Goal: Task Accomplishment & Management: Complete application form

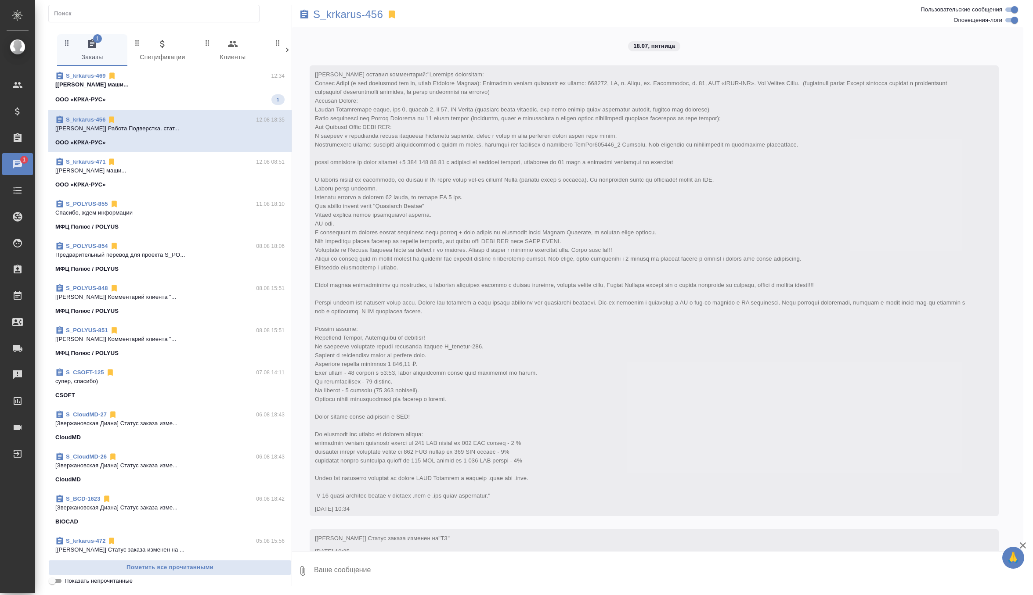
scroll to position [14375, 0]
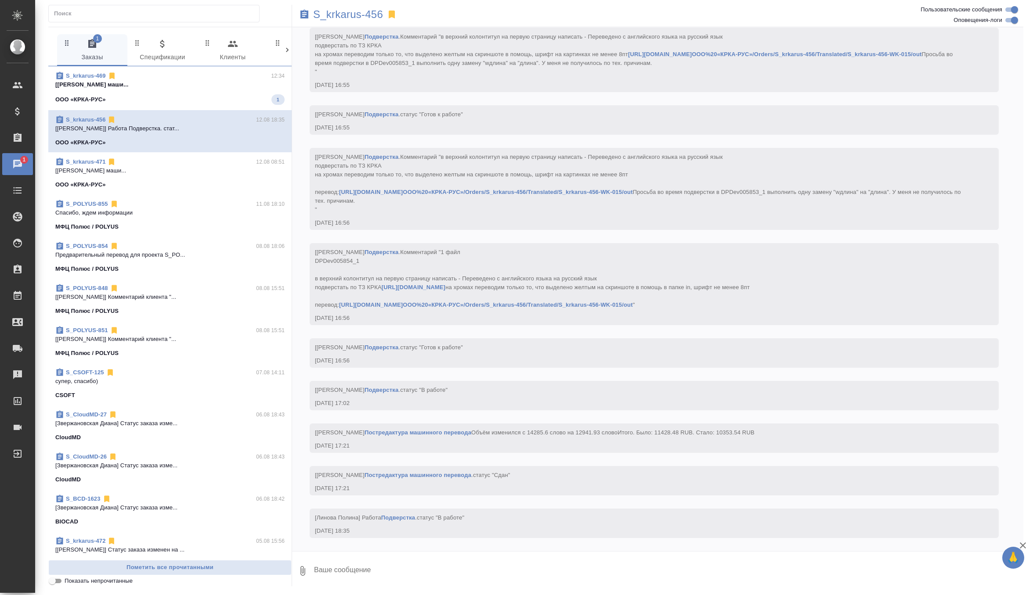
click at [245, 78] on div "S_krkarus-469 12:34" at bounding box center [169, 76] width 229 height 9
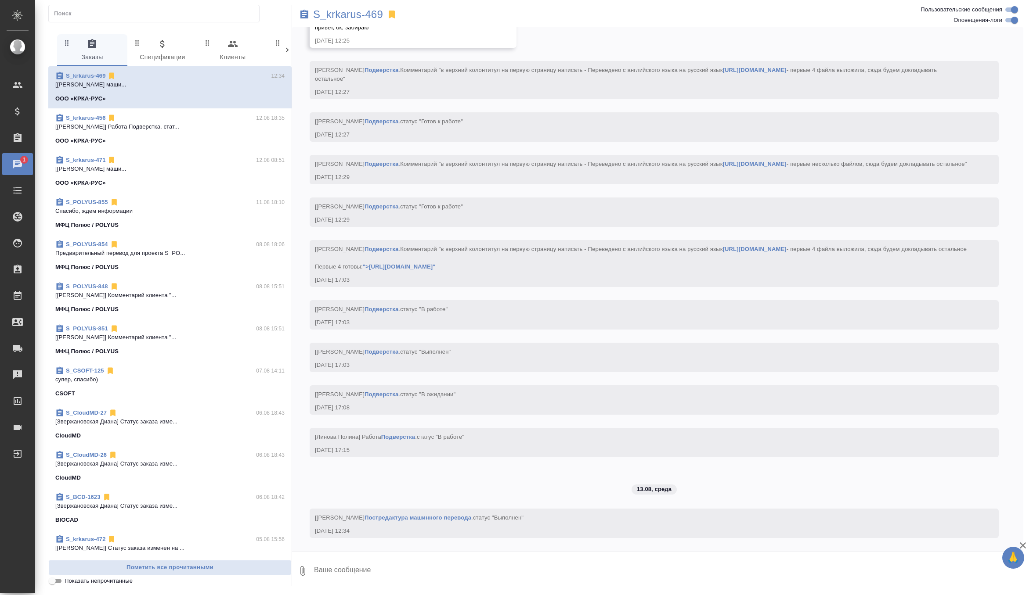
scroll to position [17475, 0]
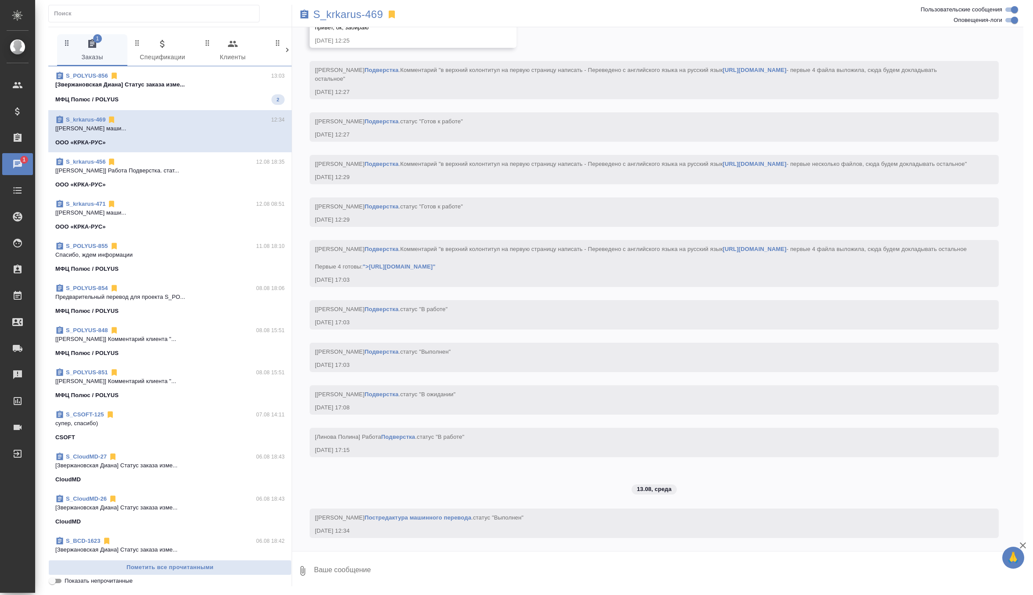
click at [193, 83] on p "[Звержановская Диана] Статус заказа изме..." at bounding box center [169, 84] width 229 height 9
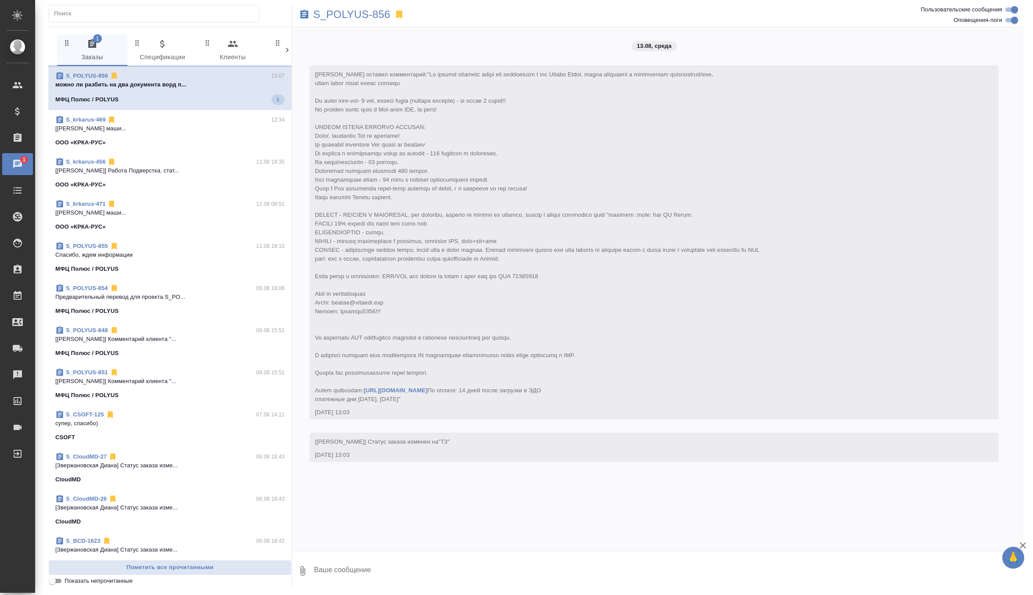
scroll to position [4, 0]
click at [374, 565] on textarea at bounding box center [668, 571] width 710 height 30
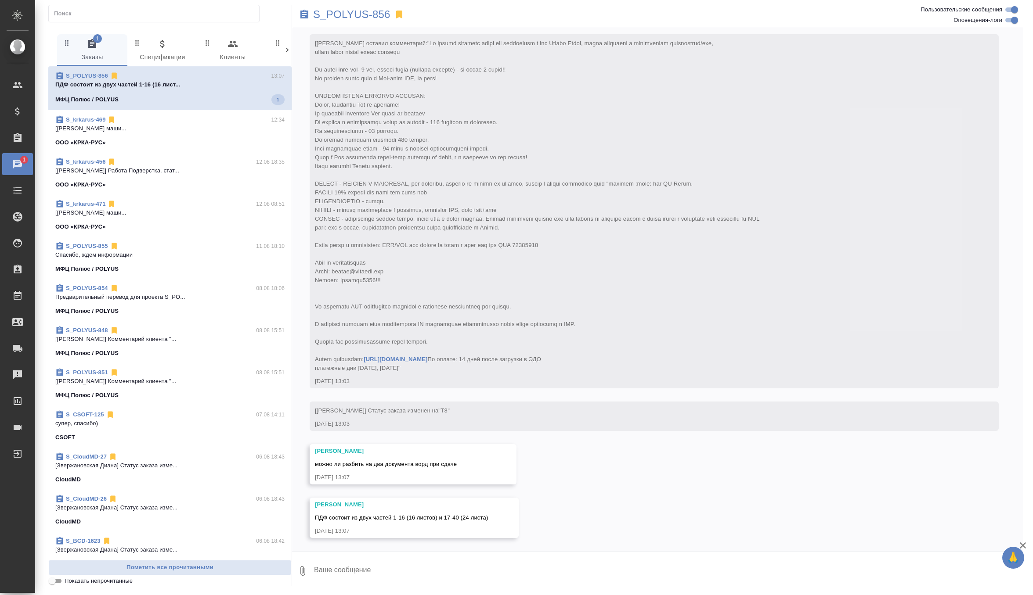
scroll to position [58, 0]
click at [358, 568] on textarea at bounding box center [668, 571] width 710 height 30
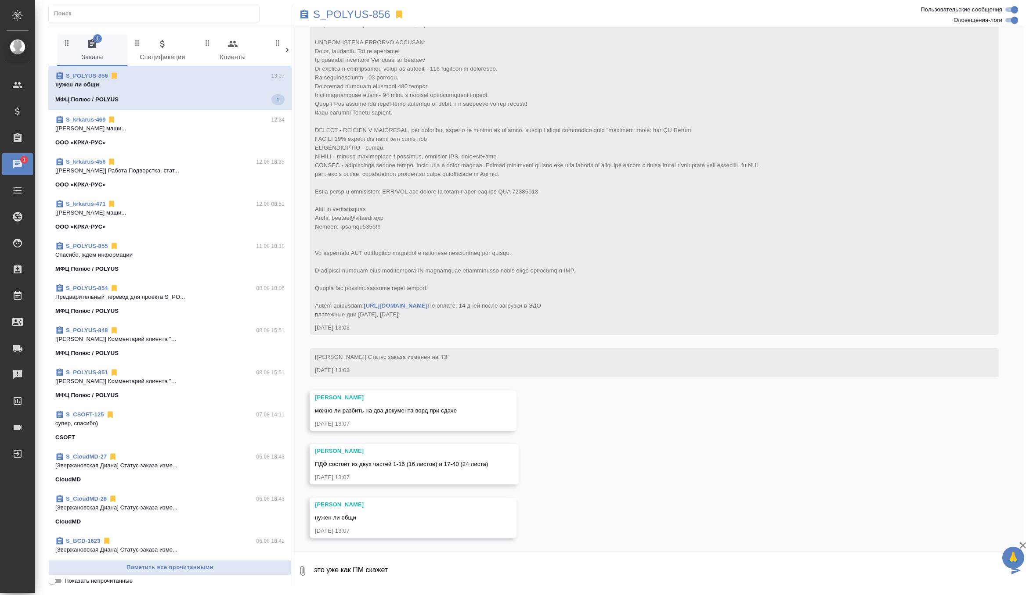
scroll to position [111, 0]
type textarea "э"
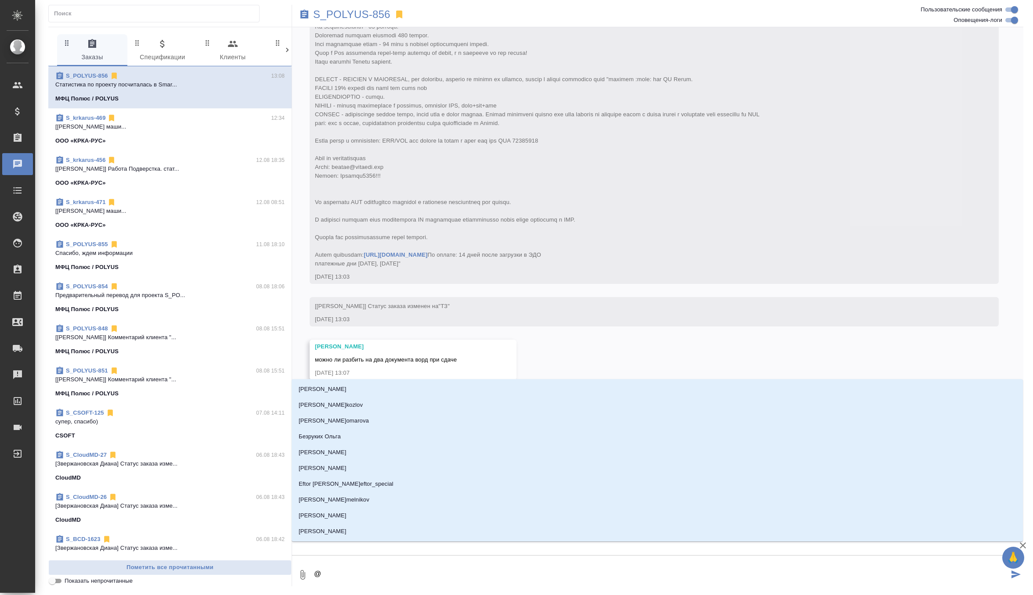
type textarea "@г"
type input "г"
type textarea "@гр"
type input "гр"
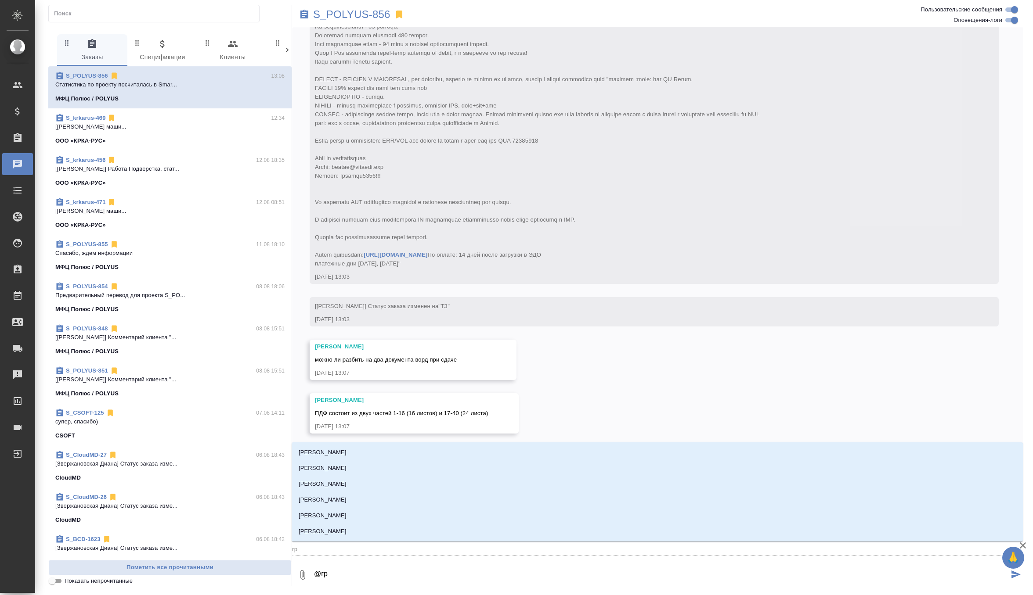
type textarea "@гра"
type input "гра"
type textarea "@граб"
type input "граб"
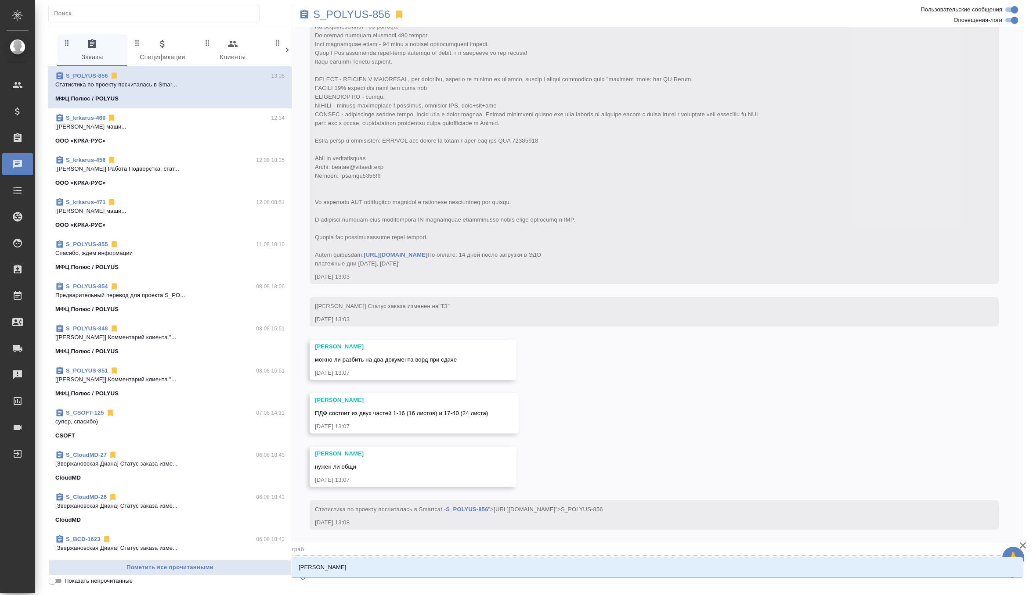
type textarea "@грабк"
type input "грабк"
type textarea "@грабко"
type input "грабко"
click at [360, 567] on li "Грабко Мария" at bounding box center [657, 568] width 731 height 16
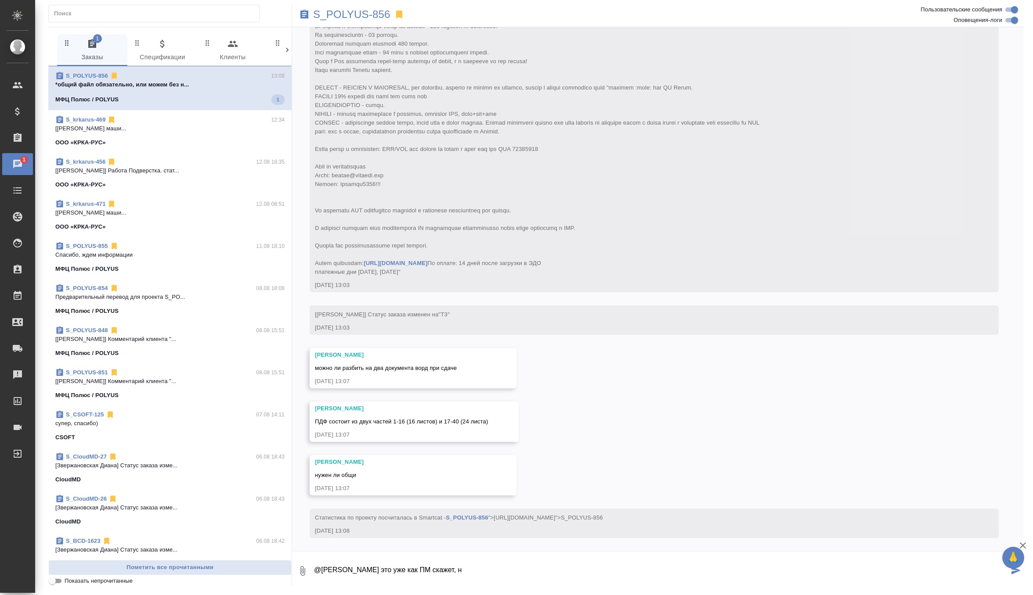
scroll to position [207, 0]
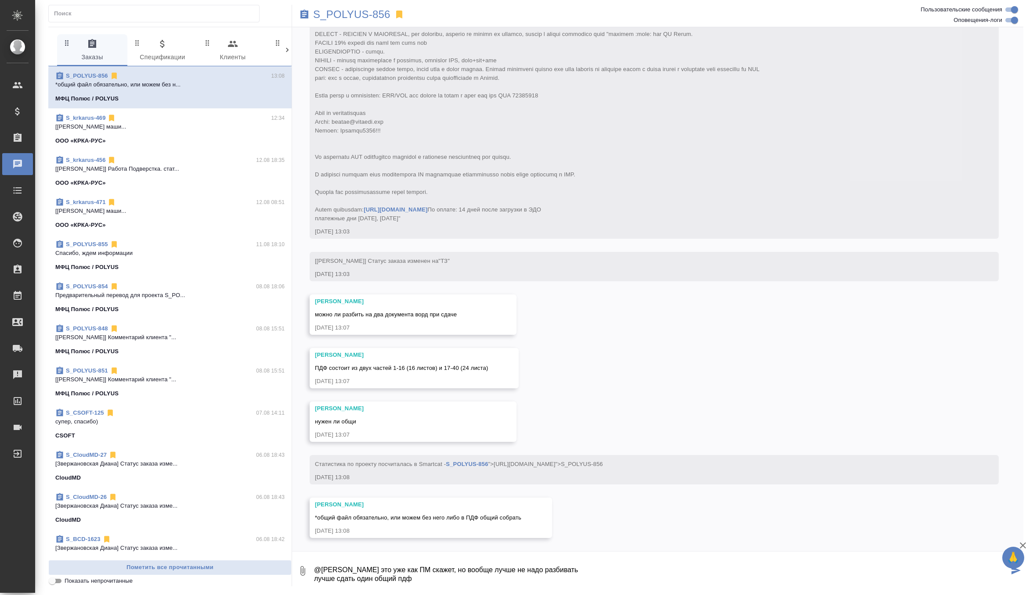
type textarea "@Грабко Мария это уже как ПМ скажет, но вообще лучше не надо разбивать лучше сд…"
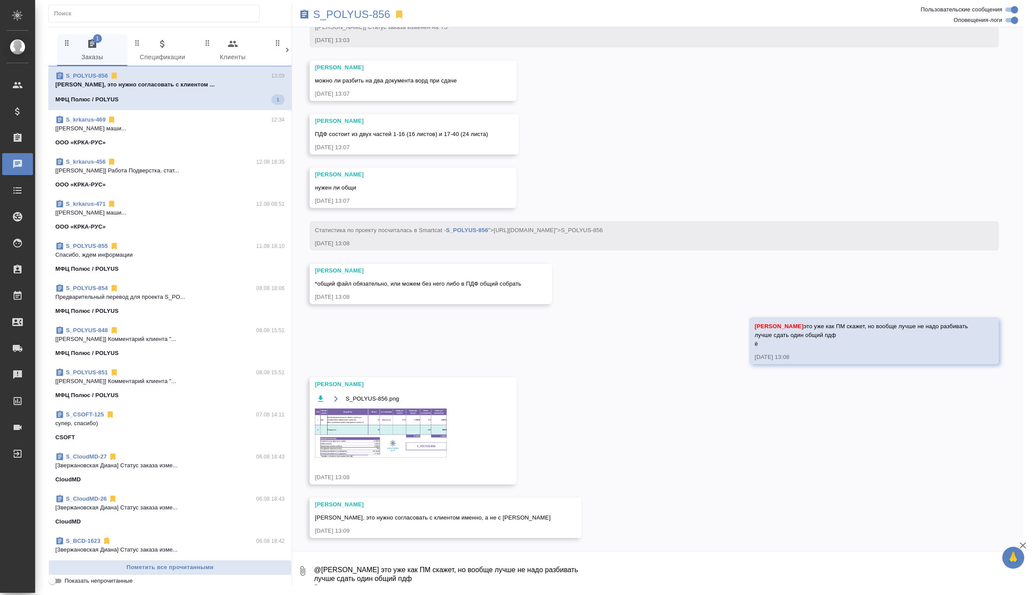
scroll to position [441, 0]
click at [392, 428] on img at bounding box center [381, 433] width 132 height 49
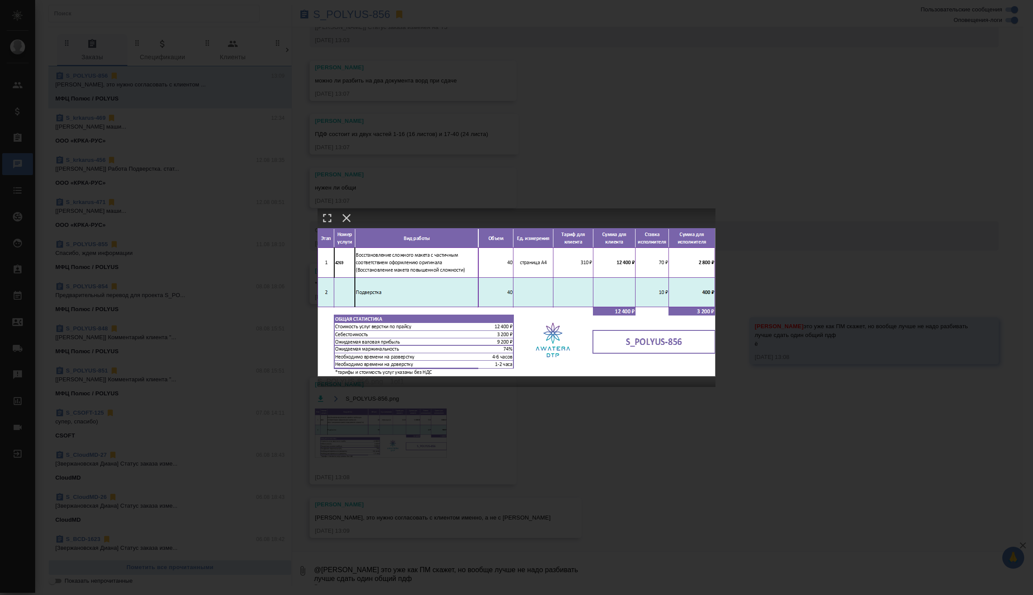
click at [565, 182] on div "S_POLYUS-856.png 1 of 1" at bounding box center [516, 297] width 1033 height 595
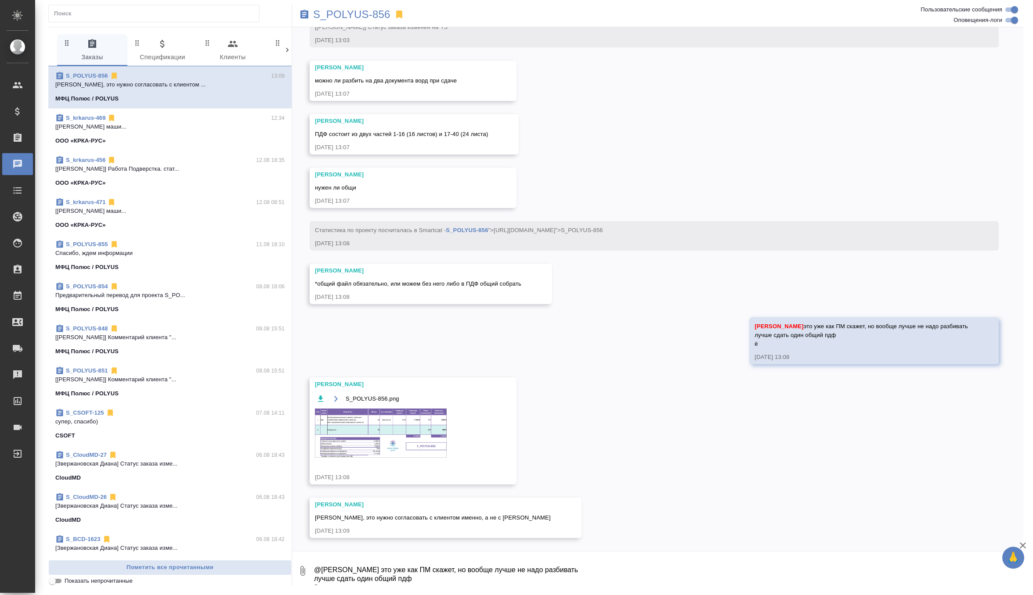
click at [414, 425] on img at bounding box center [381, 433] width 132 height 49
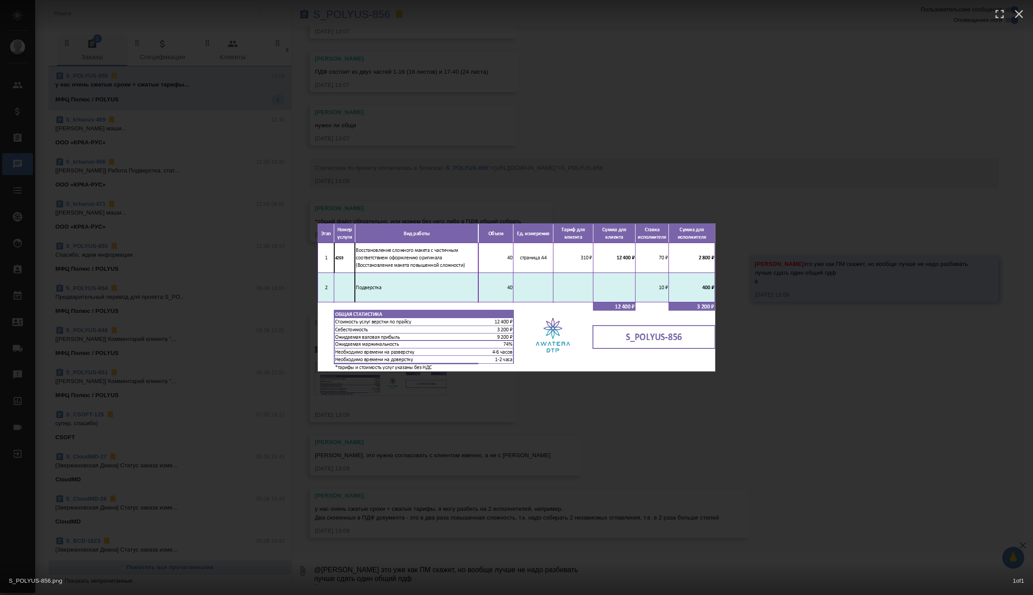
scroll to position [503, 0]
click at [562, 474] on div "S_POLYUS-856.png 1 of 1" at bounding box center [516, 297] width 1033 height 595
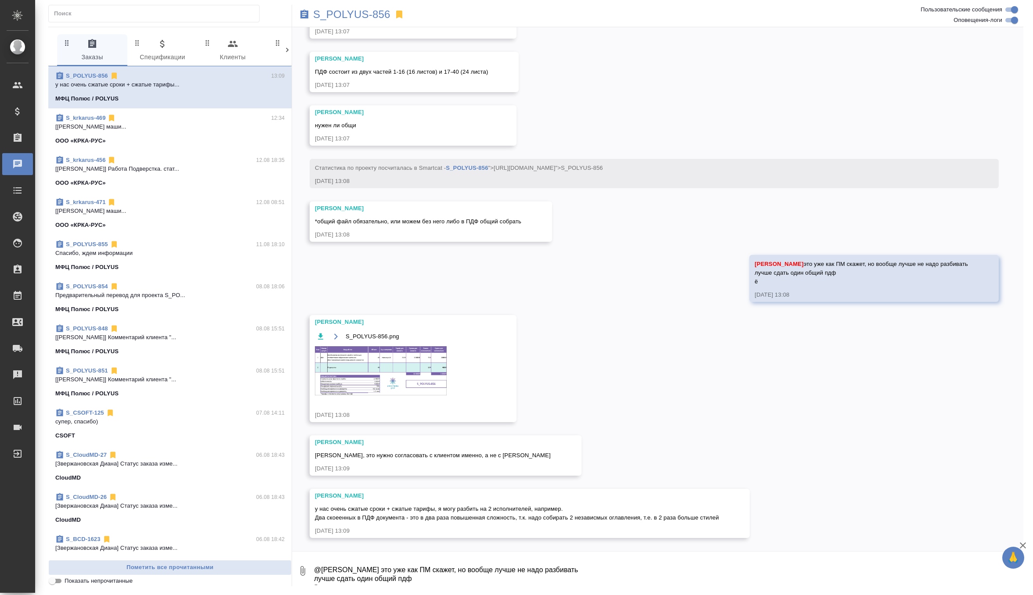
click at [359, 563] on textarea "@Грабко Мария это уже как ПМ скажет, но вообще лучше не надо разбивать лучше сд…" at bounding box center [668, 571] width 710 height 30
type textarea "я спрошу у клиента тогда сейчас"
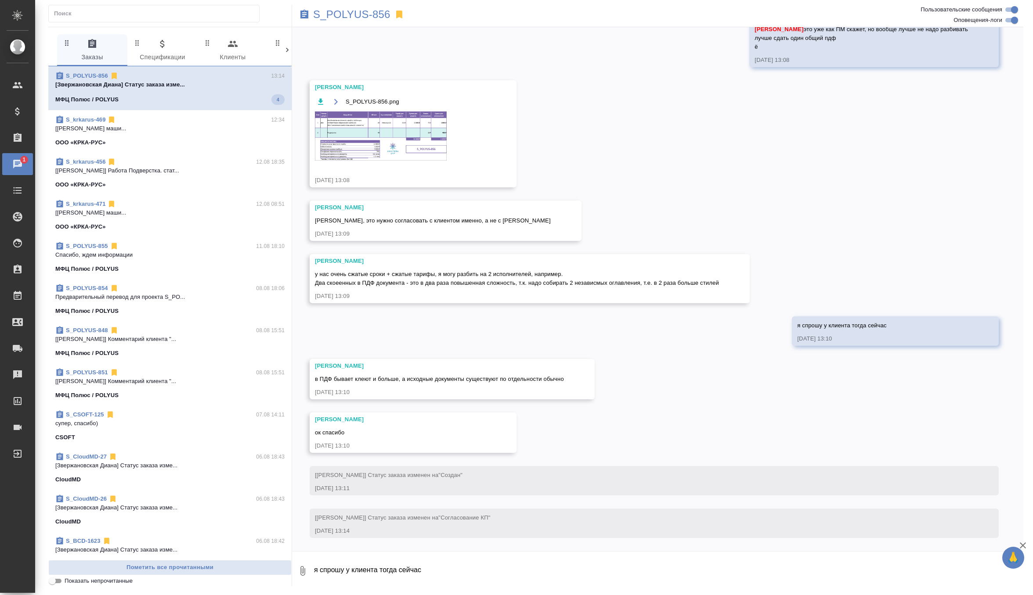
scroll to position [738, 0]
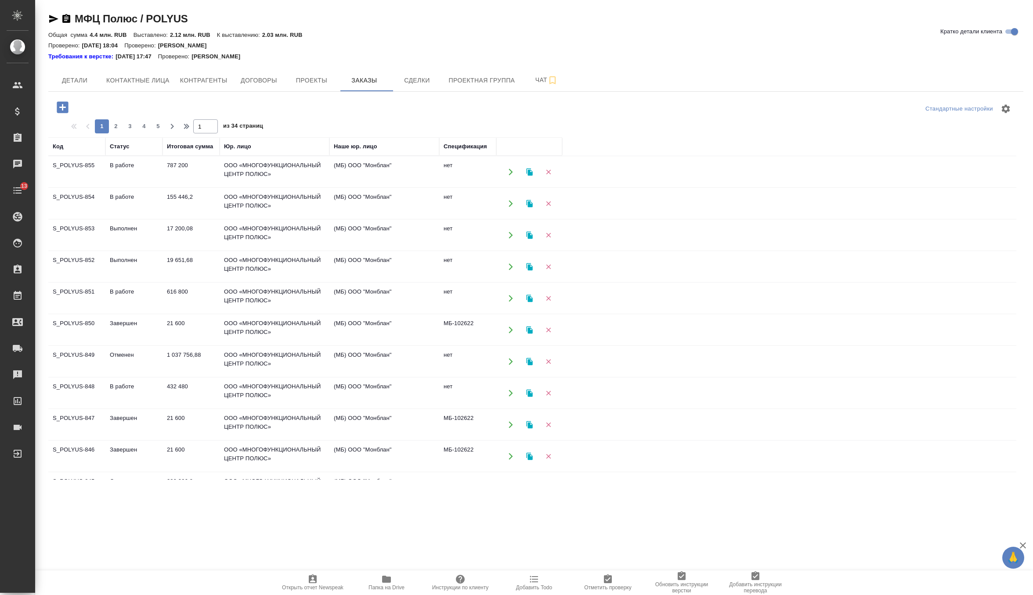
click at [63, 105] on icon "button" at bounding box center [62, 107] width 15 height 15
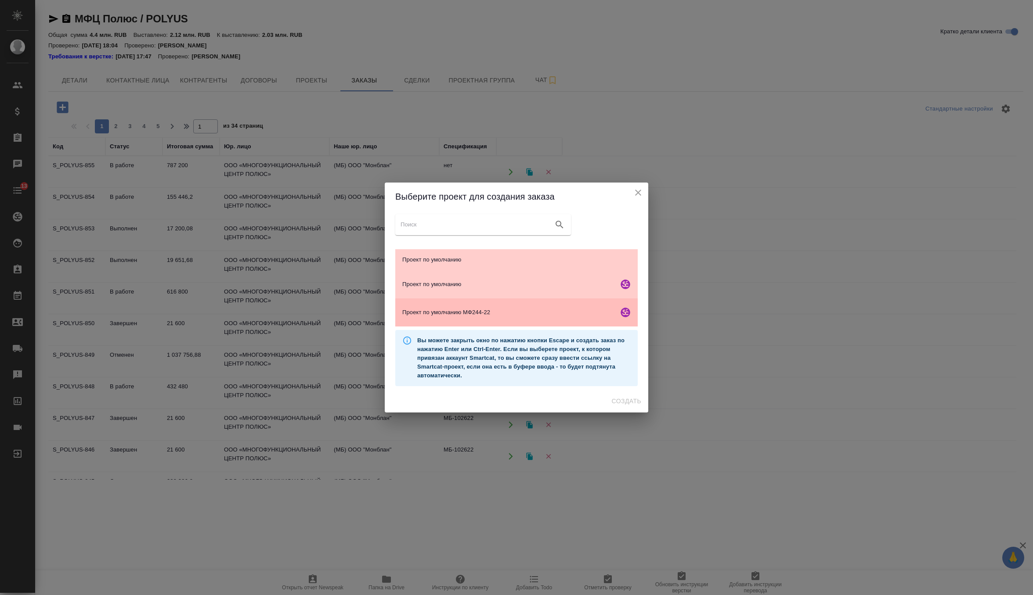
click at [514, 320] on div "Проект по умолчанию МФ244-22" at bounding box center [516, 313] width 242 height 28
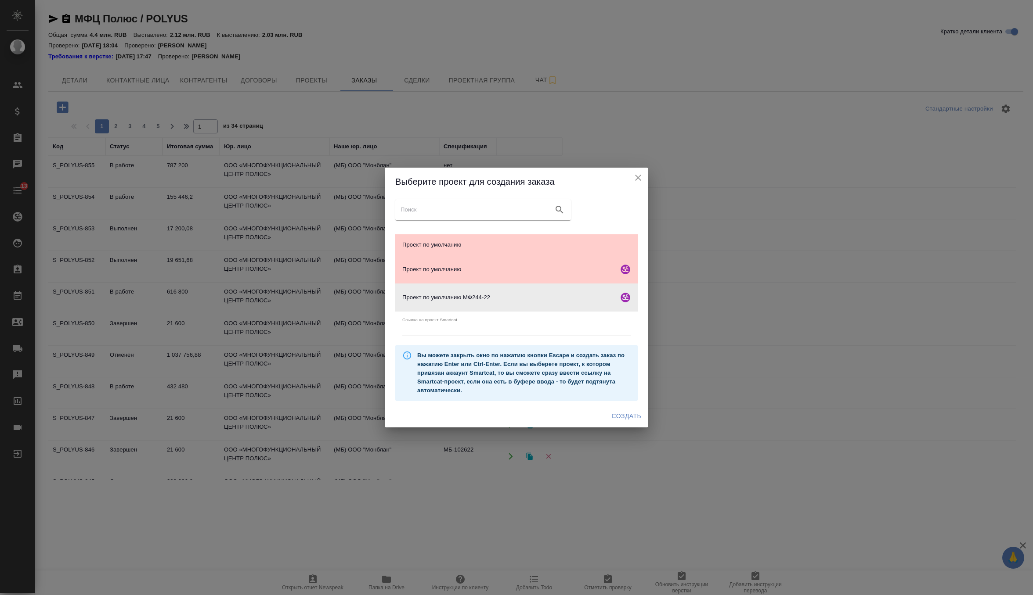
click at [621, 421] on span "Создать" at bounding box center [626, 416] width 29 height 11
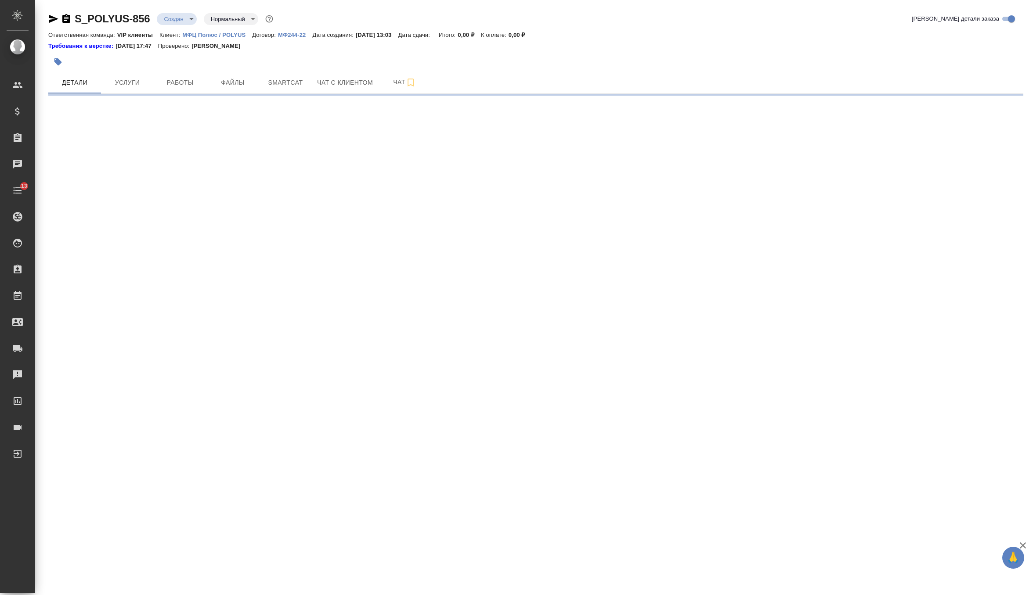
select select "RU"
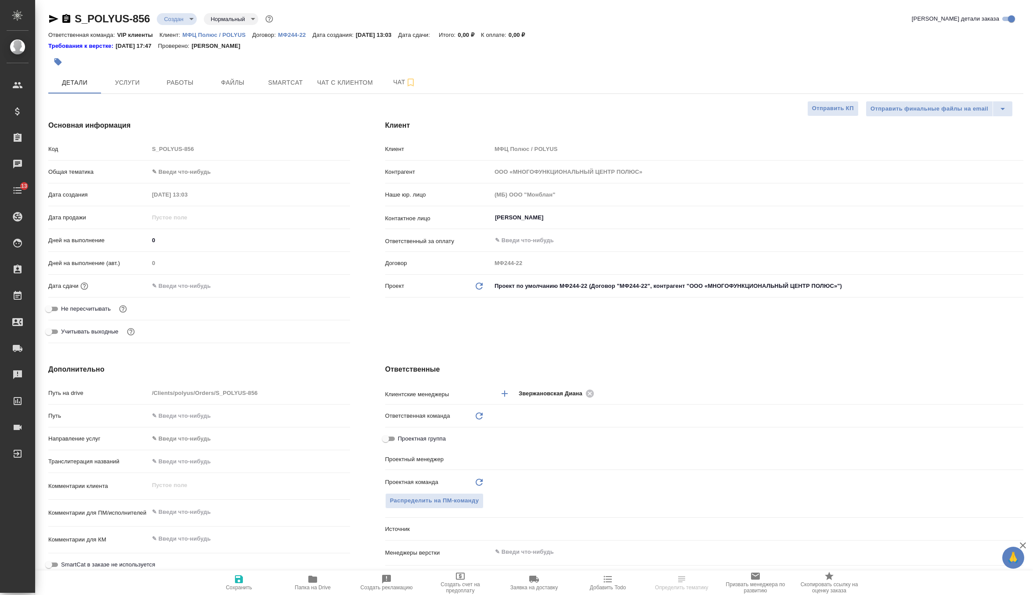
type textarea "x"
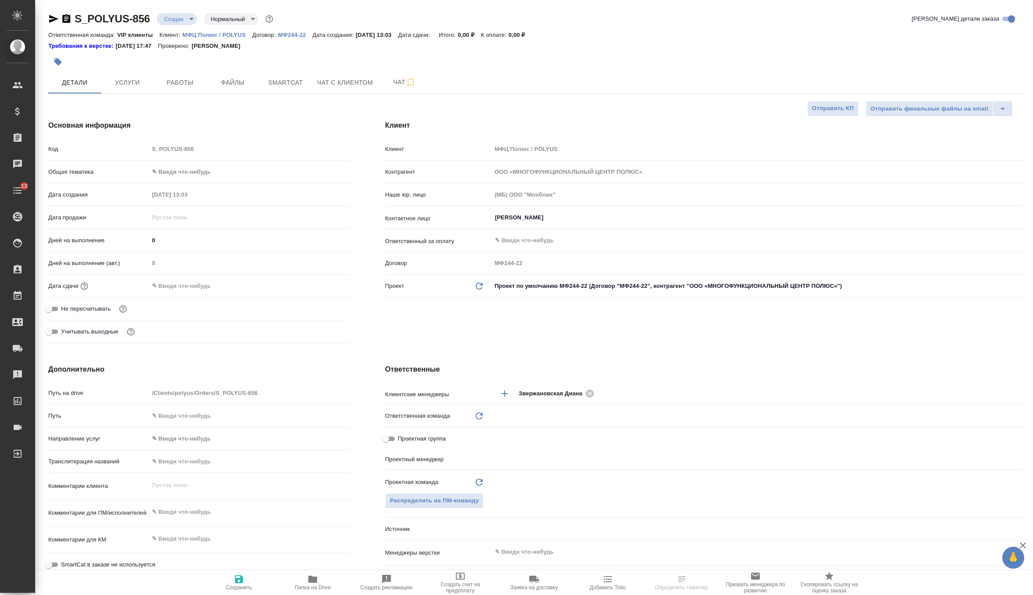
type textarea "x"
type input "VIP клиенты"
type input "Грабко Мария"
type input "Павлова Антонина a.pavlova"
type textarea "x"
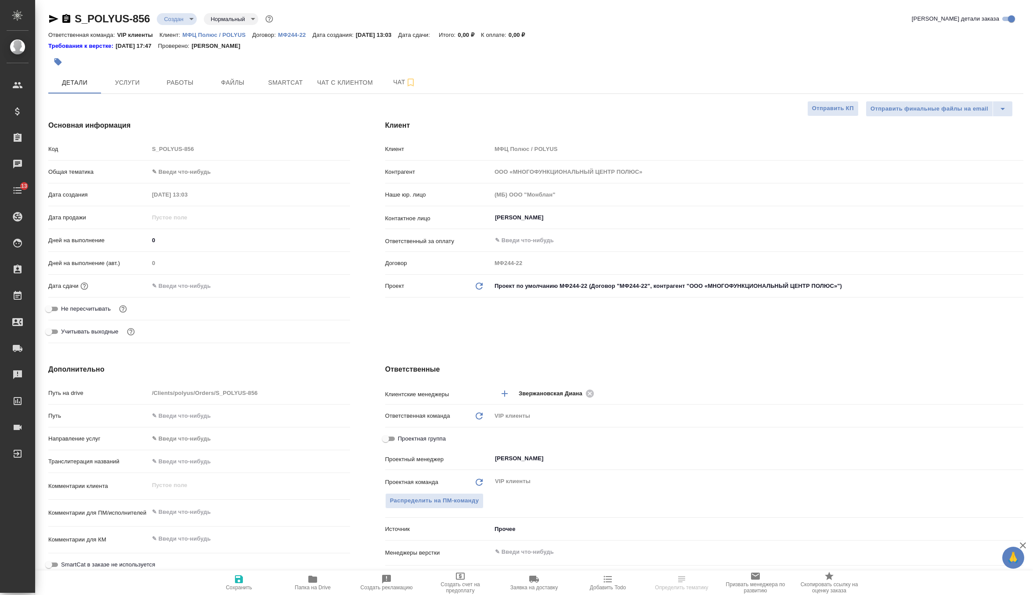
type textarea "x"
click at [223, 84] on span "Файлы" at bounding box center [233, 82] width 42 height 11
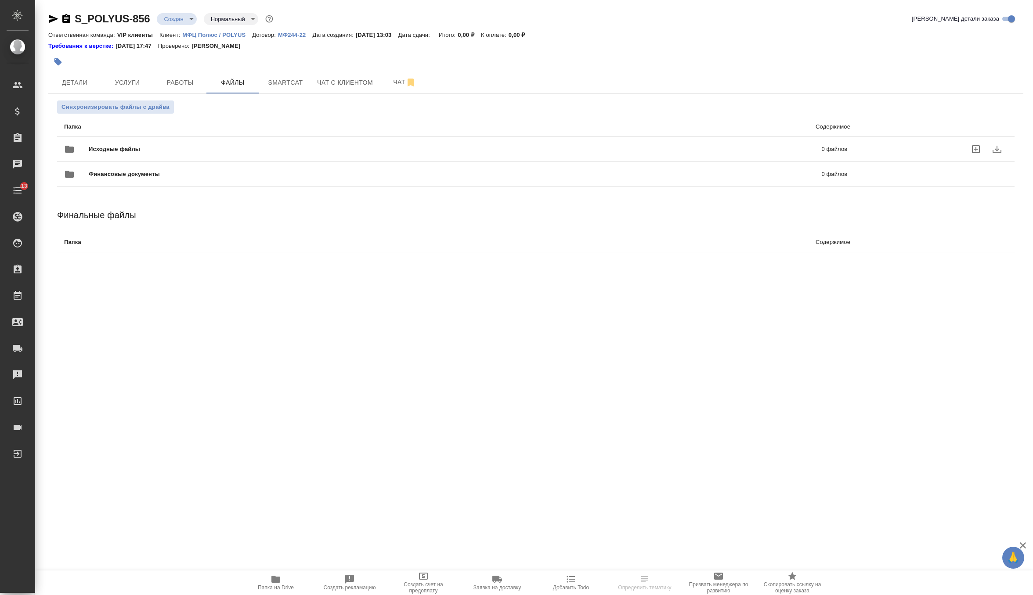
click at [165, 143] on div "Исходные файлы 0 файлов" at bounding box center [455, 149] width 783 height 21
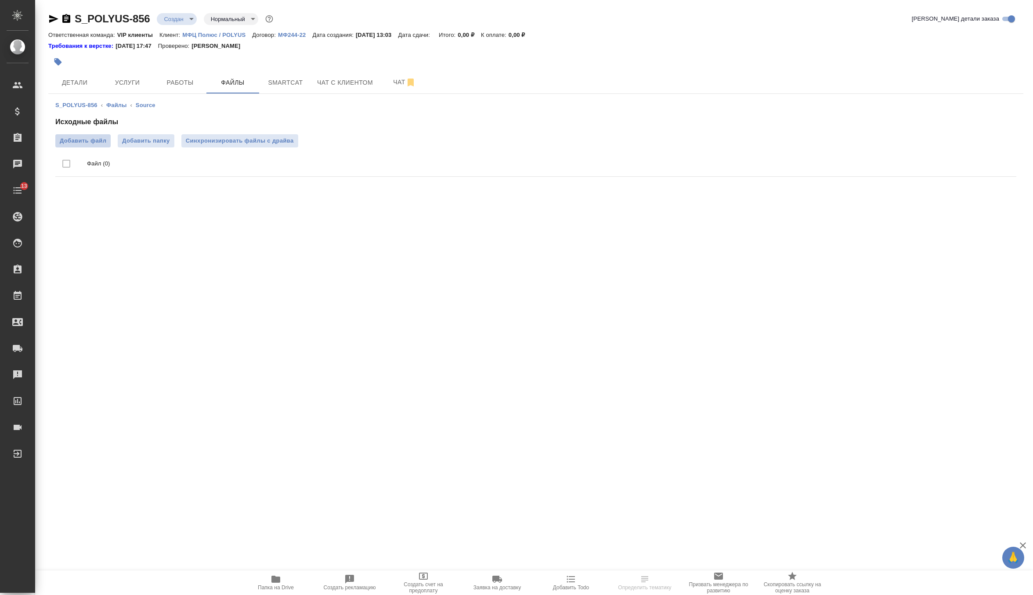
click at [94, 135] on label "Добавить файл" at bounding box center [82, 140] width 55 height 13
click at [0, 0] on input "Добавить файл" at bounding box center [0, 0] width 0 height 0
click at [252, 146] on button "Синхронизировать файлы с драйва" at bounding box center [239, 140] width 117 height 13
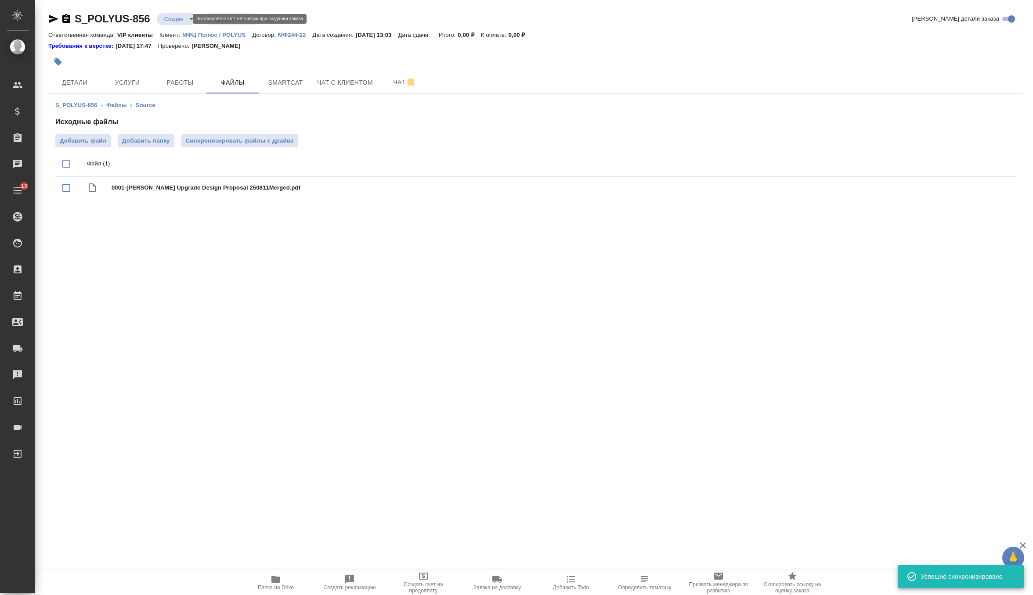
click at [180, 21] on body "🙏 .cls-1 fill:#fff; AWATERA Zverzhanovskaya Diana Клиенты Спецификации Заказы 0…" at bounding box center [516, 297] width 1033 height 595
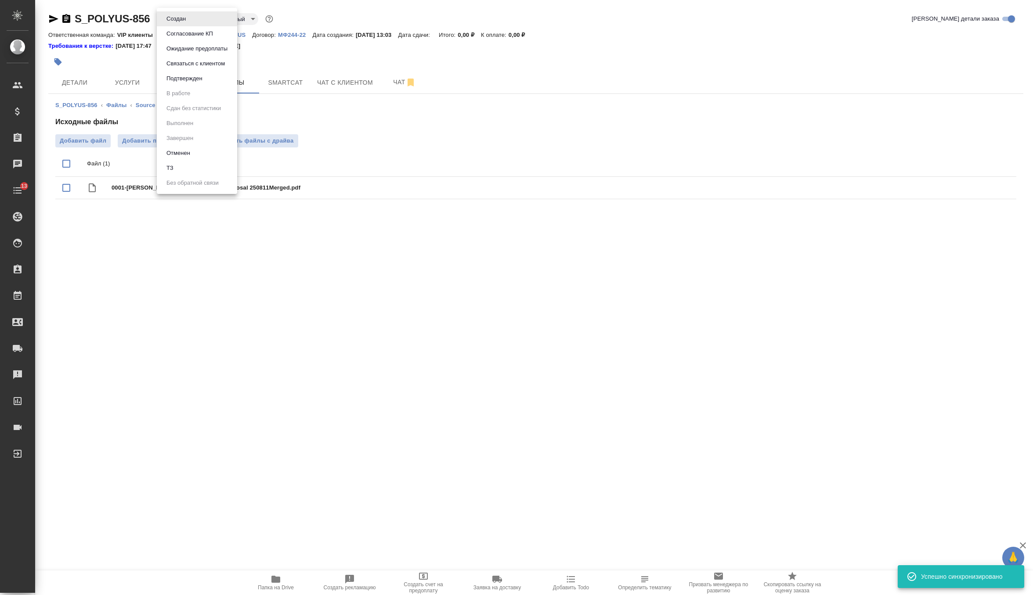
click at [190, 170] on li "ТЗ" at bounding box center [197, 168] width 80 height 15
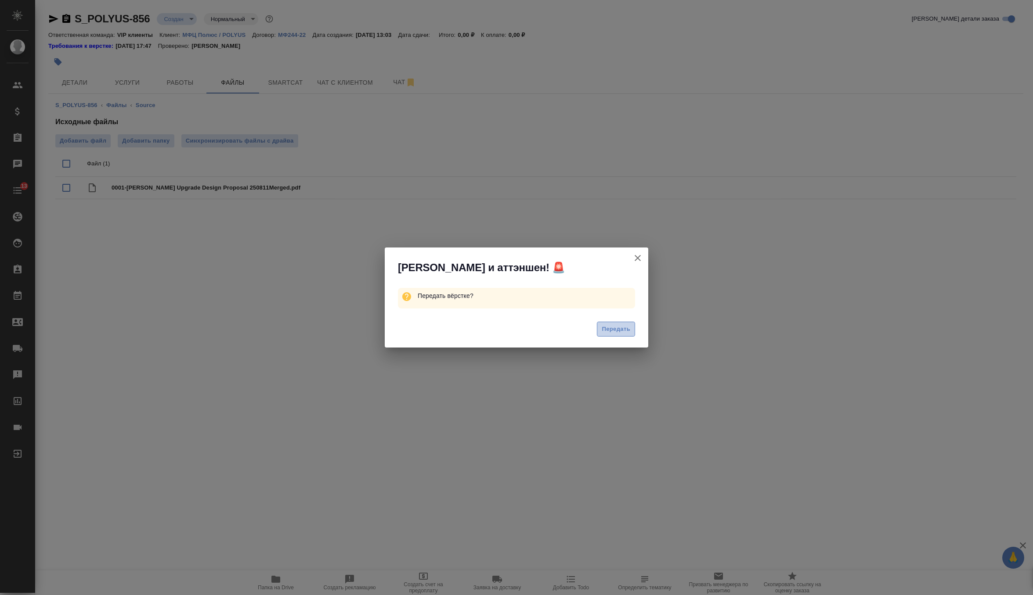
click at [627, 329] on span "Передать" at bounding box center [615, 329] width 29 height 10
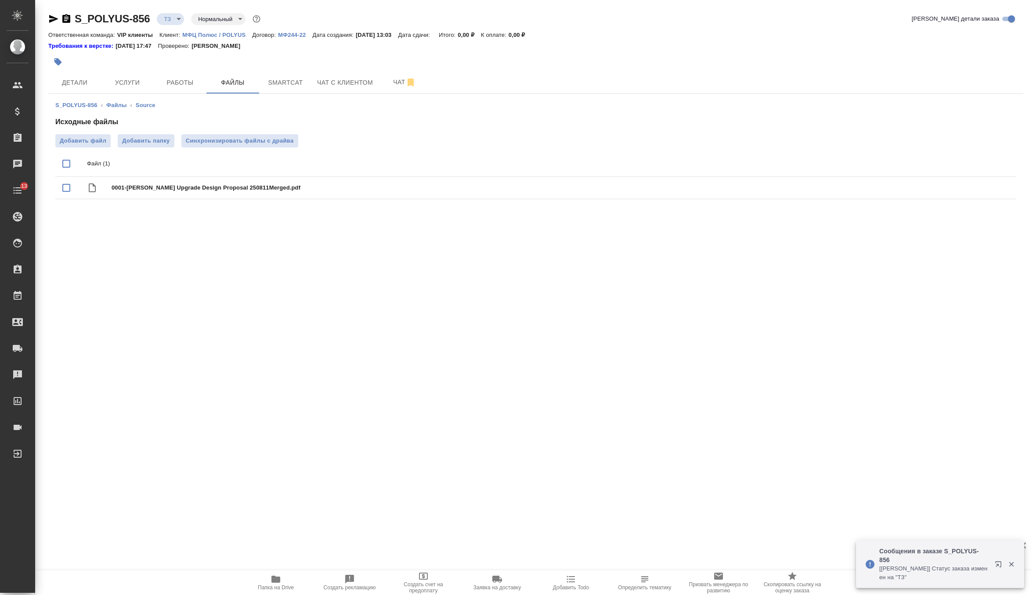
click at [64, 61] on button "button" at bounding box center [57, 61] width 19 height 19
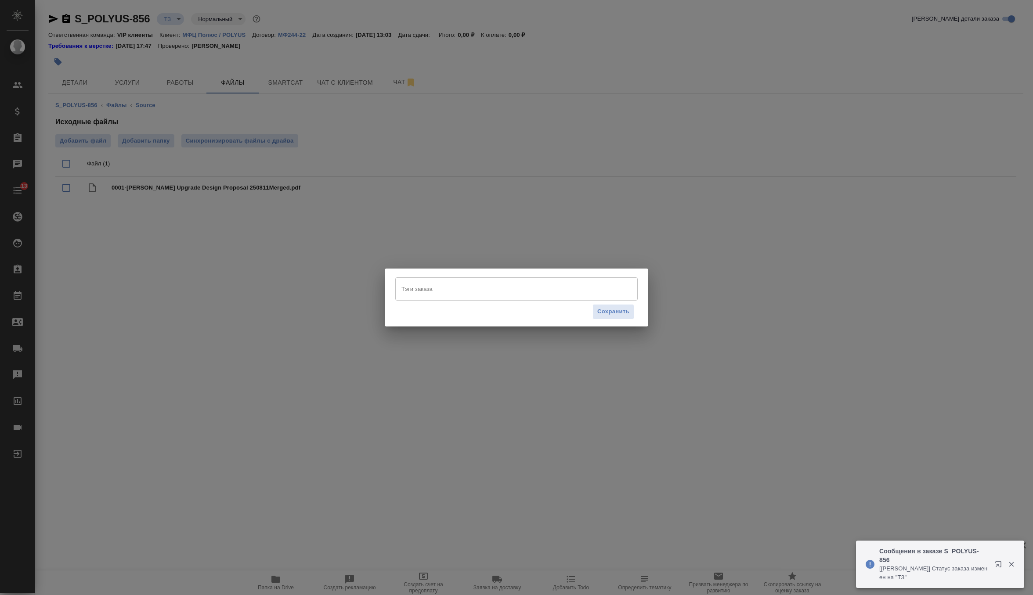
click at [513, 293] on input "Тэги заказа" at bounding box center [508, 288] width 218 height 15
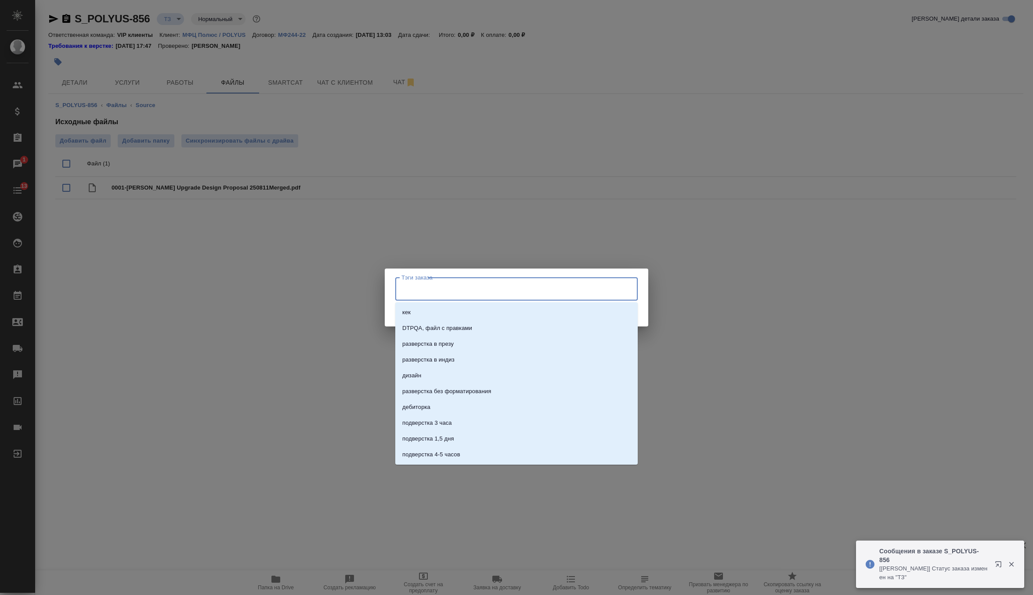
type input "с"
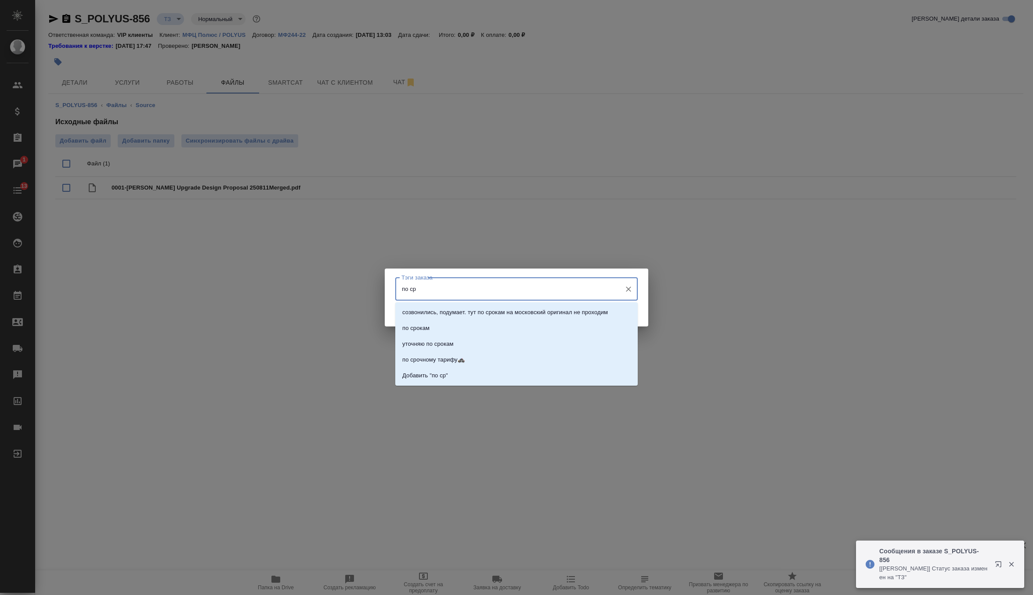
type input "по сро"
click at [493, 360] on li "по срочному тарифу🚓" at bounding box center [516, 360] width 242 height 16
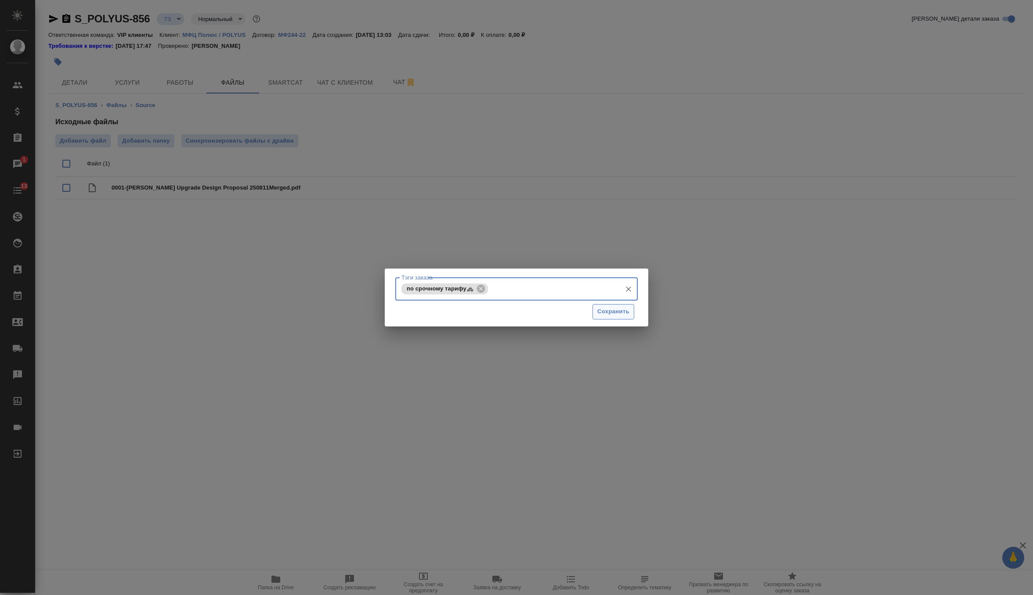
click at [607, 317] on button "Сохранить" at bounding box center [613, 311] width 42 height 15
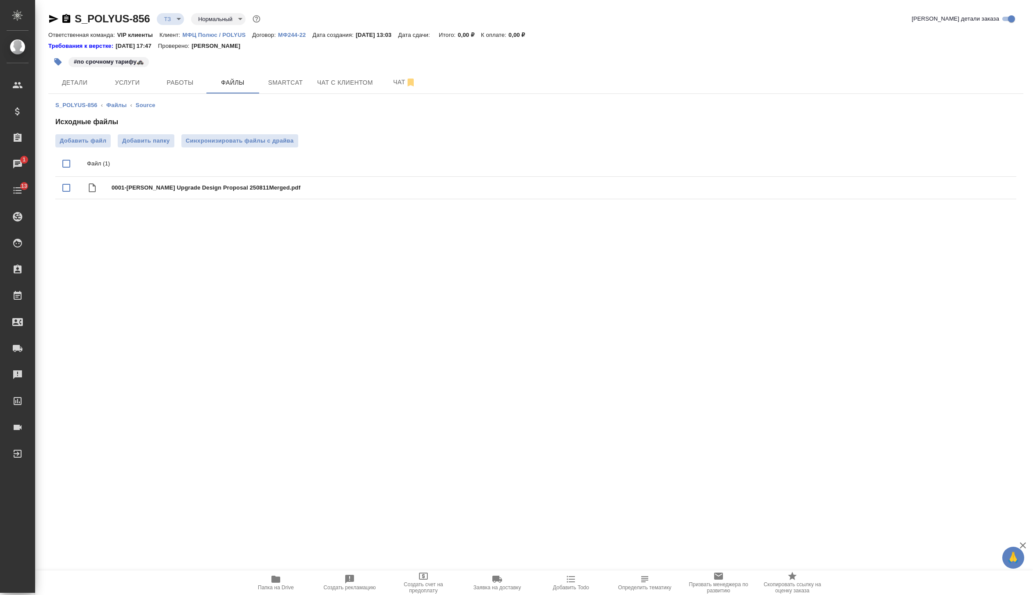
click at [79, 70] on div "#по срочному тарифу🚓" at bounding box center [373, 61] width 650 height 19
click at [79, 83] on span "Детали" at bounding box center [75, 82] width 42 height 11
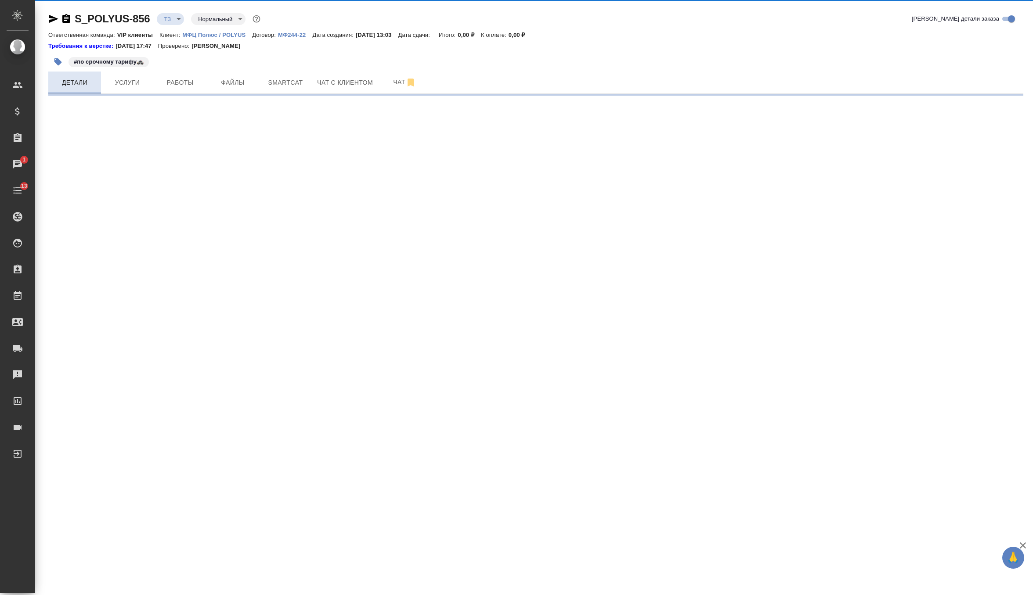
select select "RU"
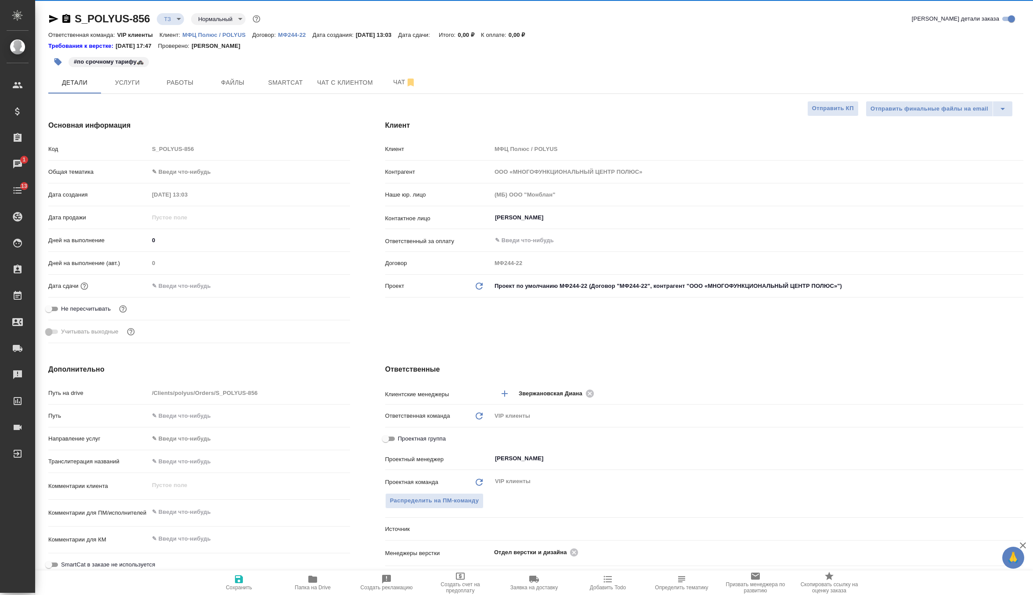
type textarea "x"
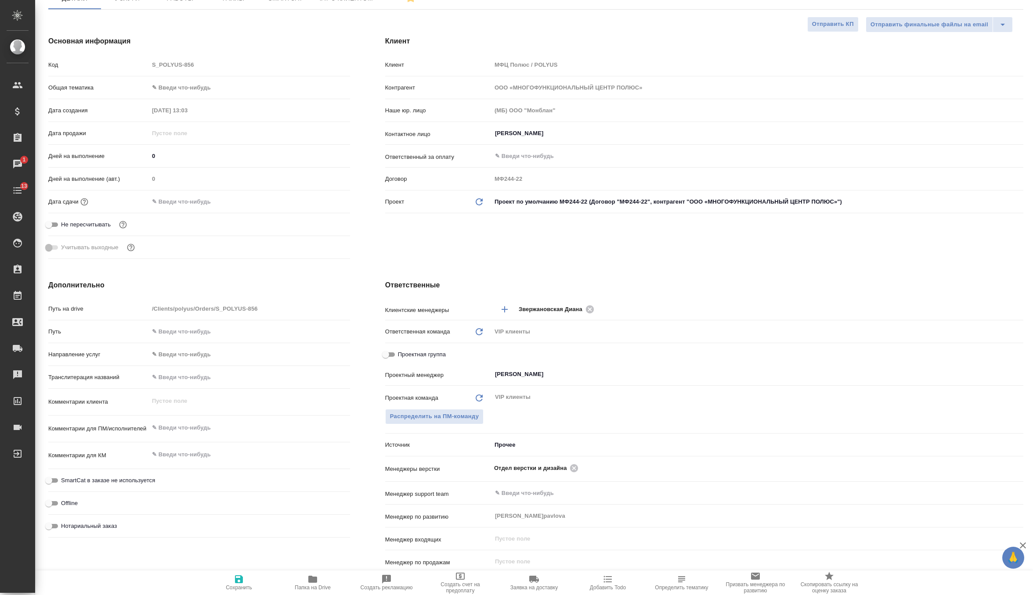
scroll to position [91, 0]
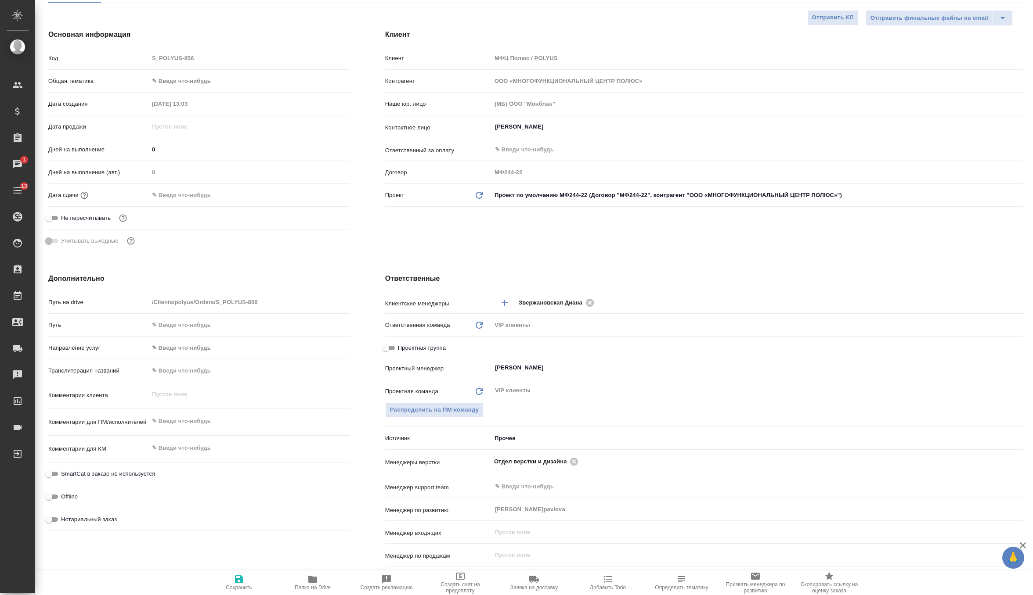
type textarea "x"
click at [194, 421] on textarea at bounding box center [249, 421] width 200 height 15
paste textarea "С английского на русский Срок – 14.08 четверг, до конца рабочего дня (18-00) В …"
type textarea "x"
type textarea "С английского на русский Срок – 14.08 четверг, до конца рабочего дня (18-00) В …"
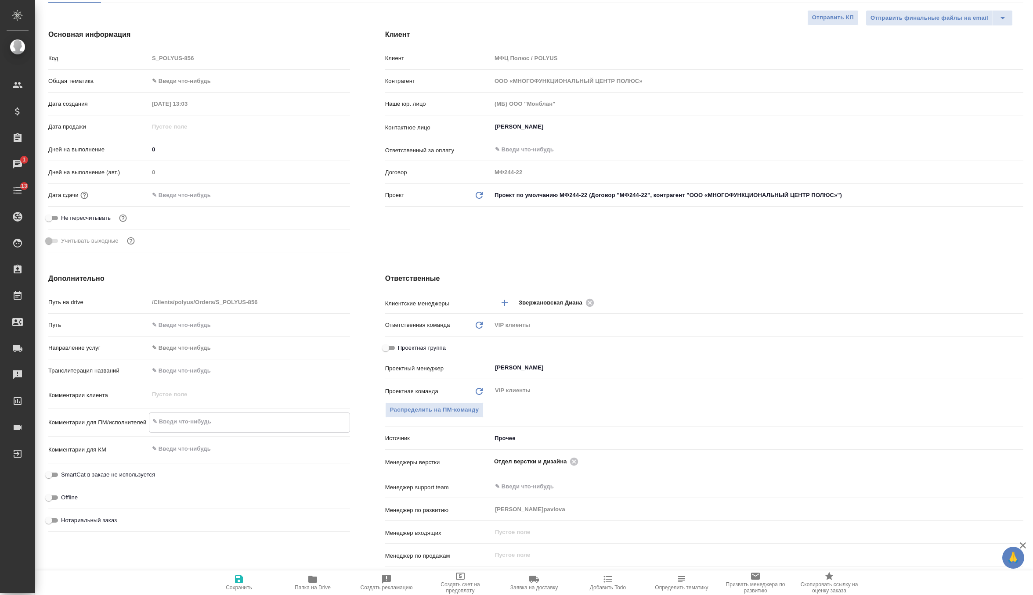
type textarea "x"
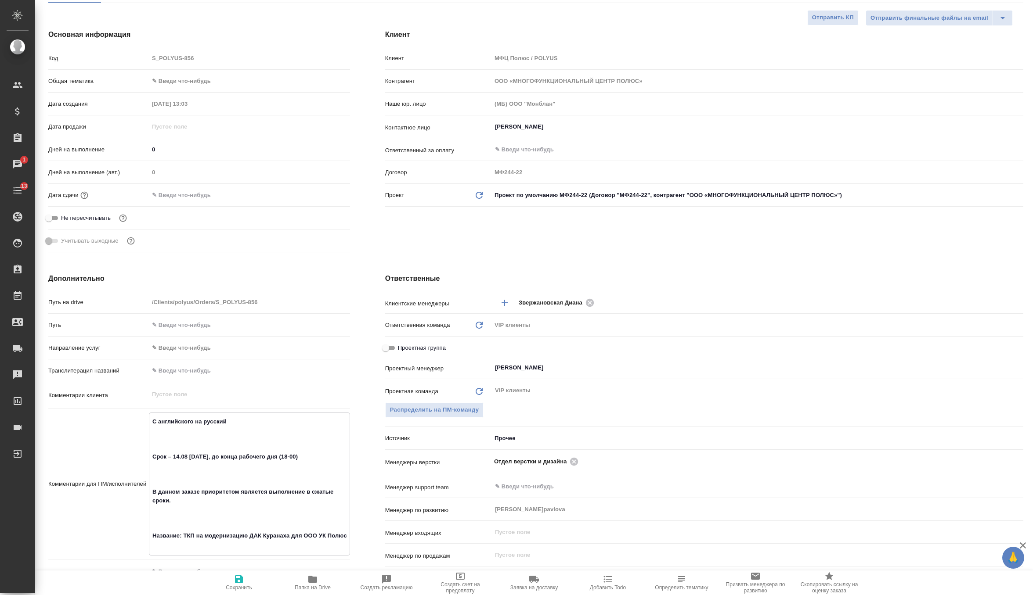
click at [202, 431] on textarea "С английского на русский Срок – 14.08 четверг, до конца рабочего дня (18-00) В …" at bounding box center [249, 483] width 200 height 138
click at [202, 440] on textarea "С английского на русский Срок – 14.08 четверг, до конца рабочего дня (18-00) В …" at bounding box center [249, 483] width 200 height 138
type textarea "x"
type textarea "С английского на русский Срок – 14.08 четверг, до конца рабочего дня (18-00) В …"
type textarea "x"
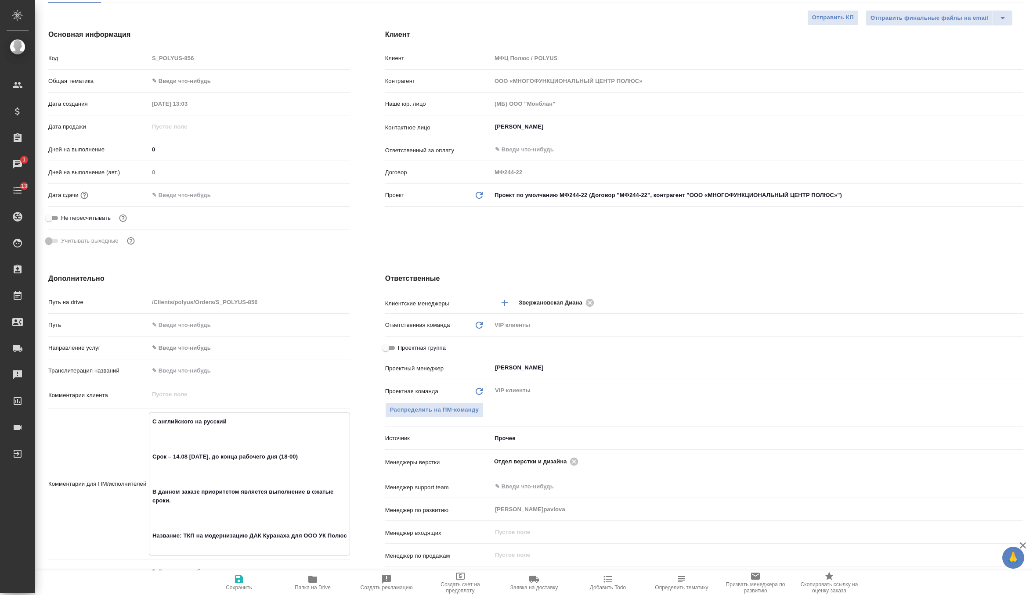
type textarea "x"
type textarea "С английского на русский Срок – 14.08 четверг, до конца рабочего дня (18-00) В …"
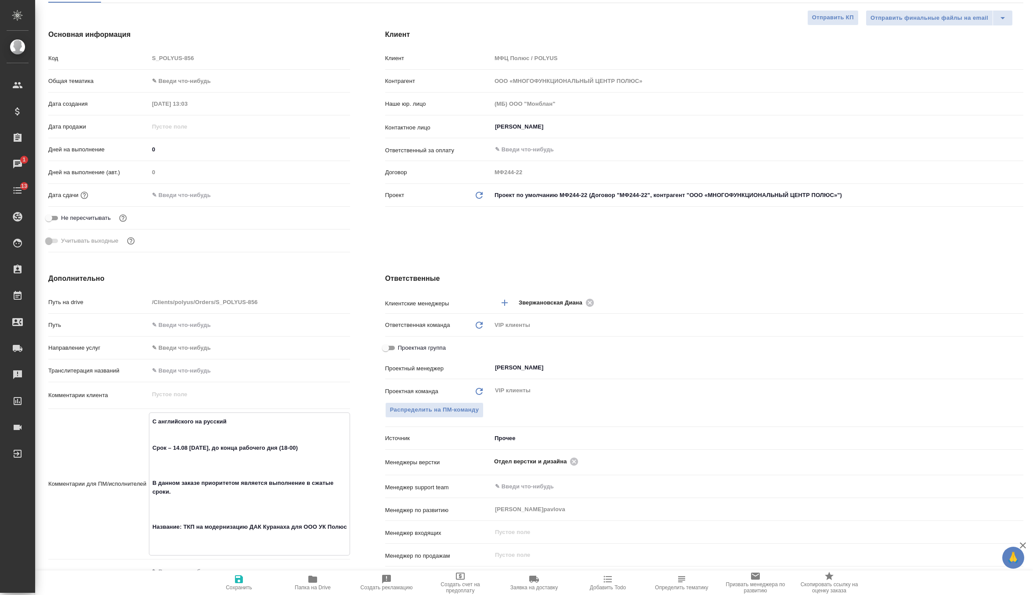
type textarea "x"
type textarea "С английского на русский Срок – 14.08 четверг, до конца рабочего дня (18-00) В …"
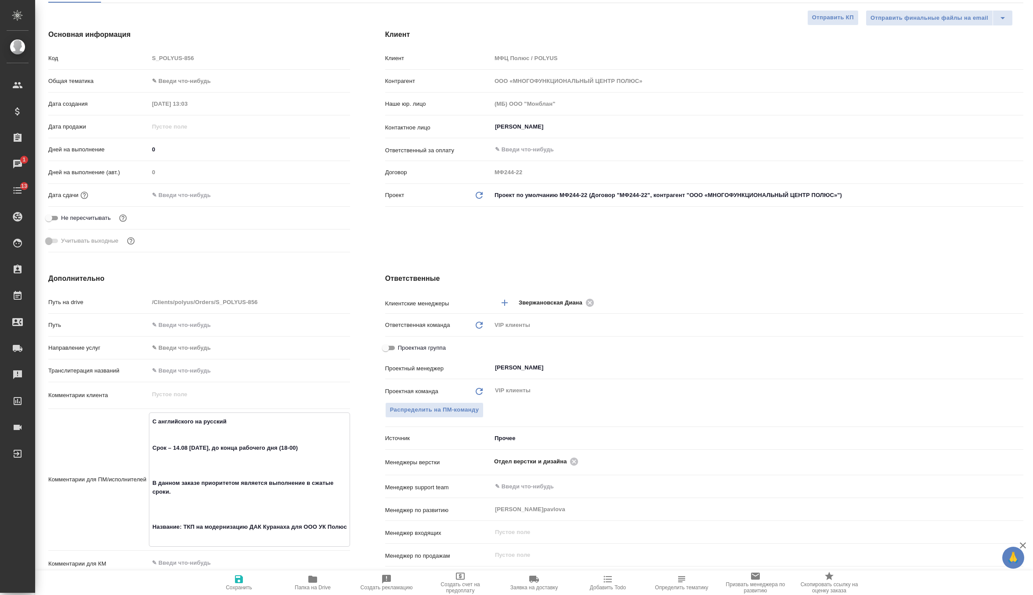
type textarea "x"
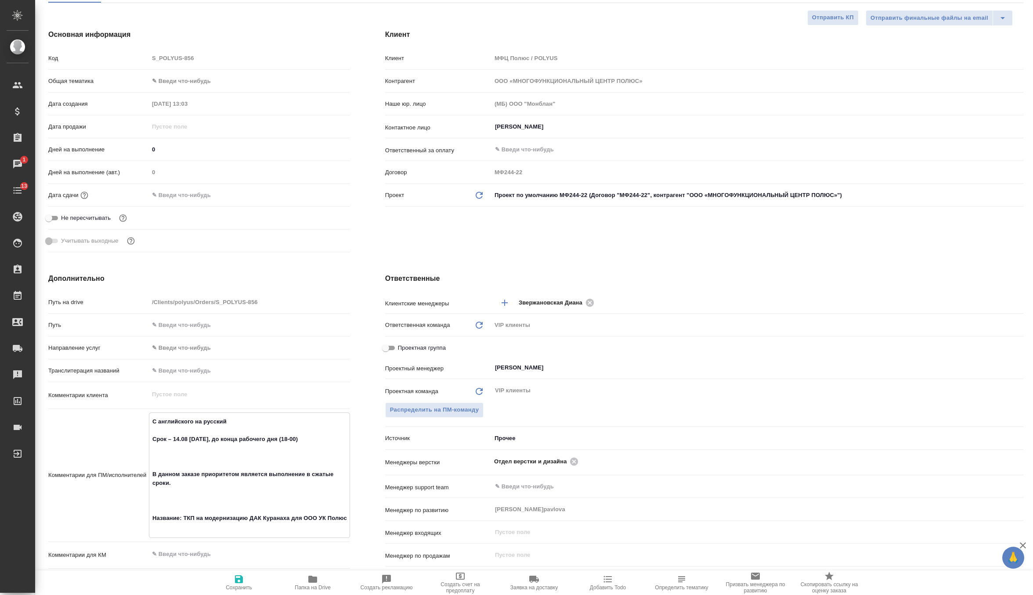
type textarea "С английского на русский Срок – 14.08 четверг, до конца рабочего дня (18-00) В …"
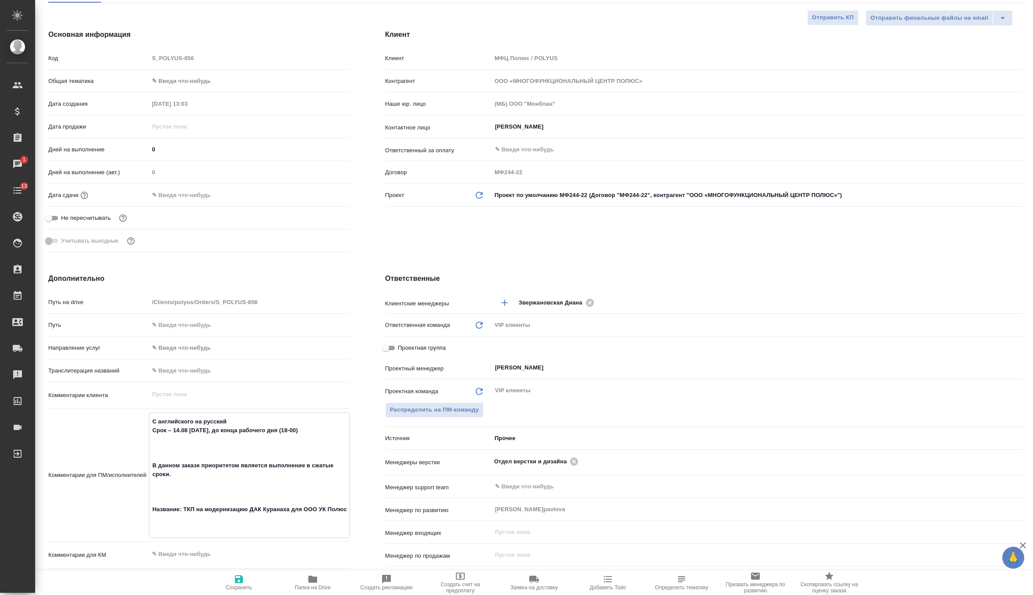
type textarea "x"
type textarea "С английского на русский Срок – 14.08 четверг, до конца рабочего дня (18-00) В …"
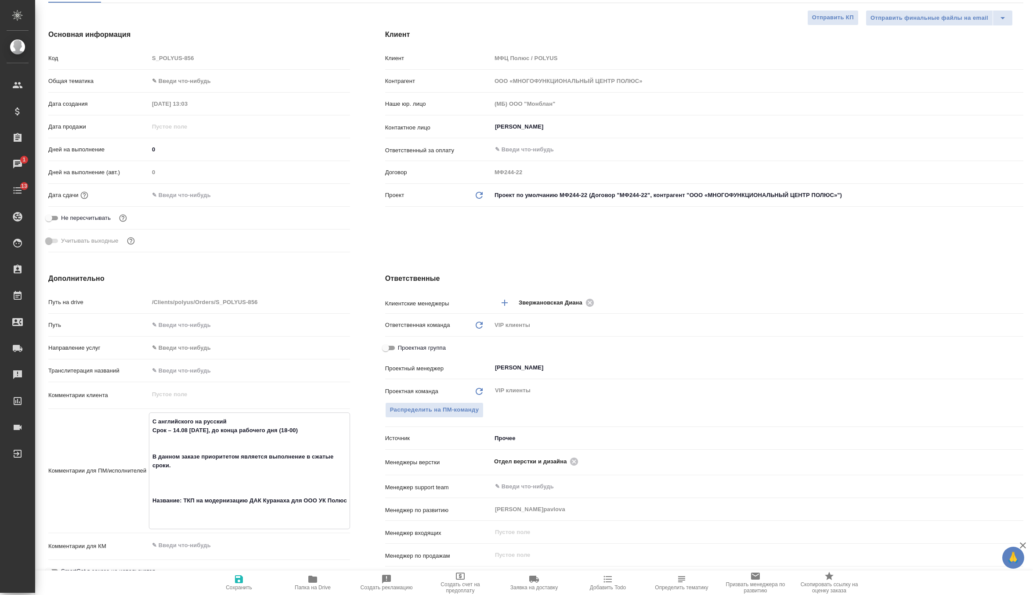
type textarea "x"
type textarea "С английского на русский Срок – 14.08 четверг, до конца рабочего дня (18-00) В …"
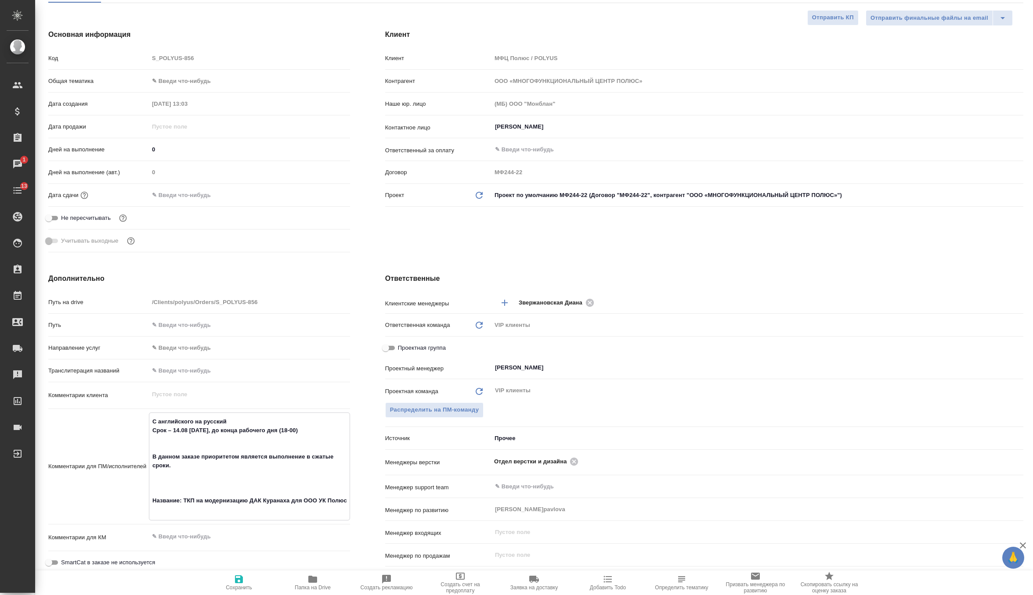
type textarea "x"
type textarea "С английского на русский Срок – 14.08 четверг, до конца рабочего дня (18-00) В …"
type textarea "x"
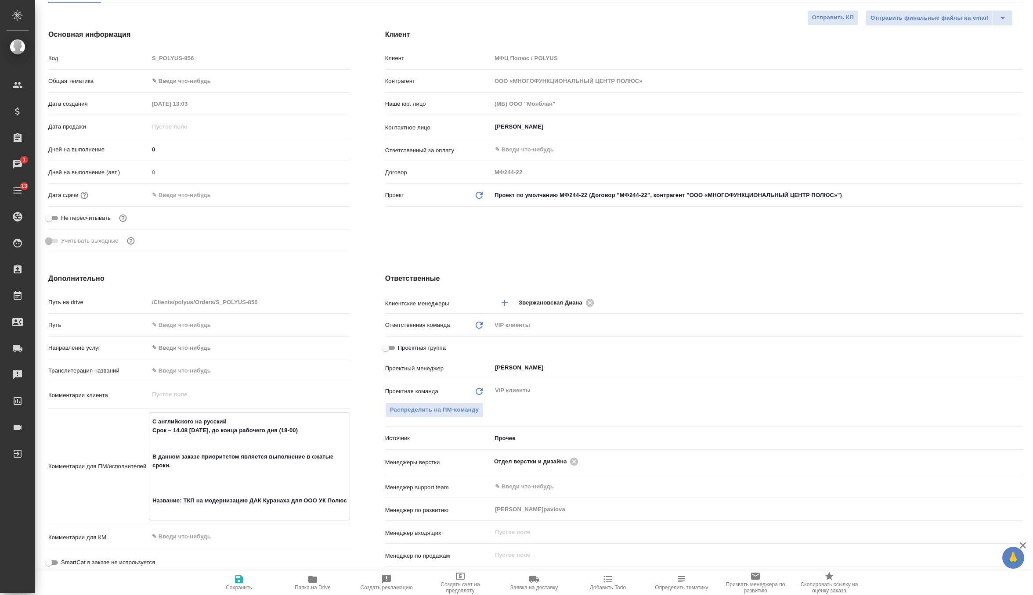
type textarea "x"
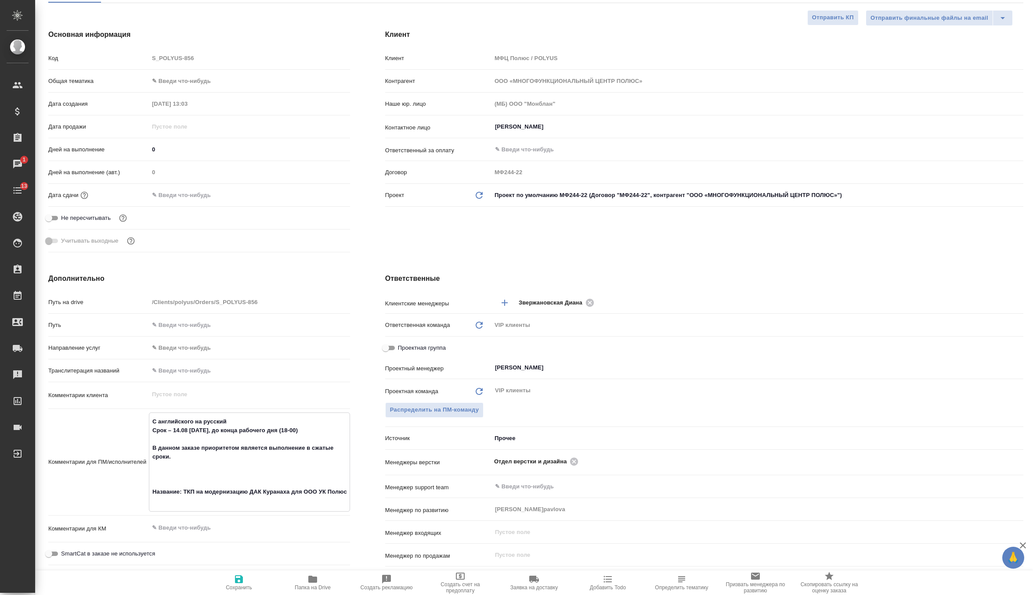
type textarea "С английского на русский Срок – 14.08 четверг, до конца рабочего дня (18-00) В …"
type textarea "x"
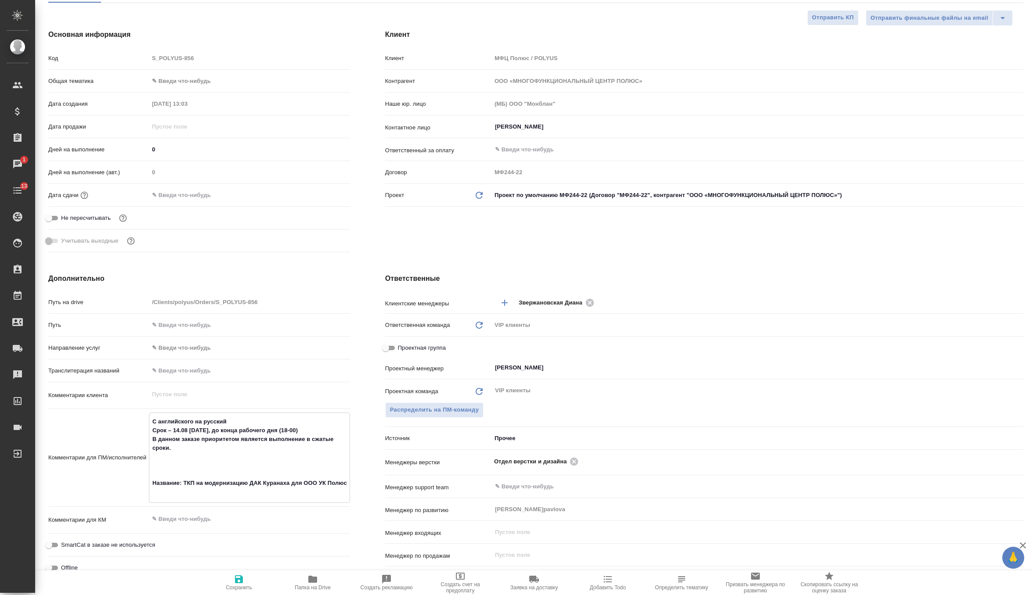
click at [196, 473] on textarea "С английского на русский Срок – 14.08 четверг, до конца рабочего дня (18-00) В …" at bounding box center [249, 456] width 200 height 85
type textarea "x"
type textarea "С английского на русский Срок – 14.08 четверг, до конца рабочего дня (18-00) В …"
type textarea "x"
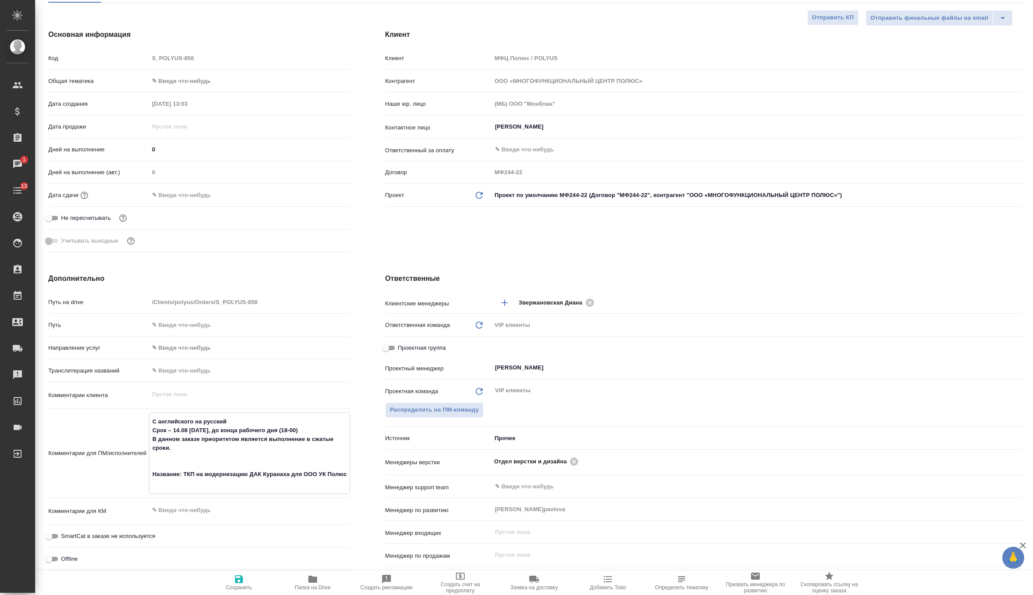
type textarea "С английского на русский Срок – 14.08 четверг, до конца рабочего дня (18-00) В …"
type textarea "x"
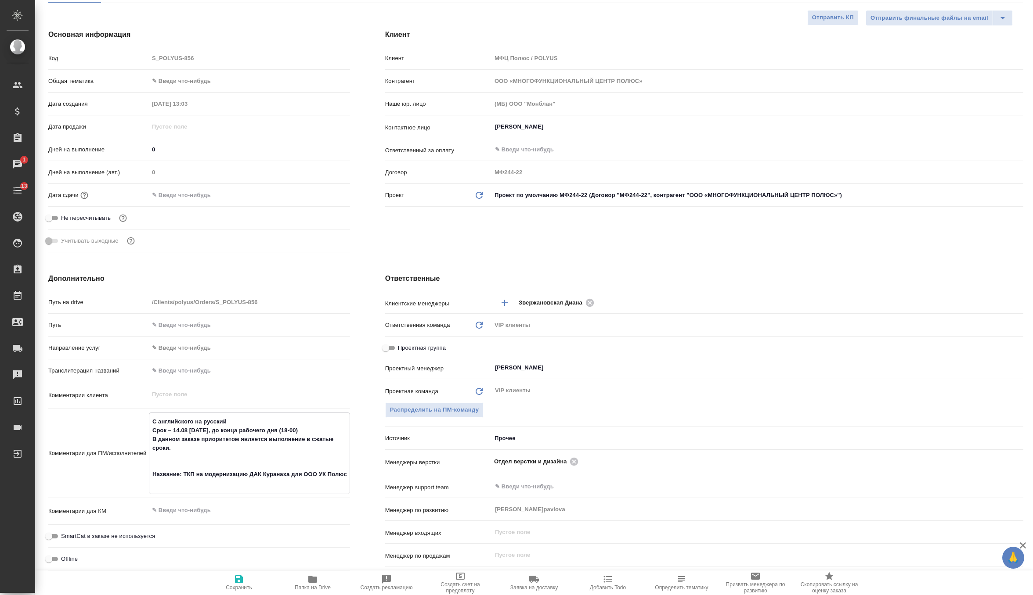
type textarea "С английского на русский Срок – 14.08 четверг, до конца рабочего дня (18-00) В …"
type textarea "x"
type textarea "С английского на русский Срок – 14.08 четверг, до конца рабочего дня (18-00) В …"
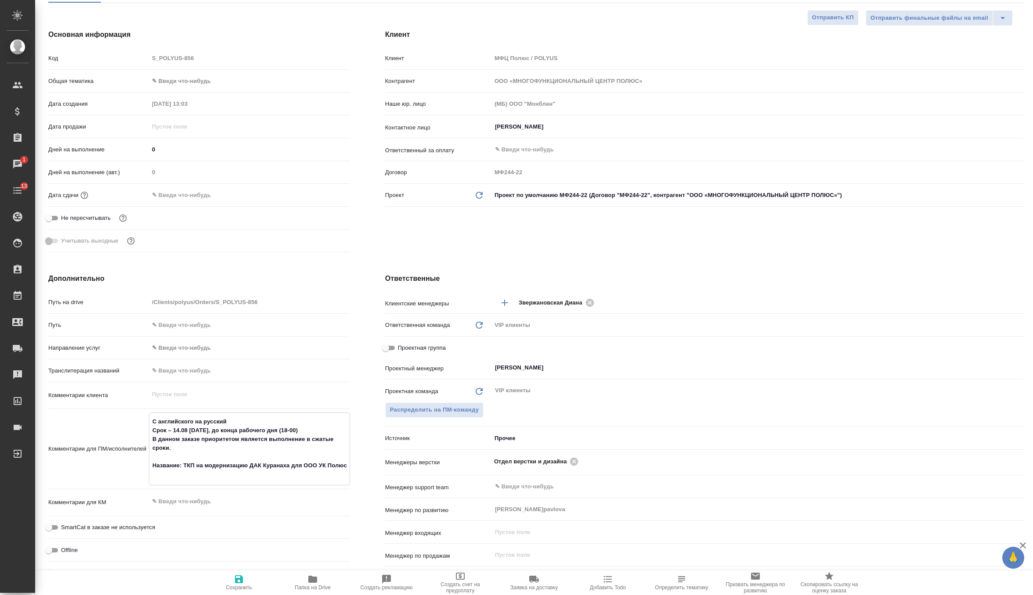
type textarea "x"
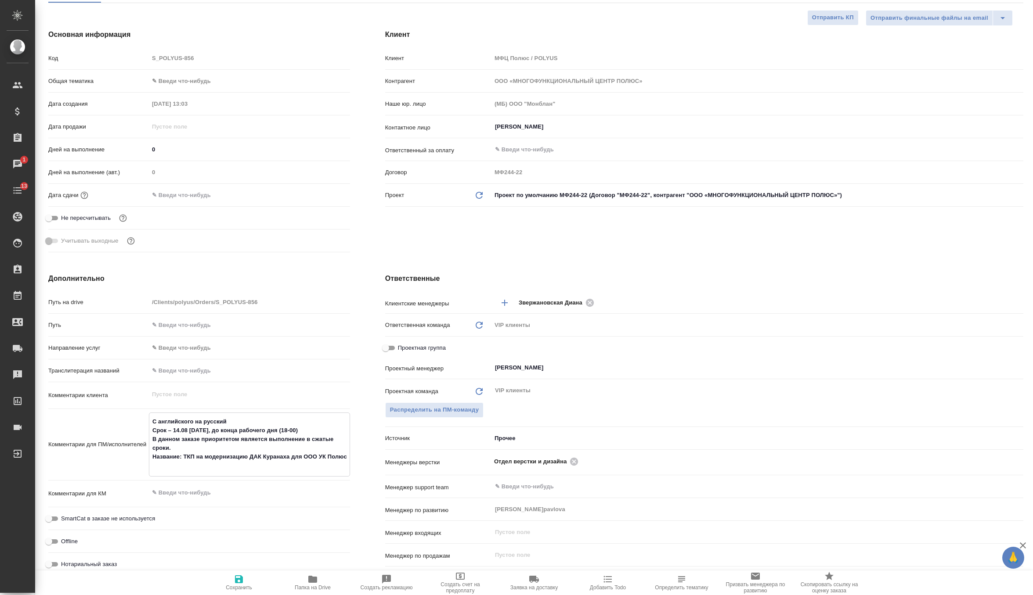
click at [202, 464] on textarea "С английского на русский Срок – 14.08 четверг, до конца рабочего дня (18-00) В …" at bounding box center [249, 443] width 200 height 59
drag, startPoint x: 183, startPoint y: 454, endPoint x: 203, endPoint y: 466, distance: 23.8
click at [203, 466] on textarea "С английского на русский Срок – 14.08 четверг, до конца рабочего дня (18-00) В …" at bounding box center [249, 443] width 200 height 59
type textarea "С английского на русский Срок – 14.08 четверг, до конца рабочего дня (18-00) В …"
type textarea "x"
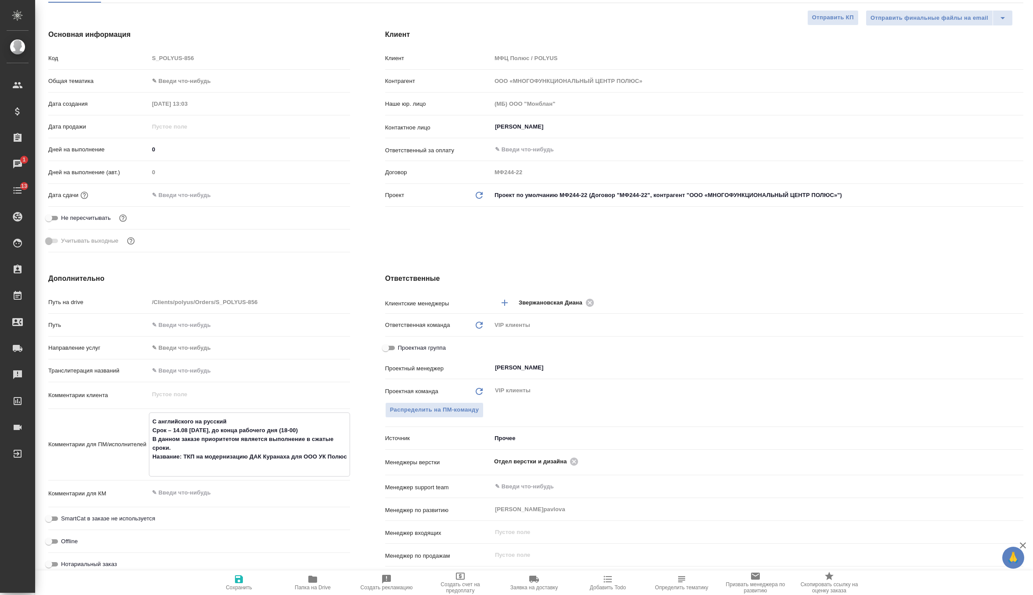
click at [235, 583] on icon "button" at bounding box center [239, 580] width 8 height 8
type textarea "x"
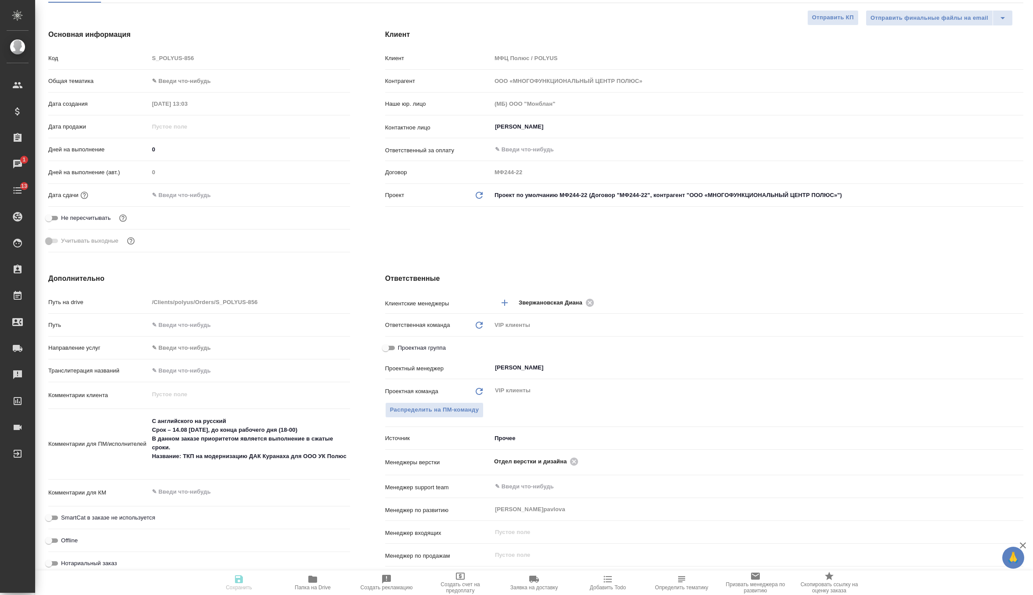
type textarea "x"
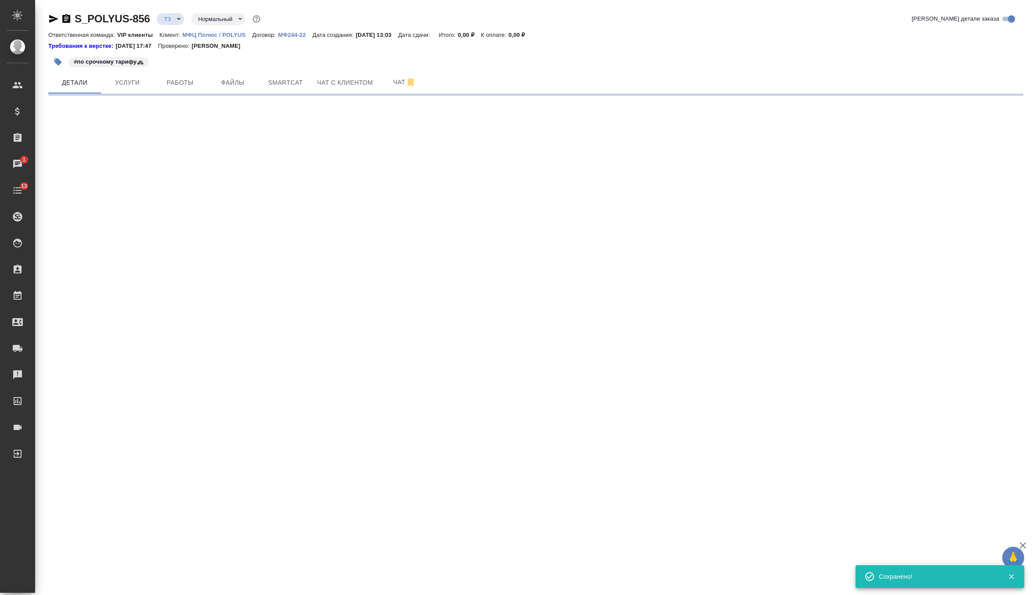
scroll to position [0, 0]
select select "RU"
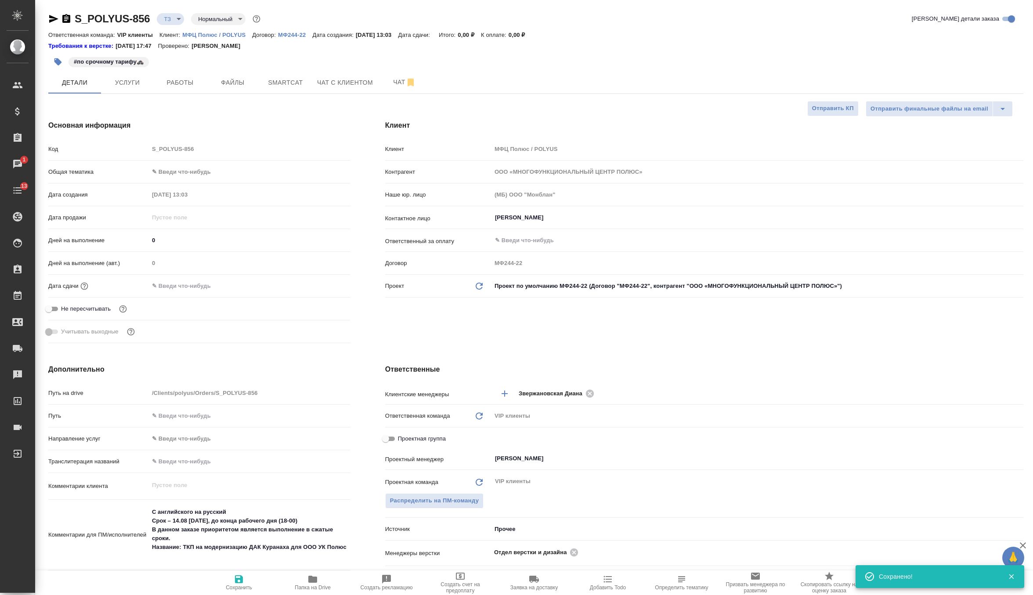
type textarea "x"
click at [180, 282] on input "text" at bounding box center [187, 286] width 77 height 13
click at [325, 290] on icon "button" at bounding box center [324, 285] width 11 height 11
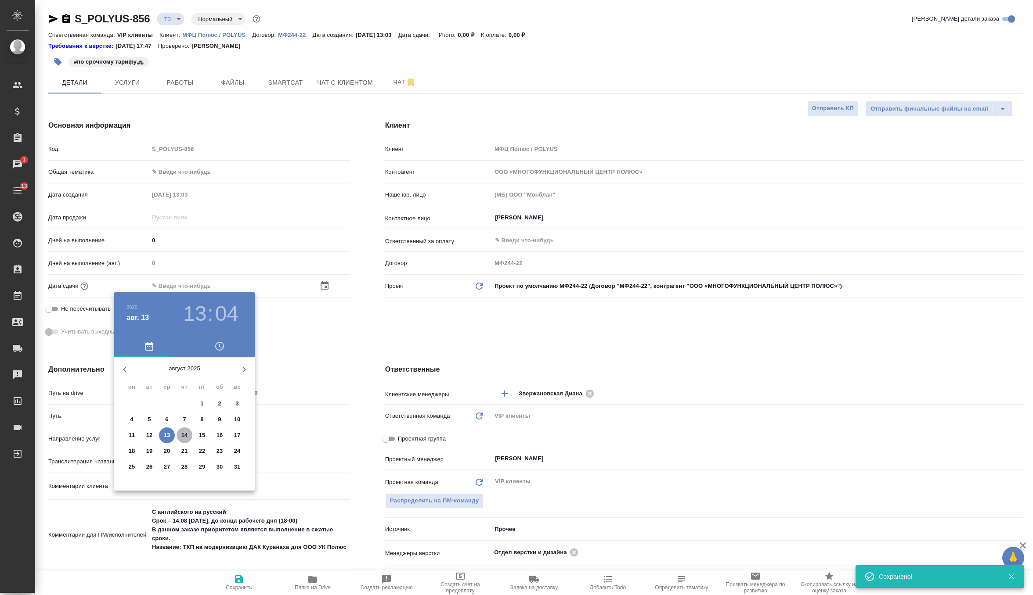
click at [185, 432] on p "14" at bounding box center [184, 435] width 7 height 9
type input "14.08.2025 13:04"
type textarea "x"
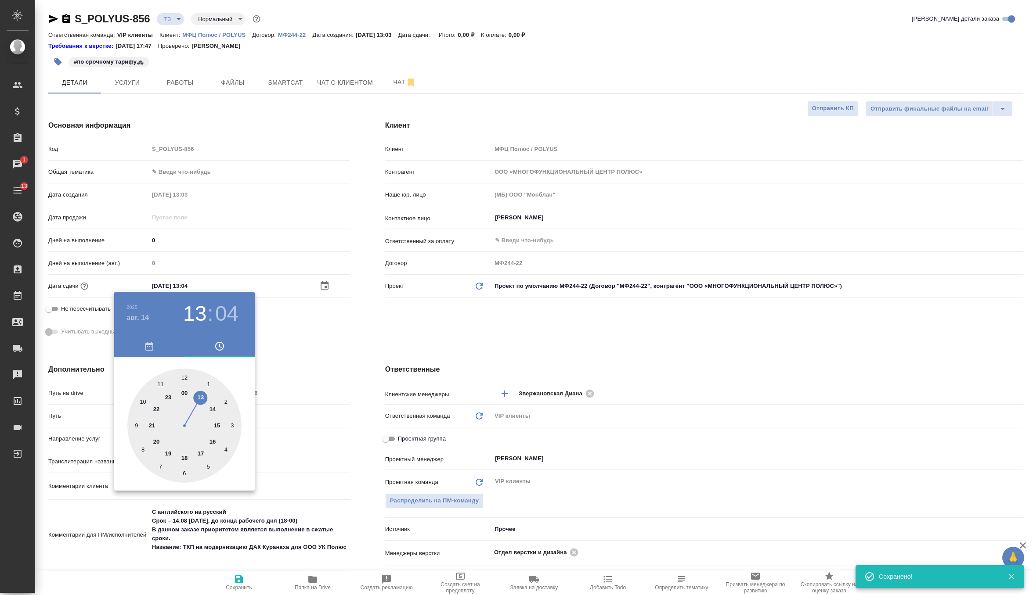
click at [184, 461] on div at bounding box center [184, 426] width 114 height 114
type input "14.08.2025 18:04"
type textarea "x"
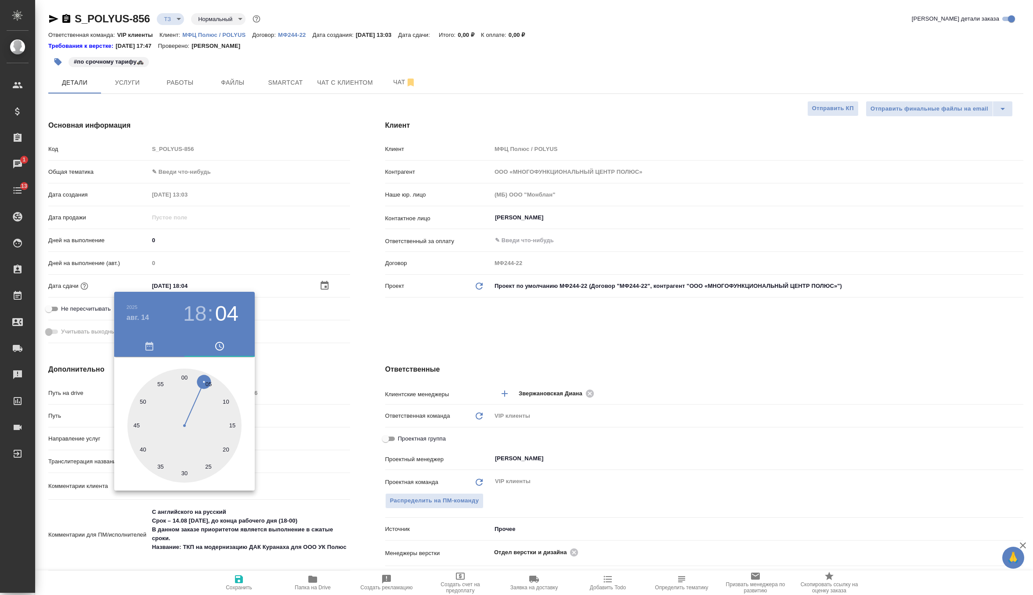
click at [183, 378] on div at bounding box center [184, 426] width 114 height 114
type input "14.08.2025 18:00"
type textarea "x"
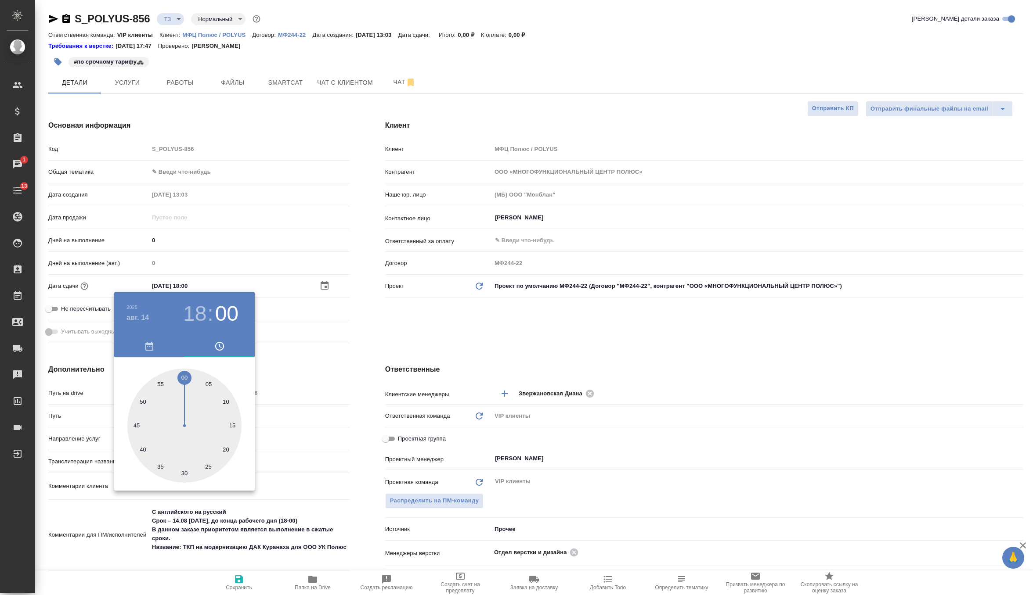
click at [406, 317] on div at bounding box center [516, 297] width 1033 height 595
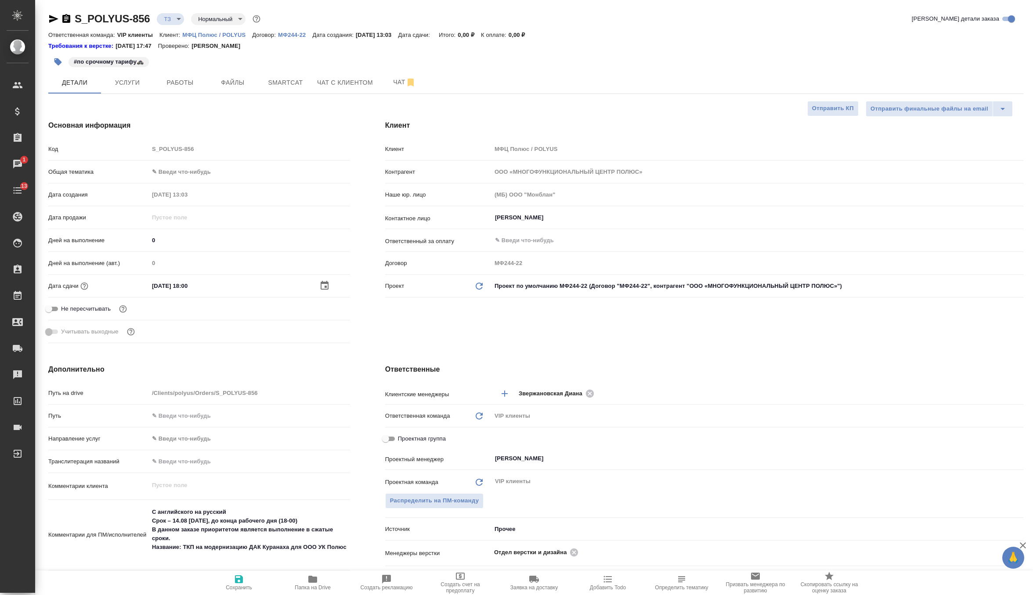
click at [231, 579] on span "Сохранить" at bounding box center [238, 582] width 63 height 17
type textarea "x"
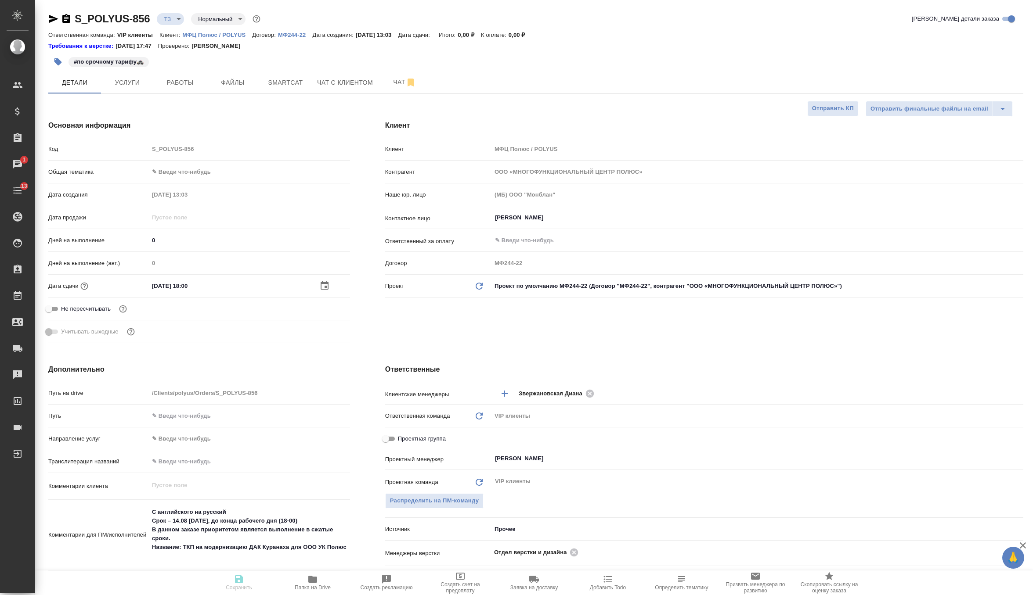
type textarea "x"
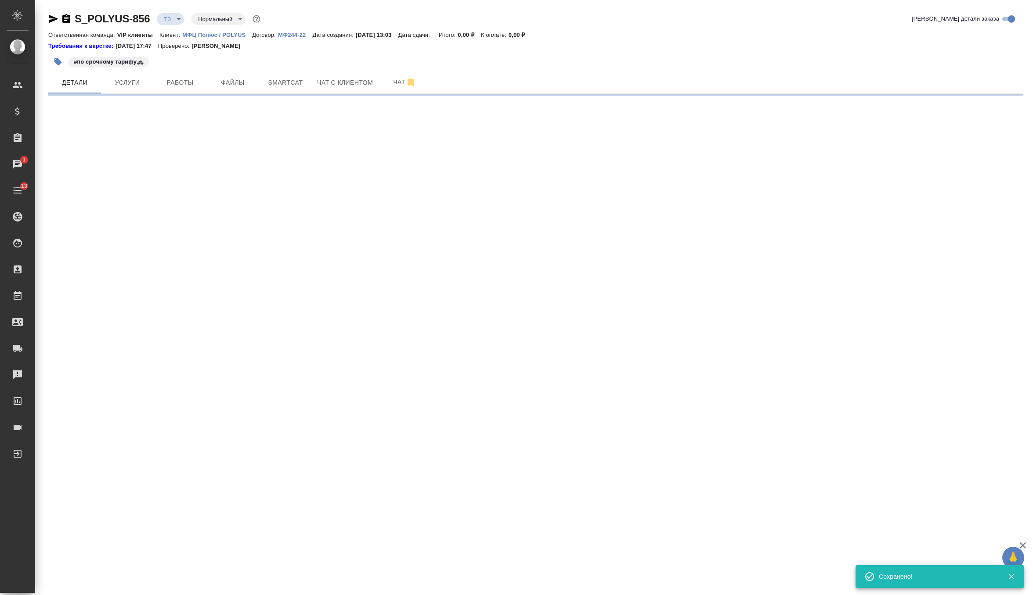
select select "RU"
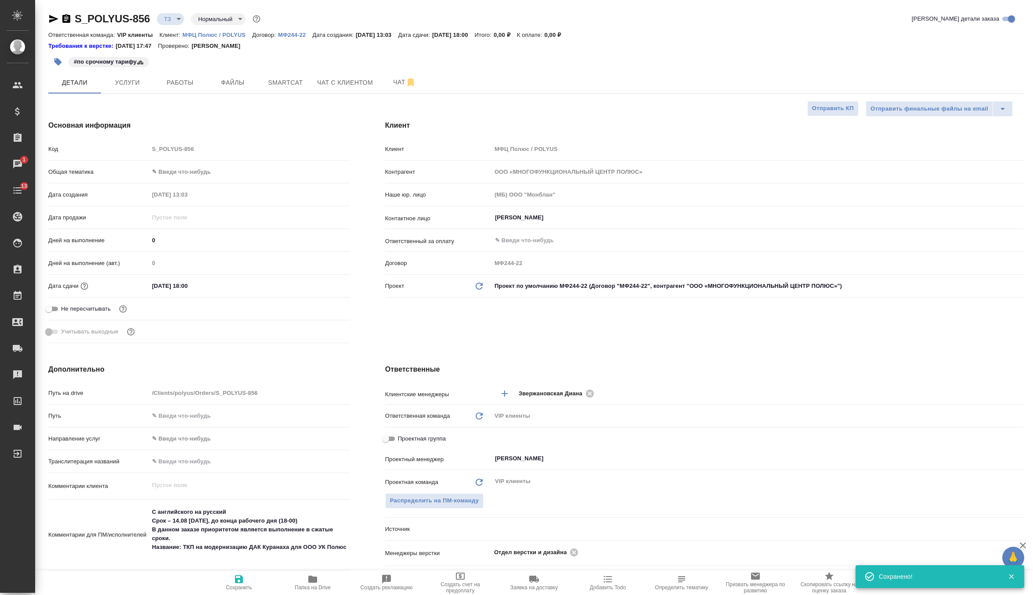
type textarea "x"
click at [537, 210] on div "Галущак Алексей ​" at bounding box center [757, 218] width 532 height 16
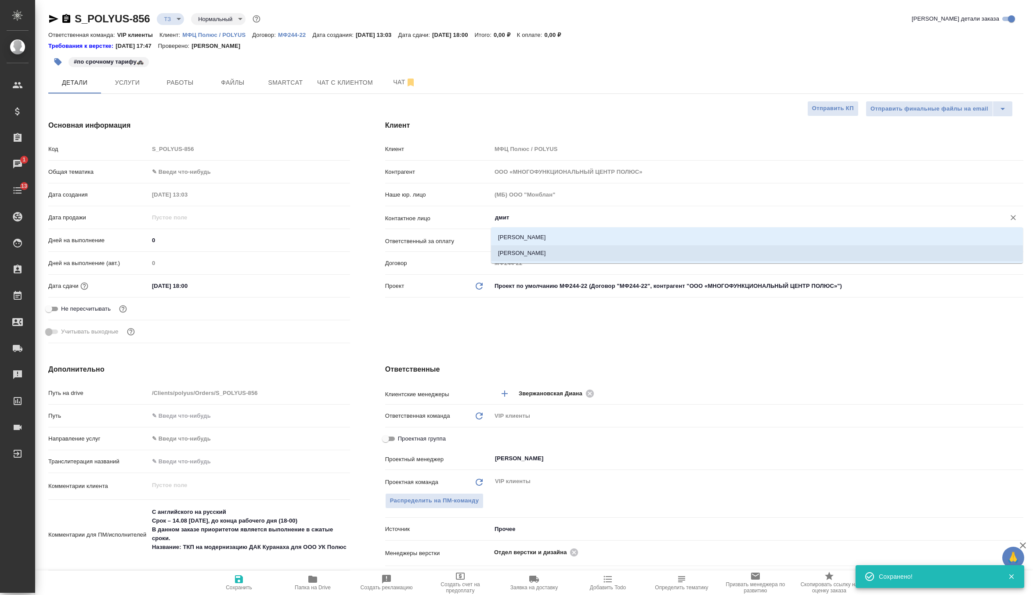
click at [533, 254] on li "Ярощук Дмитрий Игоревич" at bounding box center [757, 253] width 532 height 16
type input "Ярощук Дмитрий Игоревич"
type textarea "x"
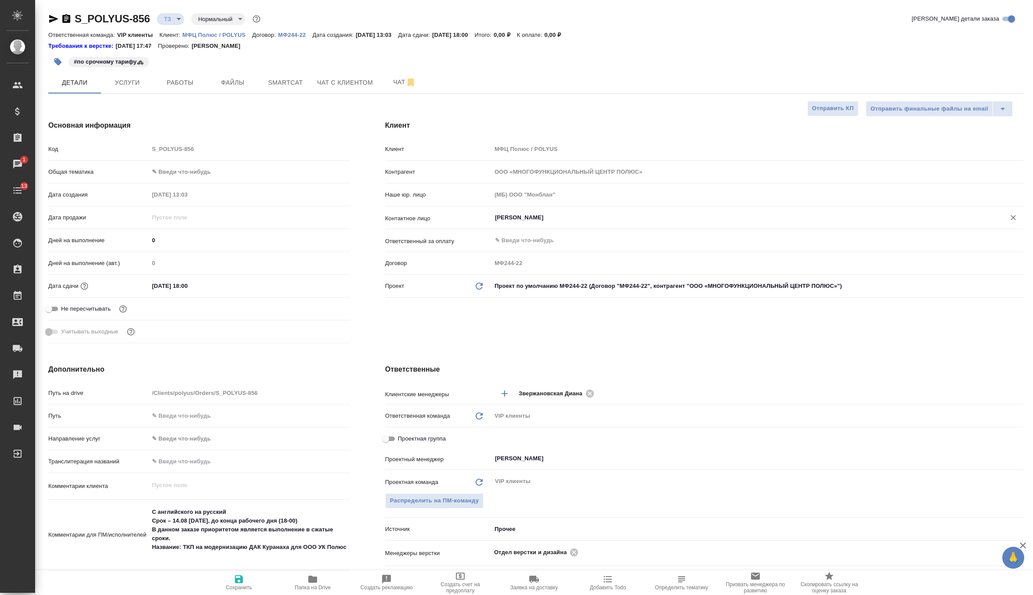
type input "Ярощук Дмитрий Игоревич"
click at [229, 590] on button "Сохранить" at bounding box center [239, 583] width 74 height 25
type textarea "x"
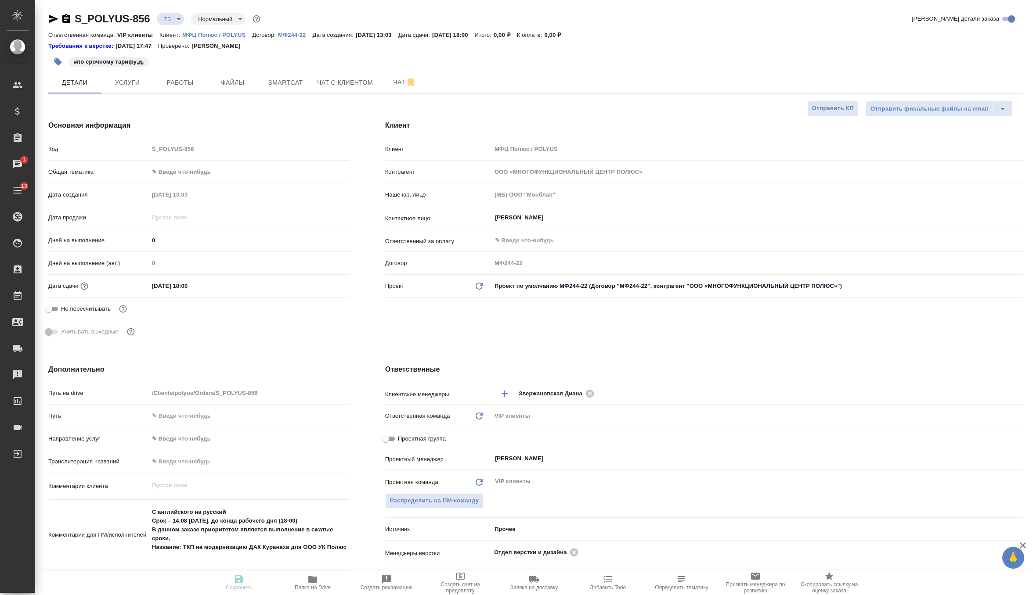
type textarea "x"
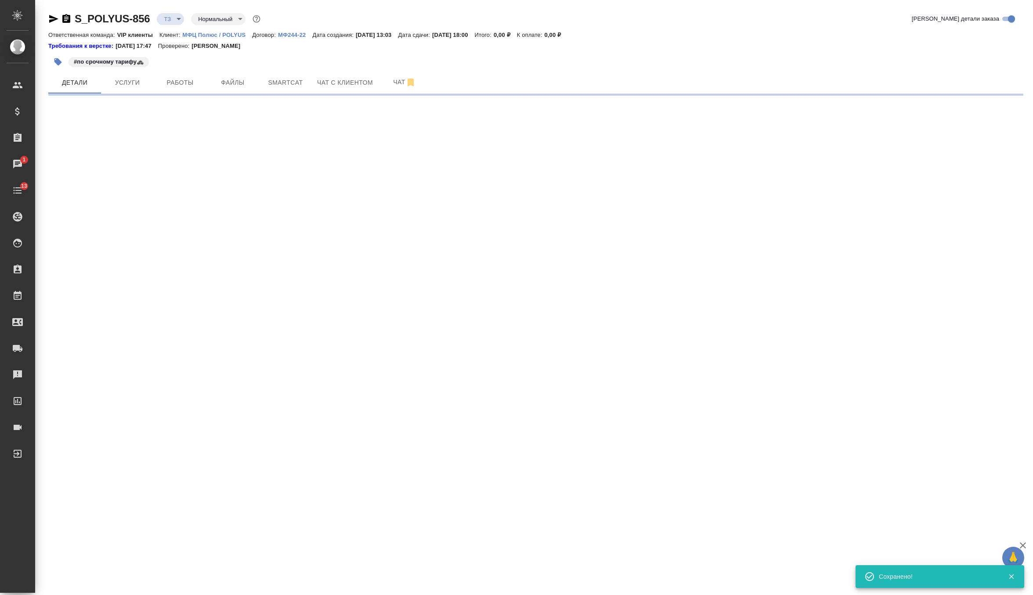
select select "RU"
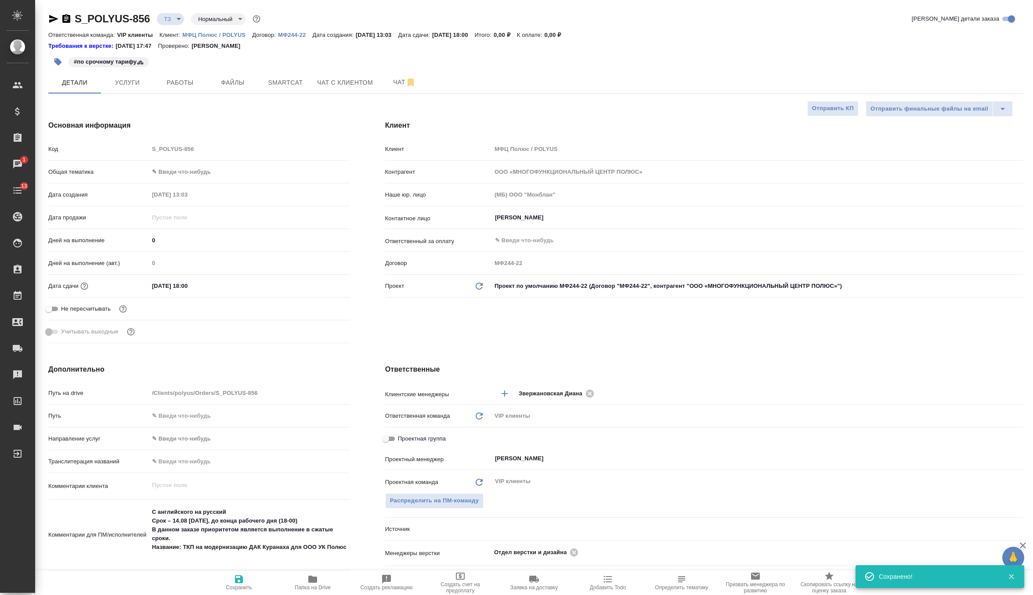
type textarea "x"
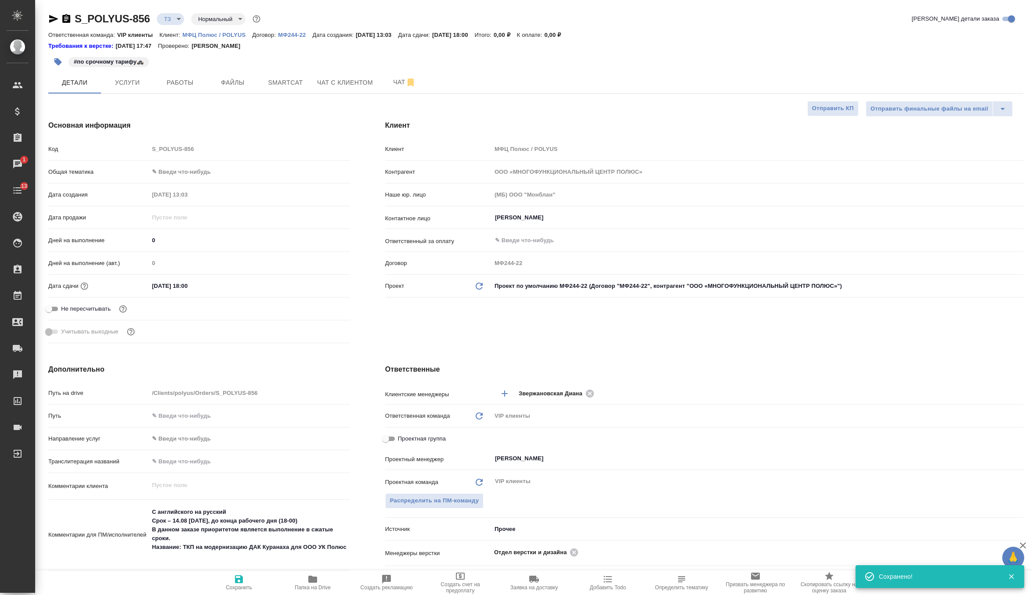
type textarea "x"
click at [140, 80] on span "Услуги" at bounding box center [127, 82] width 42 height 11
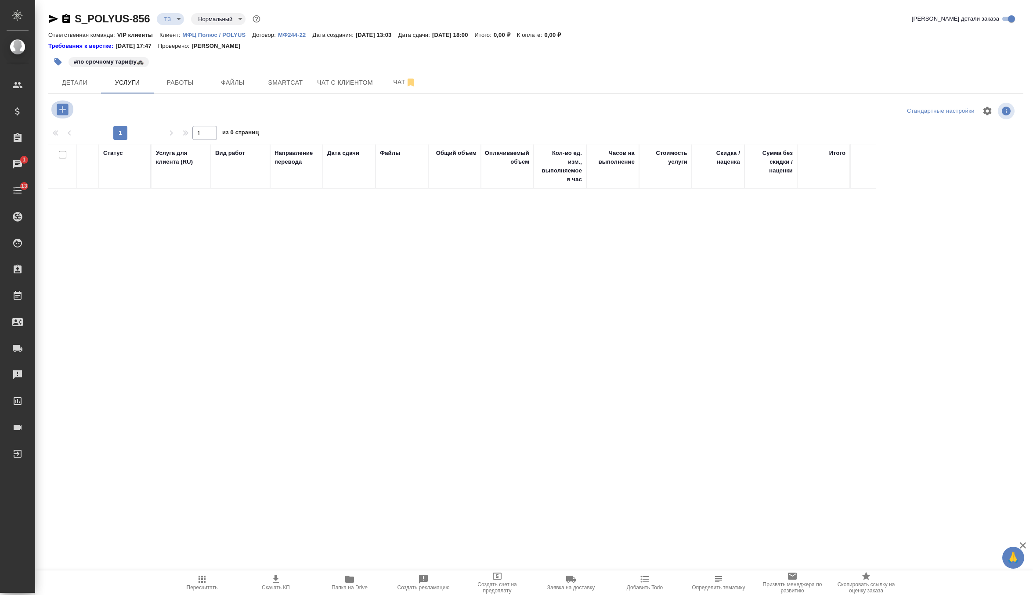
click at [65, 104] on icon "button" at bounding box center [62, 109] width 11 height 11
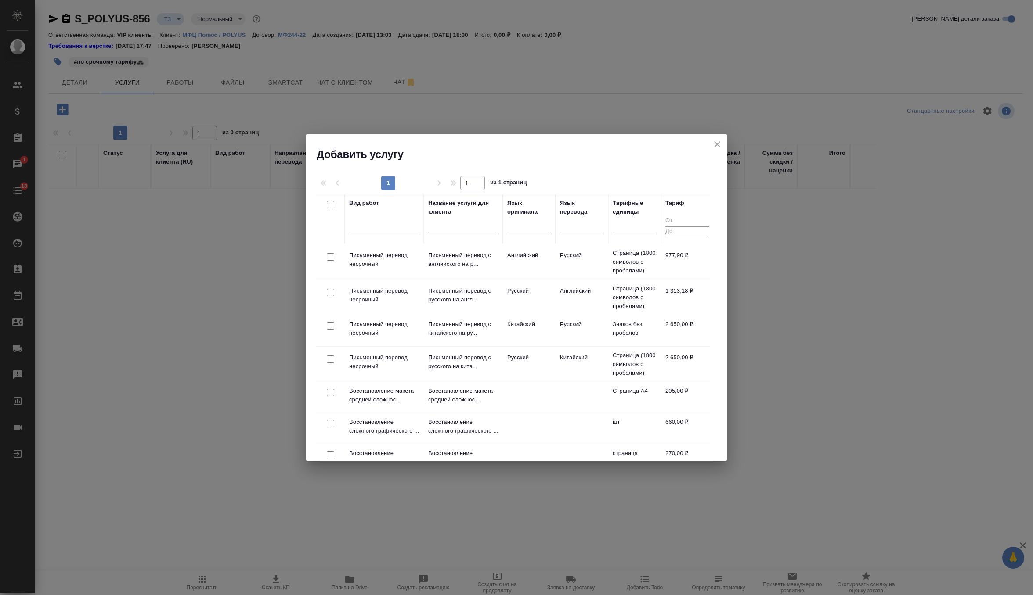
click at [331, 255] on input "checkbox" at bounding box center [330, 256] width 7 height 7
checkbox input "true"
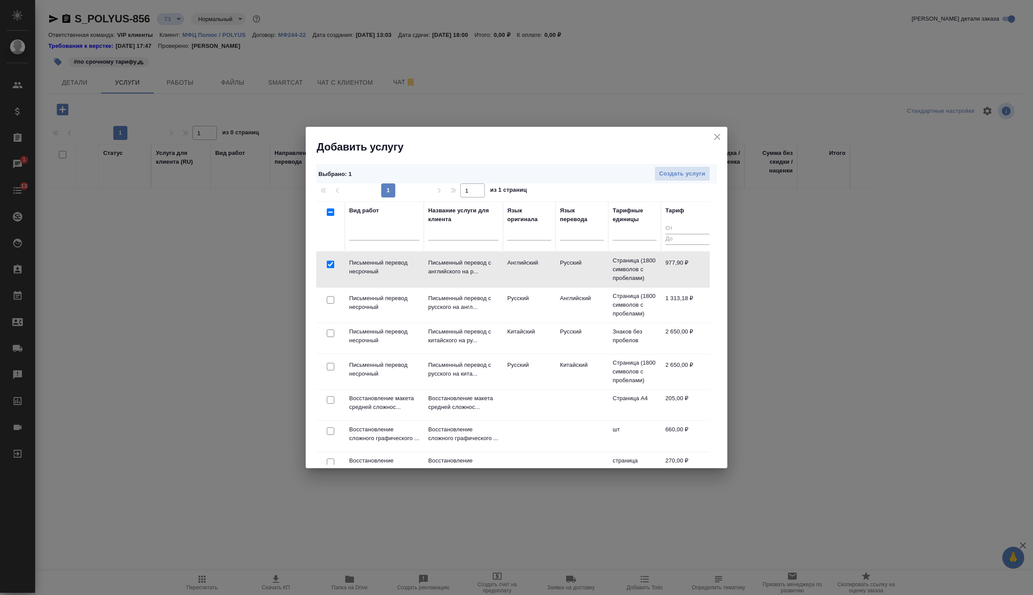
click at [691, 166] on div "Выбрано : 1 Создать услуги" at bounding box center [516, 174] width 400 height 20
click at [690, 177] on span "Создать услуги" at bounding box center [682, 174] width 46 height 10
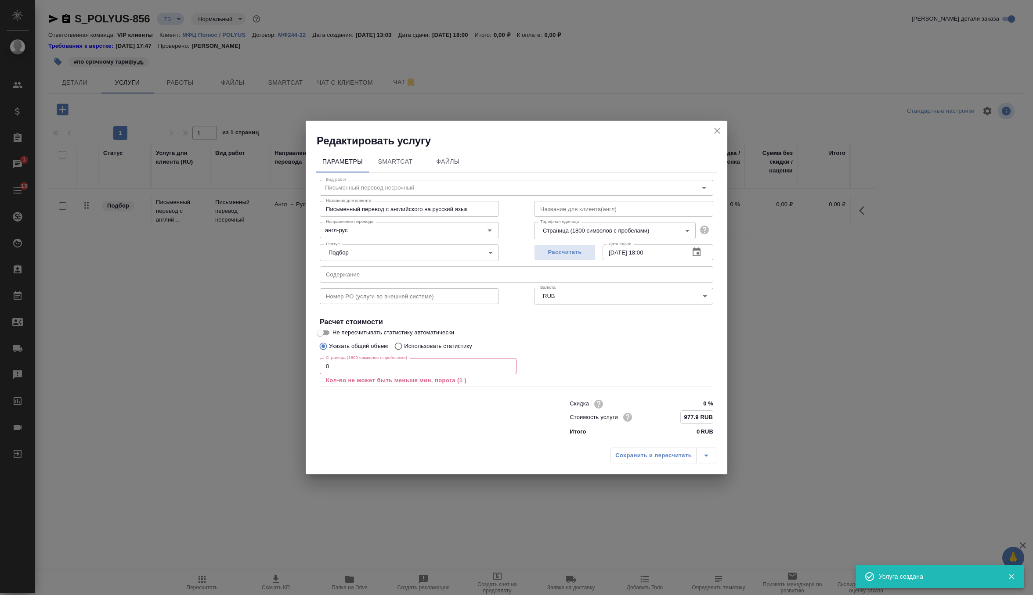
drag, startPoint x: 699, startPoint y: 419, endPoint x: 613, endPoint y: 418, distance: 86.5
click at [613, 418] on div "Стоимость услуги 977.9 RUB" at bounding box center [641, 417] width 144 height 14
type input "300 RUB"
click at [367, 281] on input "text" at bounding box center [516, 274] width 393 height 16
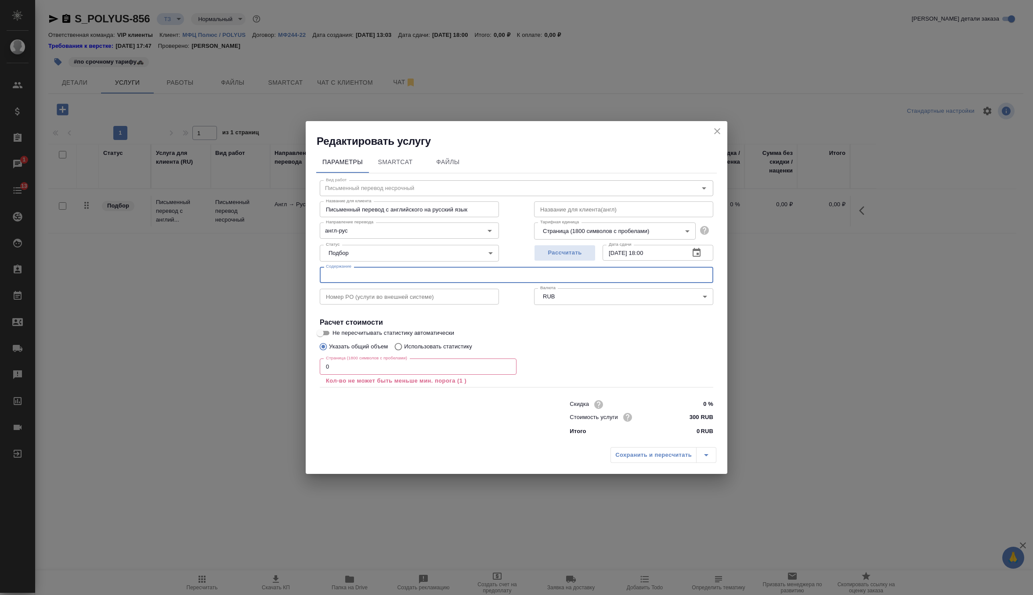
paste input "ТКП на модернизацию ДАК Куранаха для ООО УК Полюс"
type input "ТКП на модернизацию ДАК Куранаха для ООО УК Полюс"
click at [358, 365] on input "0" at bounding box center [418, 367] width 197 height 16
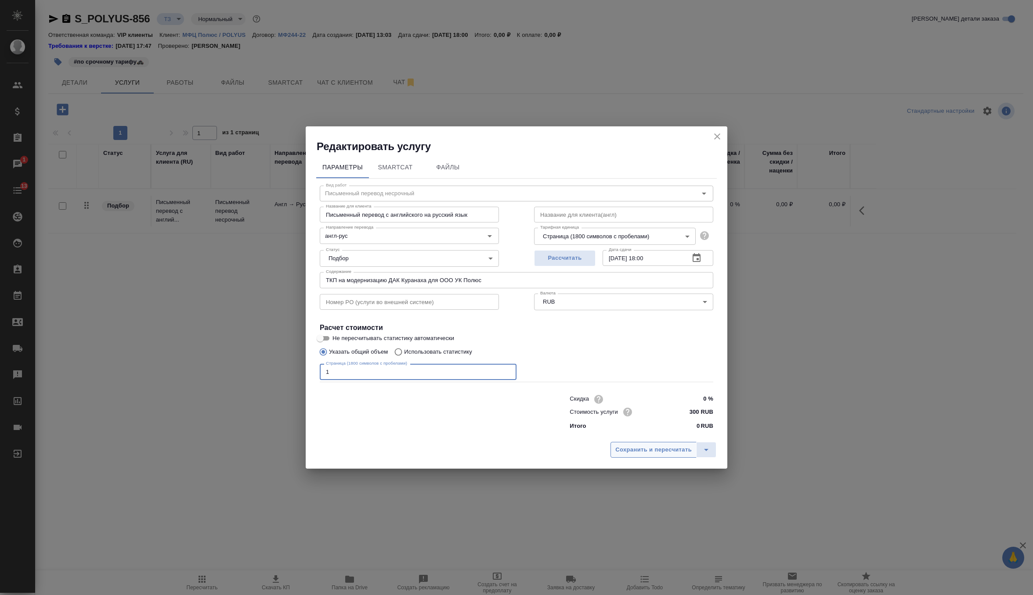
type input "1"
click at [686, 450] on span "Сохранить и пересчитать" at bounding box center [653, 450] width 76 height 10
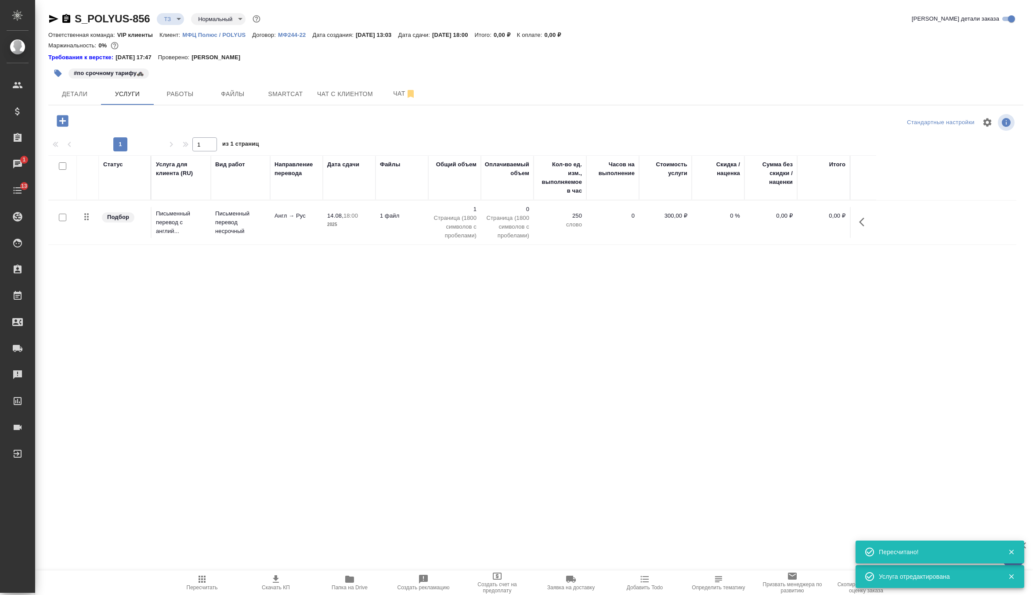
click at [61, 218] on input "checkbox" at bounding box center [62, 217] width 7 height 7
checkbox input "true"
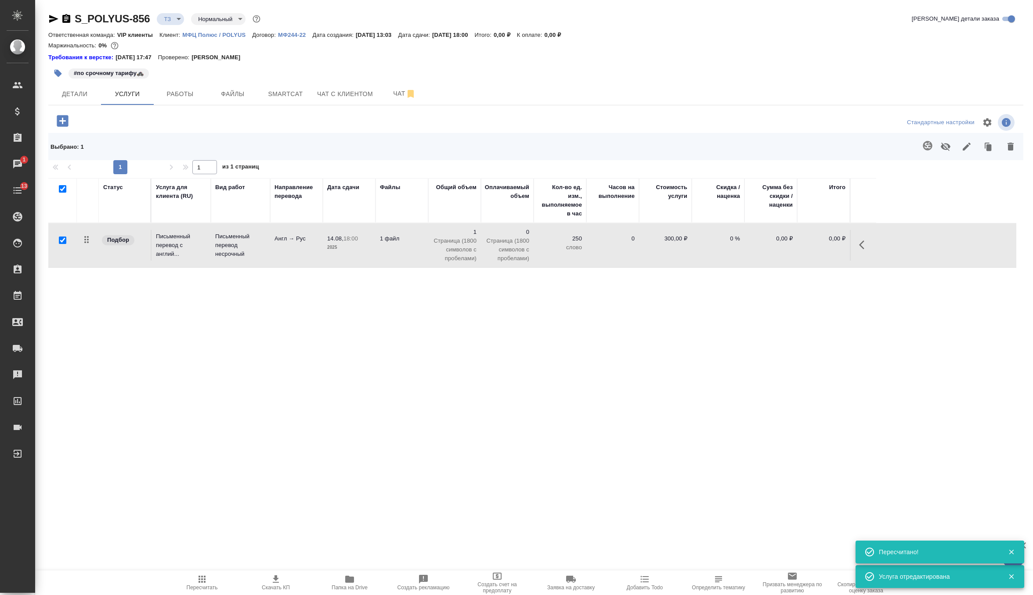
click at [925, 141] on icon "button" at bounding box center [927, 145] width 11 height 11
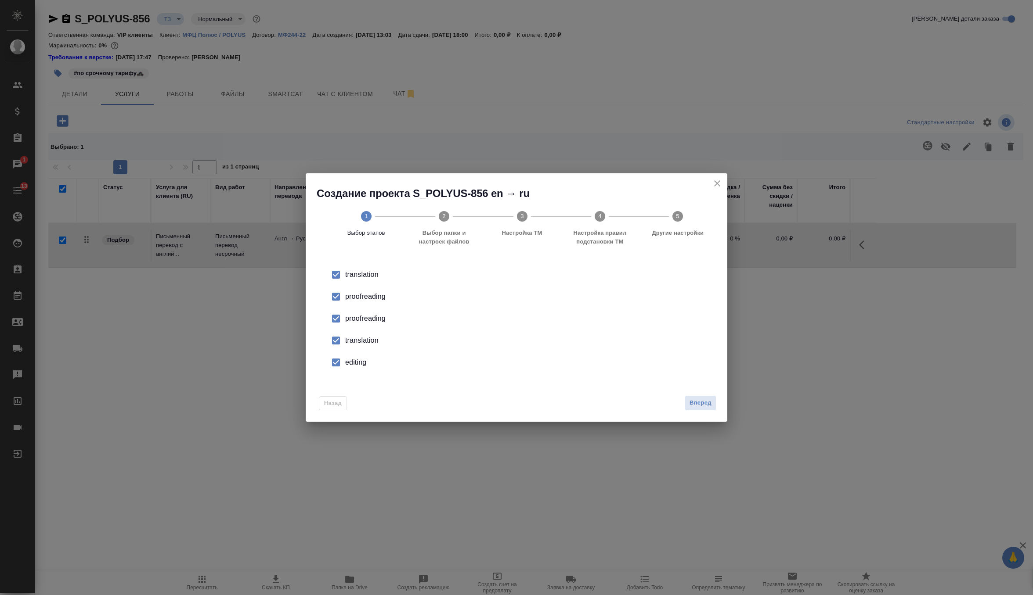
click at [361, 302] on div "proofreading" at bounding box center [525, 297] width 361 height 11
click at [356, 280] on div "translation" at bounding box center [525, 275] width 361 height 11
click at [353, 359] on div "editing" at bounding box center [525, 362] width 361 height 11
click at [706, 401] on span "Вперед" at bounding box center [700, 403] width 22 height 10
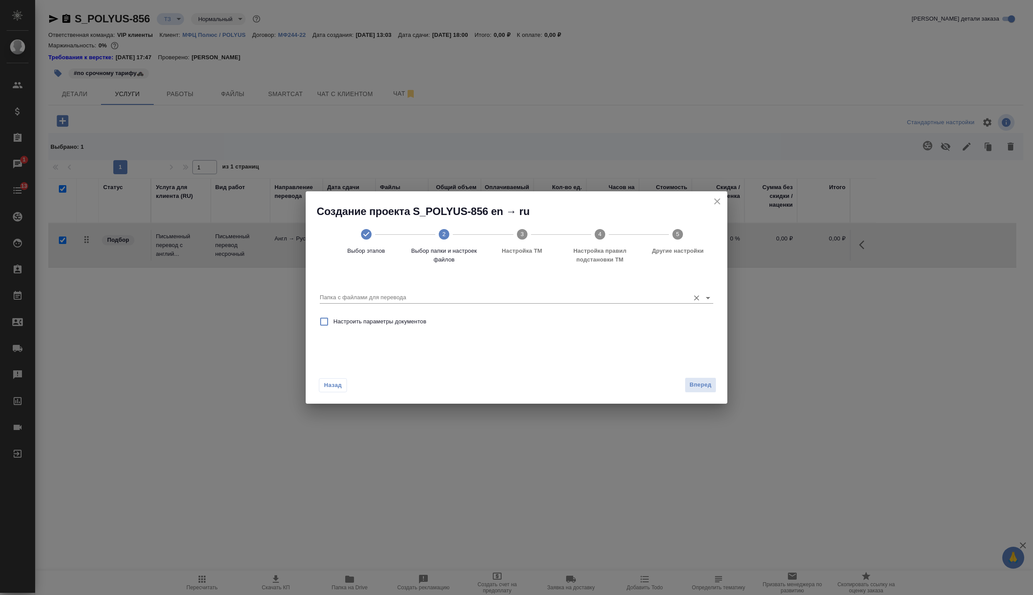
click at [686, 302] on div at bounding box center [516, 297] width 393 height 11
click at [562, 292] on div "Папка с файлами для перевода" at bounding box center [516, 294] width 393 height 18
click at [558, 302] on input "Папка с файлами для перевода" at bounding box center [502, 297] width 365 height 11
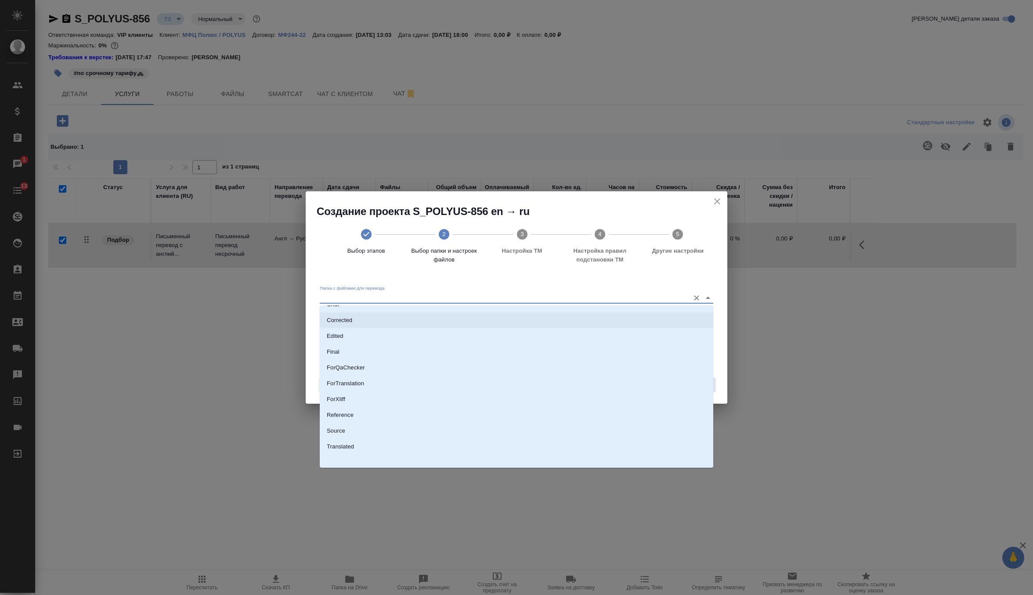
scroll to position [46, 0]
click at [439, 425] on li "Source" at bounding box center [516, 428] width 393 height 16
type input "Source"
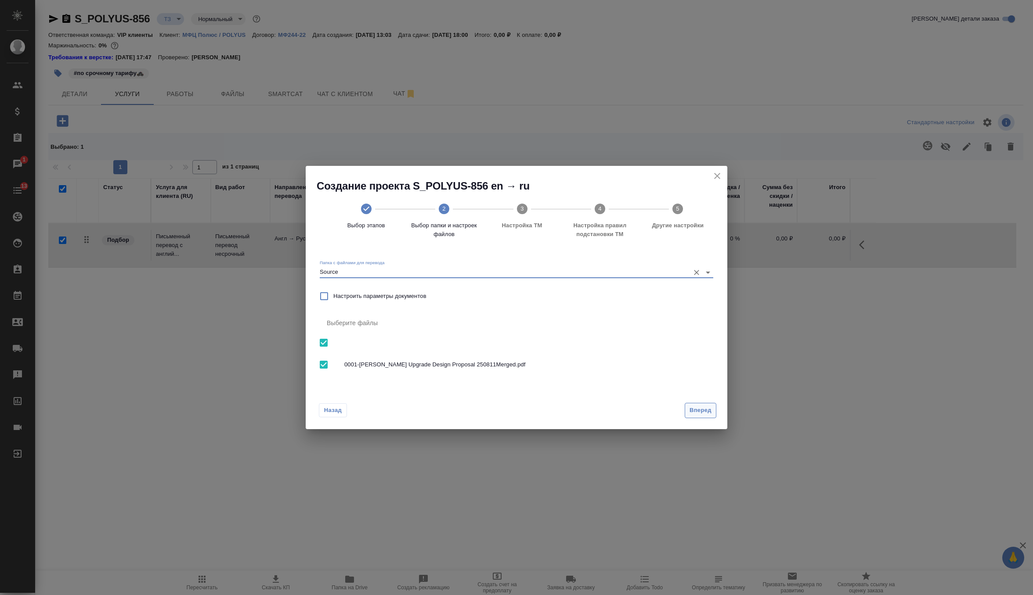
click at [709, 408] on span "Вперед" at bounding box center [700, 411] width 22 height 10
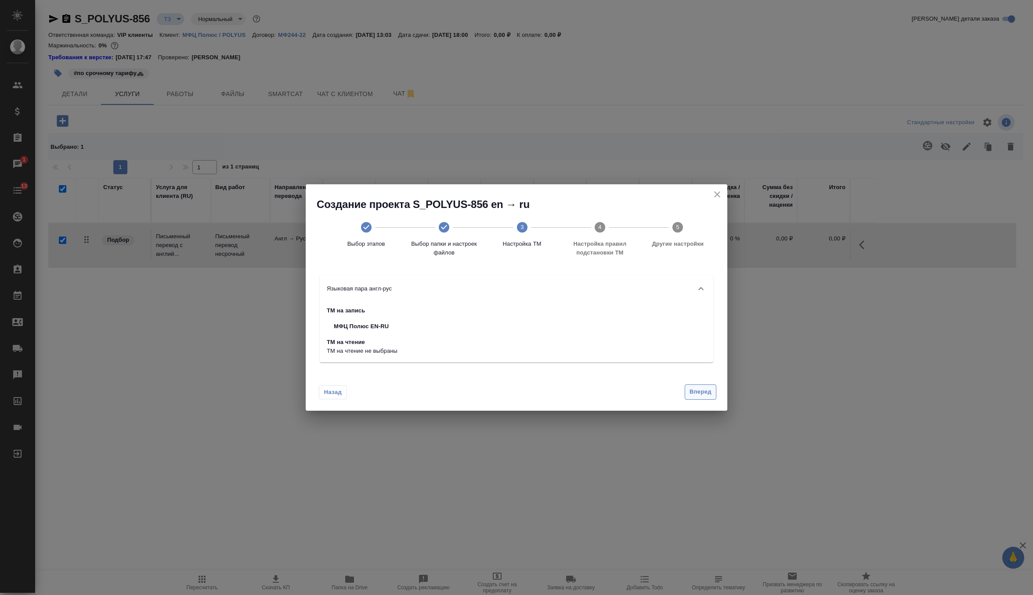
click at [700, 398] on button "Вперед" at bounding box center [700, 392] width 32 height 15
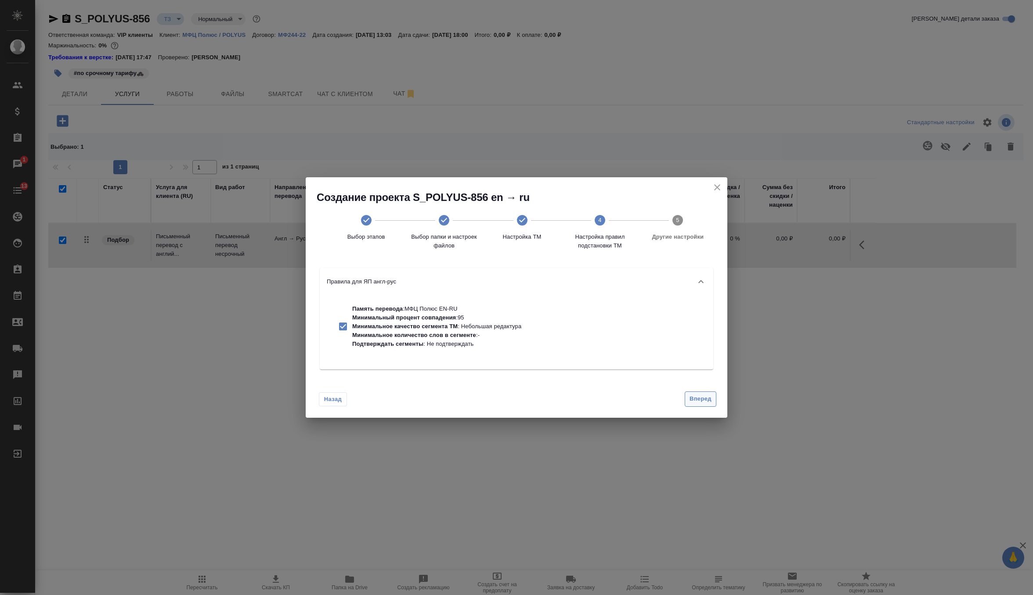
click at [700, 398] on span "Вперед" at bounding box center [700, 399] width 22 height 10
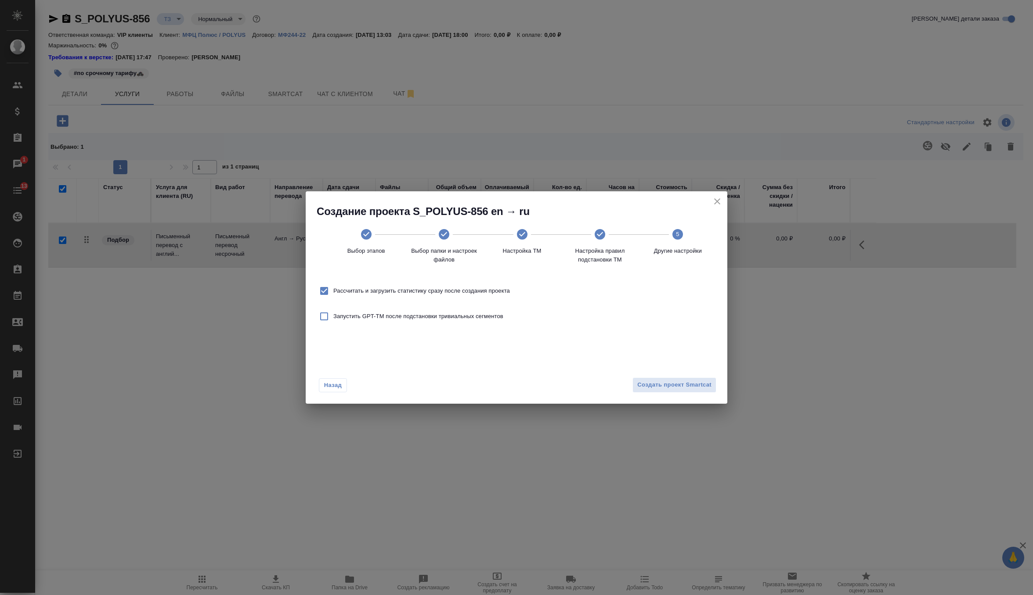
click at [469, 293] on span "Рассчитать и загрузить статистику сразу после создания проекта" at bounding box center [421, 291] width 176 height 9
click at [333, 293] on input "Рассчитать и загрузить статистику сразу после создания проекта" at bounding box center [324, 291] width 18 height 18
checkbox input "false"
click at [700, 387] on span "Создать проект Smartcat" at bounding box center [674, 385] width 74 height 10
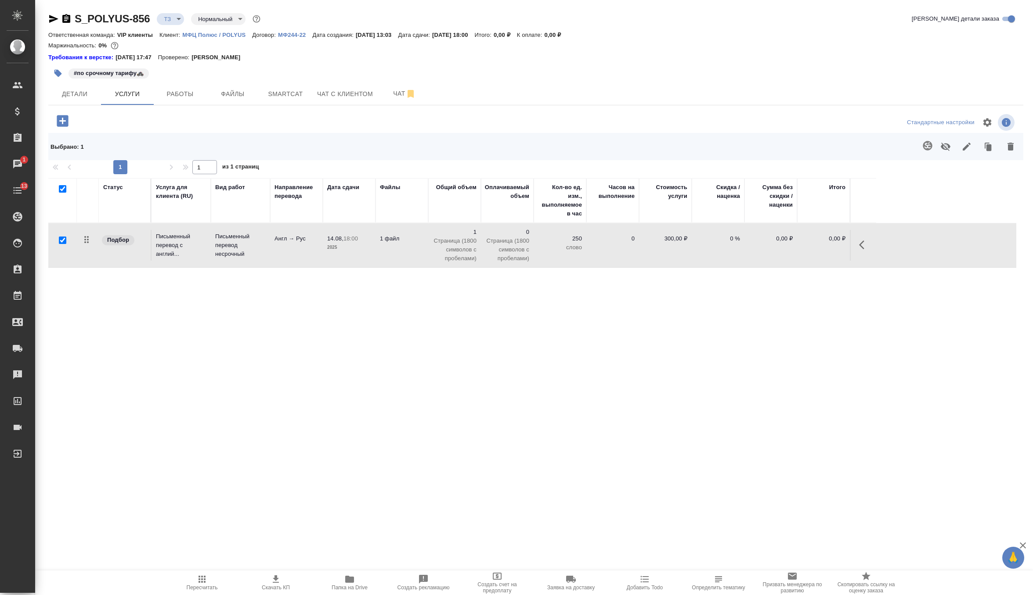
click at [54, 22] on icon "button" at bounding box center [53, 19] width 11 height 11
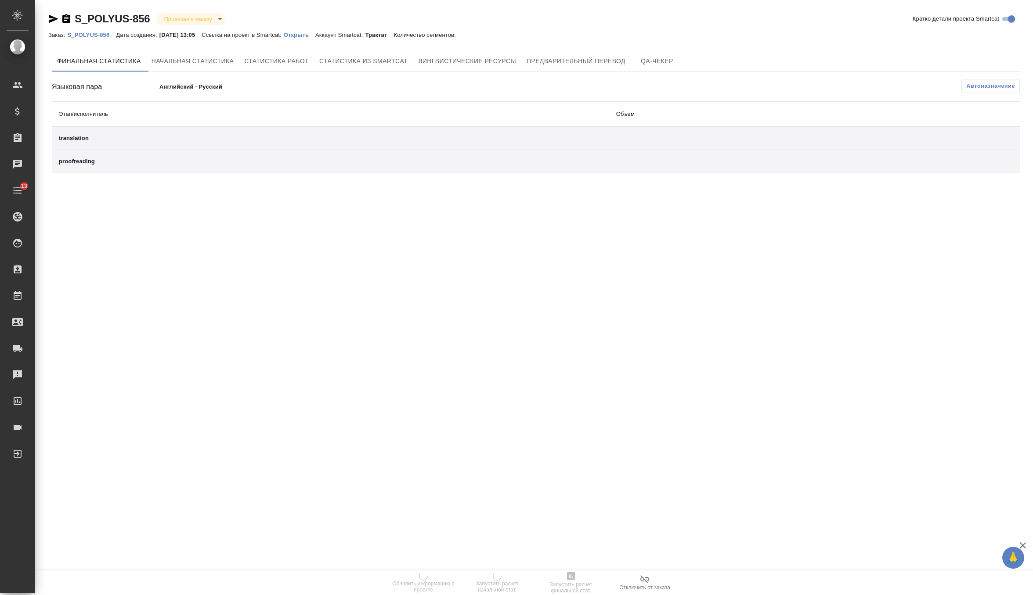
click at [302, 36] on p "Открыть" at bounding box center [300, 35] width 32 height 7
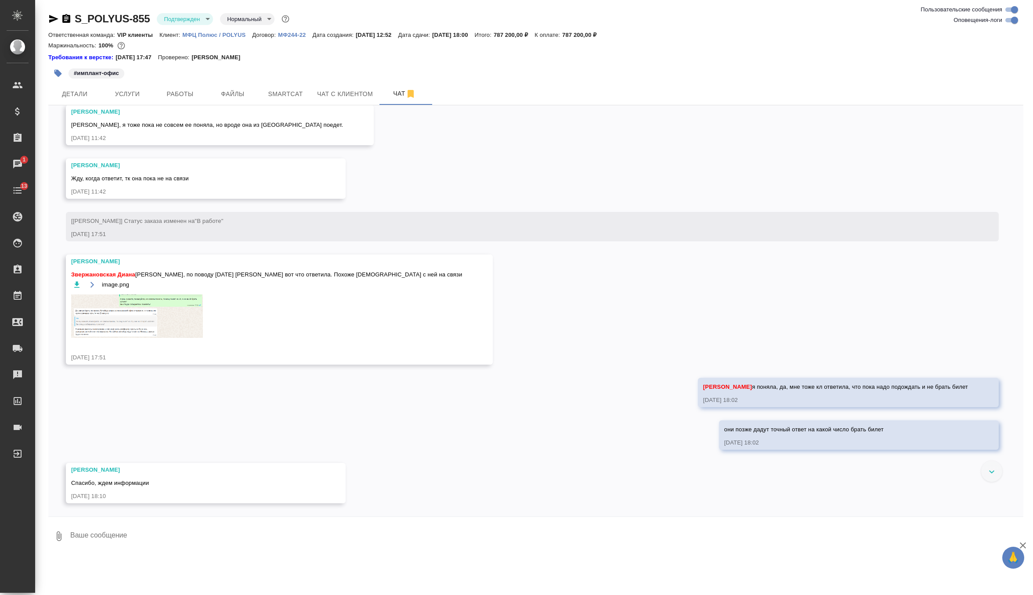
scroll to position [3563, 0]
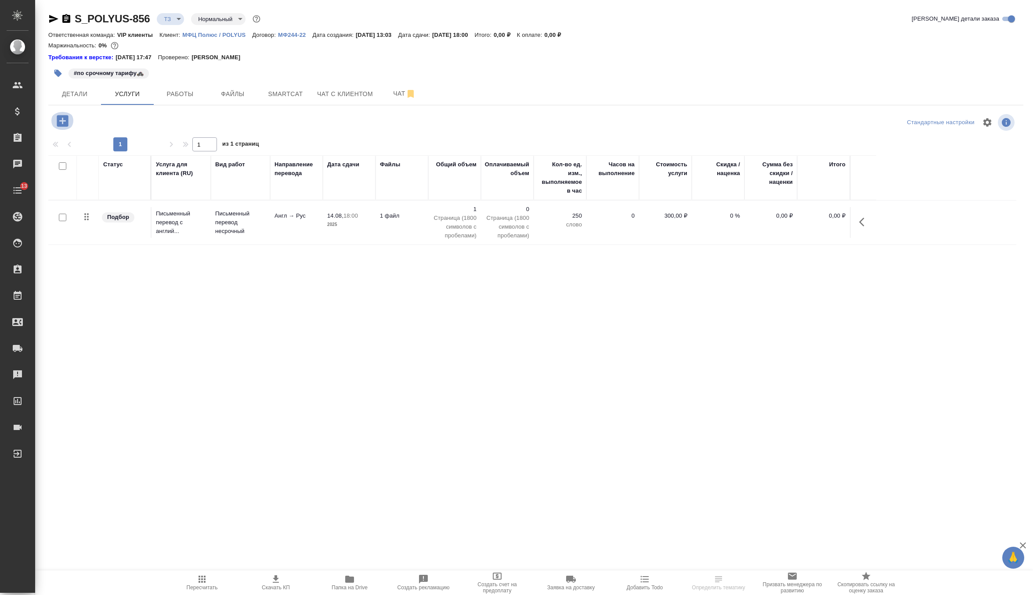
click at [63, 117] on icon "button" at bounding box center [62, 120] width 11 height 11
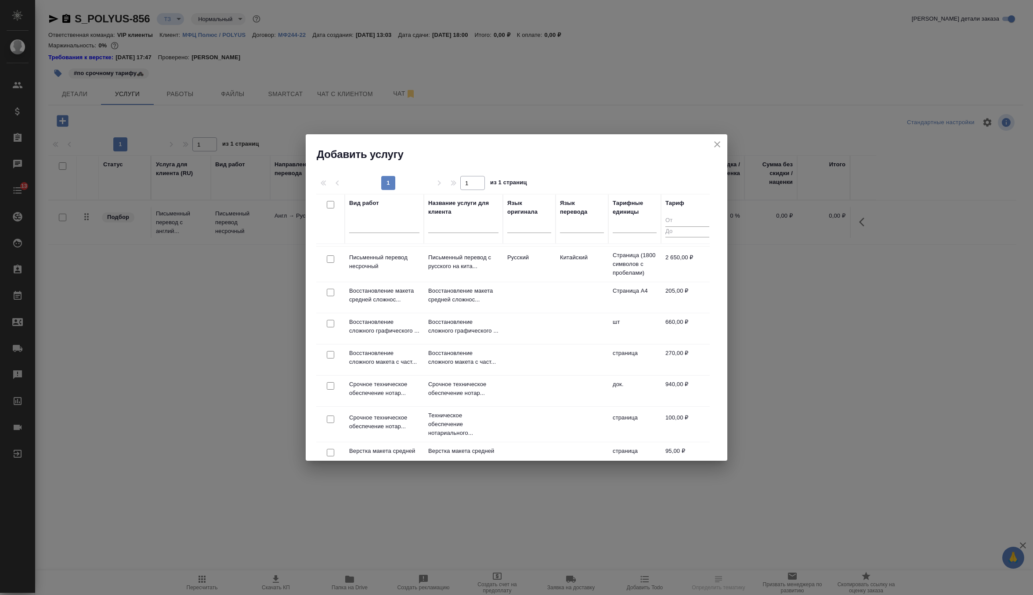
scroll to position [101, 0]
click at [333, 357] on input "checkbox" at bounding box center [330, 353] width 7 height 7
checkbox input "true"
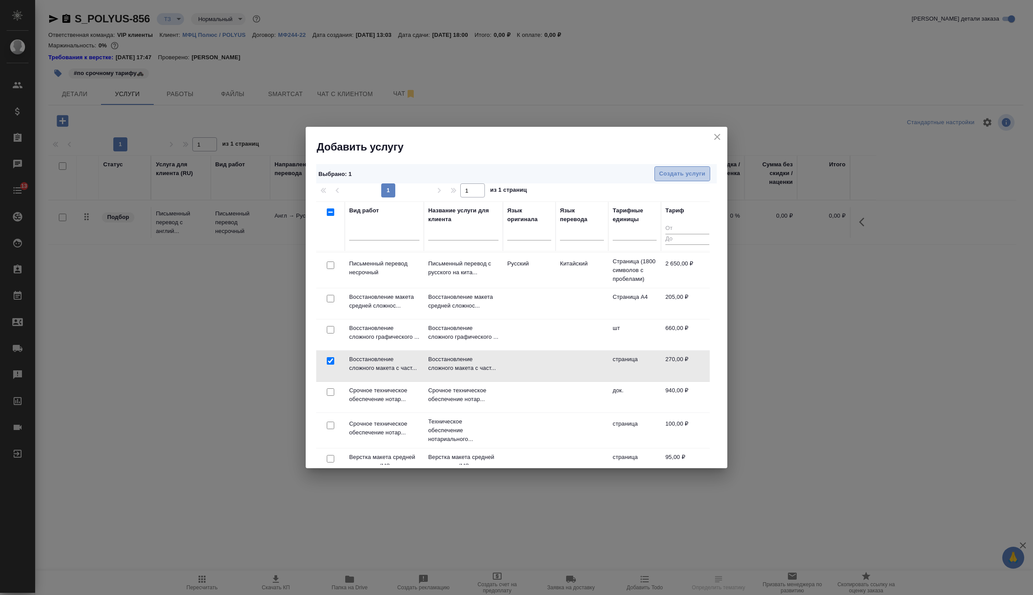
click at [677, 169] on span "Создать услуги" at bounding box center [682, 174] width 46 height 10
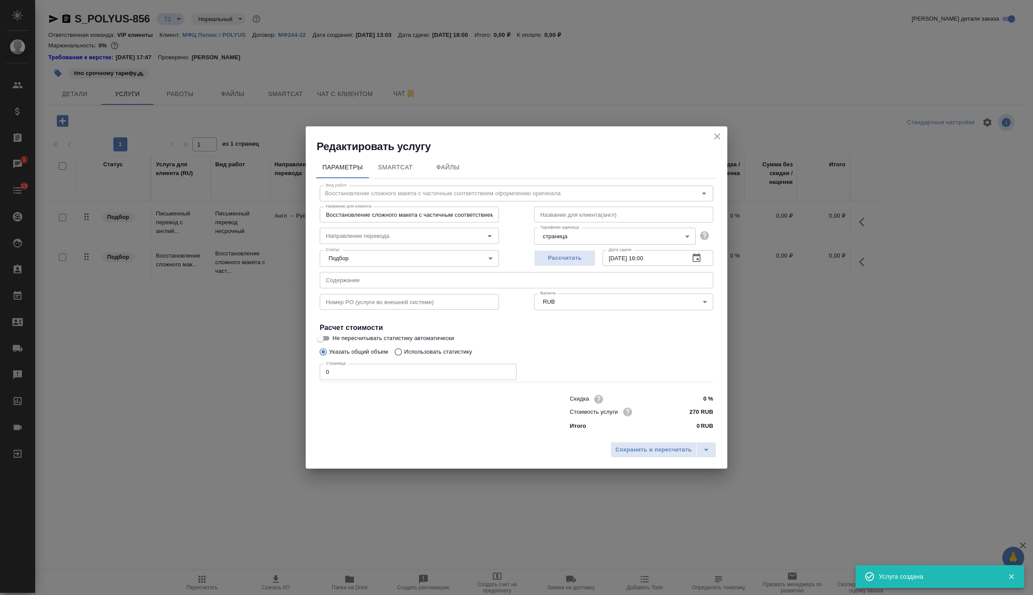
click at [449, 281] on input "text" at bounding box center [516, 280] width 393 height 16
paste input "**[S_POLYUS-856](https://tera.awatera.com/Order/689c62ee91752813557a0265/servic…"
type input "**[S_POLYUS-856](https://tera.awatera.com/Order/689c62ee91752813557a0265/servic…"
drag, startPoint x: 588, startPoint y: 281, endPoint x: 295, endPoint y: 277, distance: 293.3
click at [295, 277] on div "Редактировать услугу Параметры SmartCat Файлы Вид работ Восстановление сложного…" at bounding box center [516, 297] width 1033 height 595
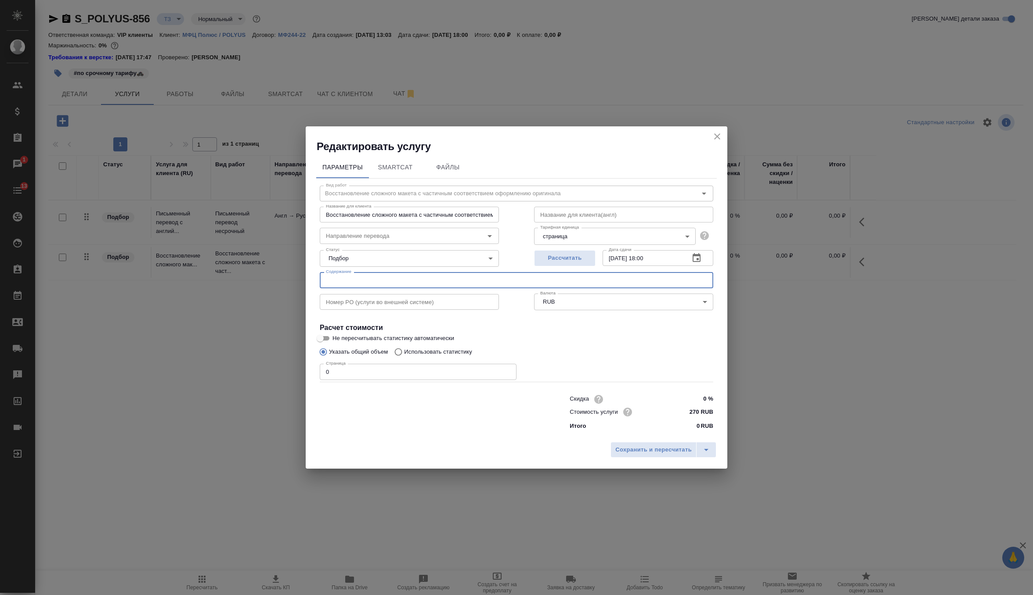
click at [355, 373] on input "0" at bounding box center [418, 372] width 197 height 16
type input "40"
click at [642, 445] on span "Сохранить и пересчитать" at bounding box center [653, 450] width 76 height 10
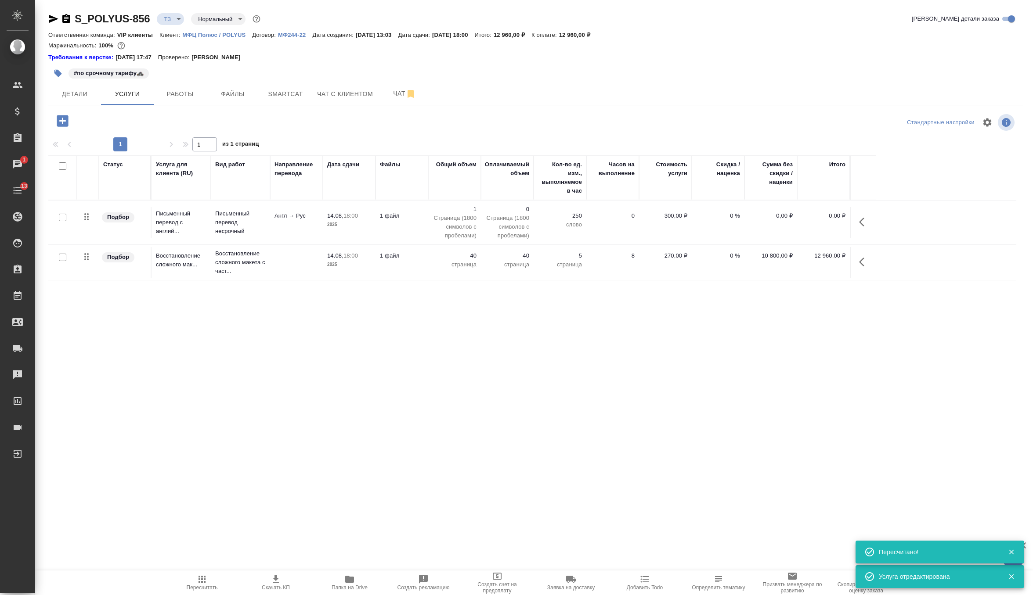
click at [456, 219] on p "Страница (1800 символов с пробелами)" at bounding box center [454, 227] width 44 height 26
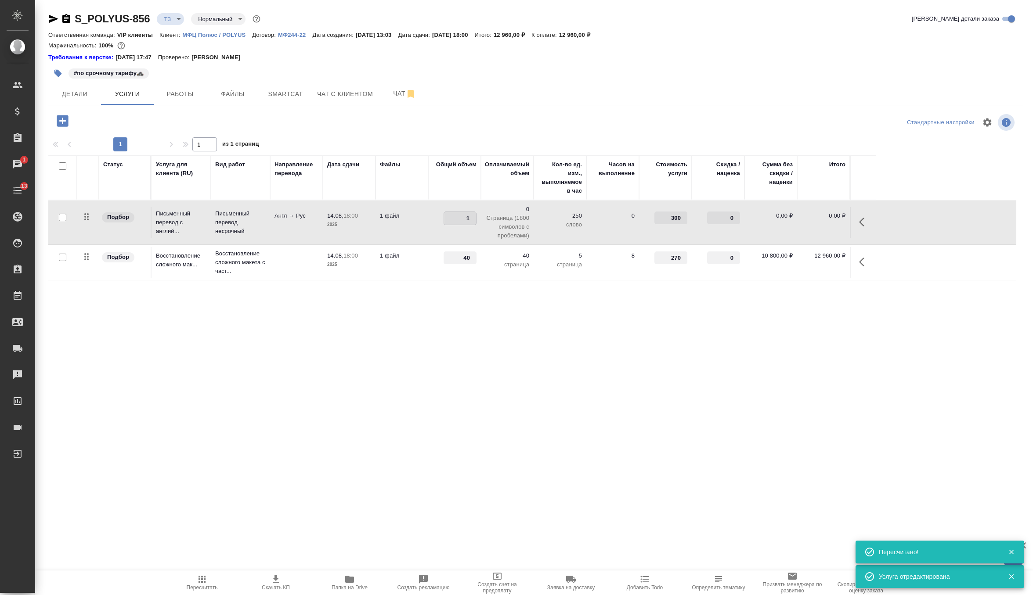
click at [415, 205] on tr "Подбор Письменный перевод с англий... Письменный перевод несрочный Англ → Рус 1…" at bounding box center [532, 223] width 968 height 44
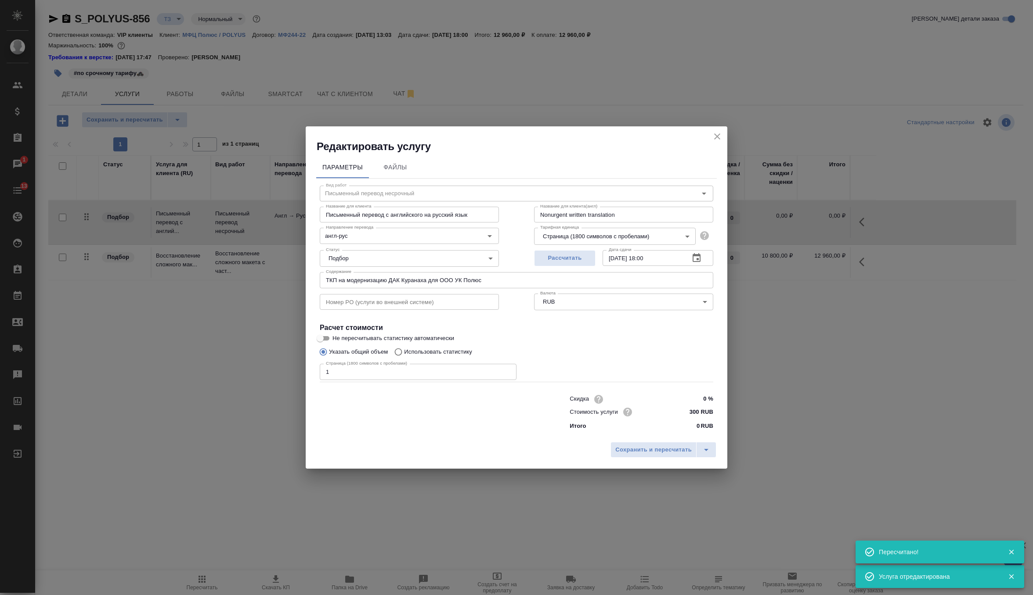
click at [410, 280] on input "ТКП на модернизацию ДАК Куранаха для ООО УК Полюс" at bounding box center [516, 280] width 393 height 16
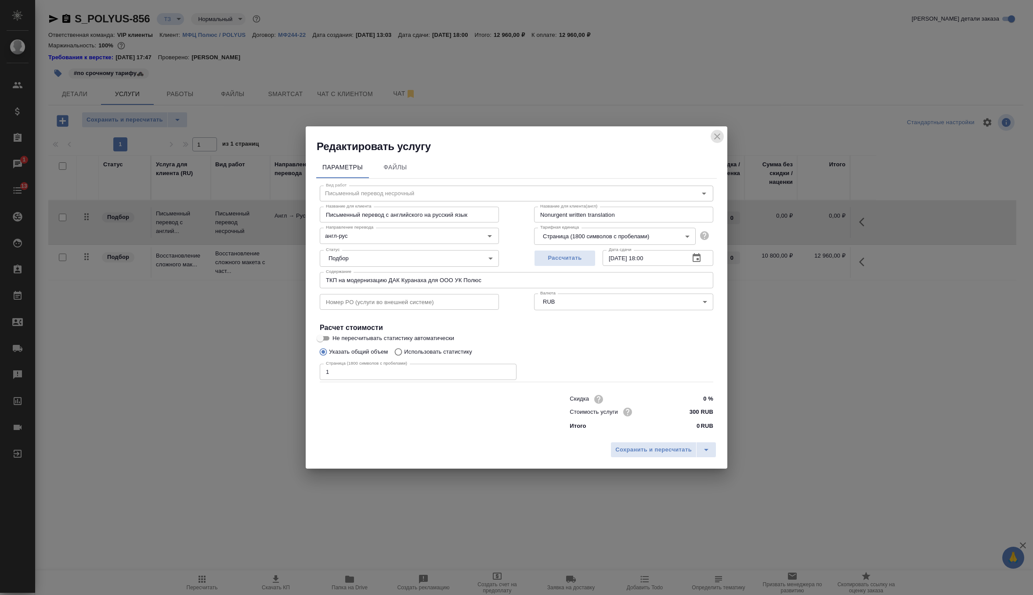
click at [715, 138] on icon "close" at bounding box center [717, 136] width 6 height 6
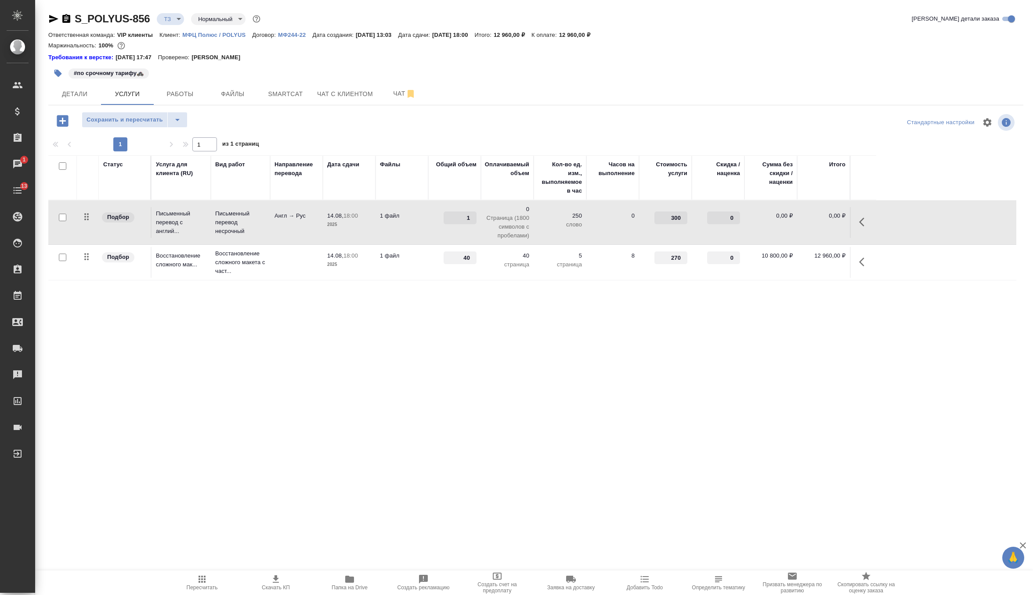
click at [419, 238] on td "1 файл" at bounding box center [401, 222] width 53 height 31
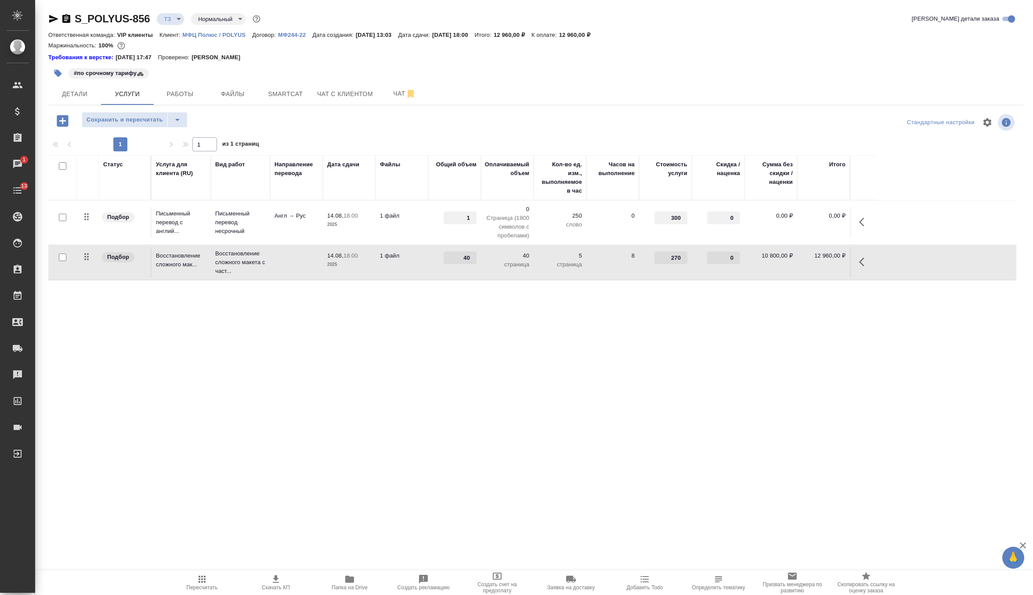
click at [419, 238] on td "1 файл" at bounding box center [401, 222] width 53 height 31
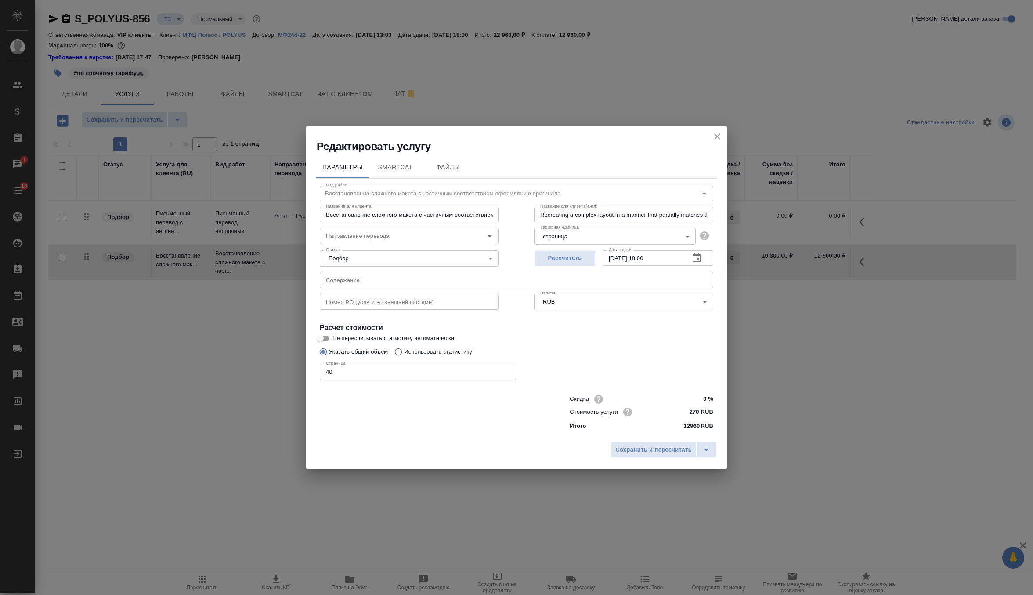
click at [383, 285] on input "text" at bounding box center [516, 280] width 393 height 16
paste input "ТКП на модернизацию ДАК Куранаха для ООО УК Полюс"
type input "ТКП на модернизацию ДАК Куранаха для ООО УК Полюс"
click at [627, 449] on span "Сохранить и пересчитать" at bounding box center [653, 450] width 76 height 10
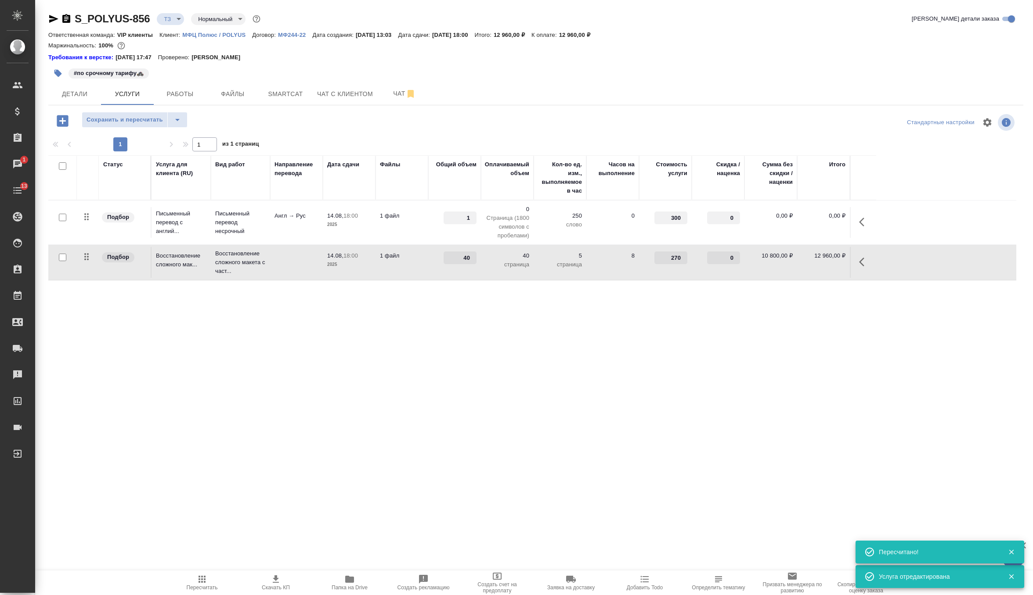
click at [197, 587] on span "Пересчитать" at bounding box center [202, 588] width 31 height 6
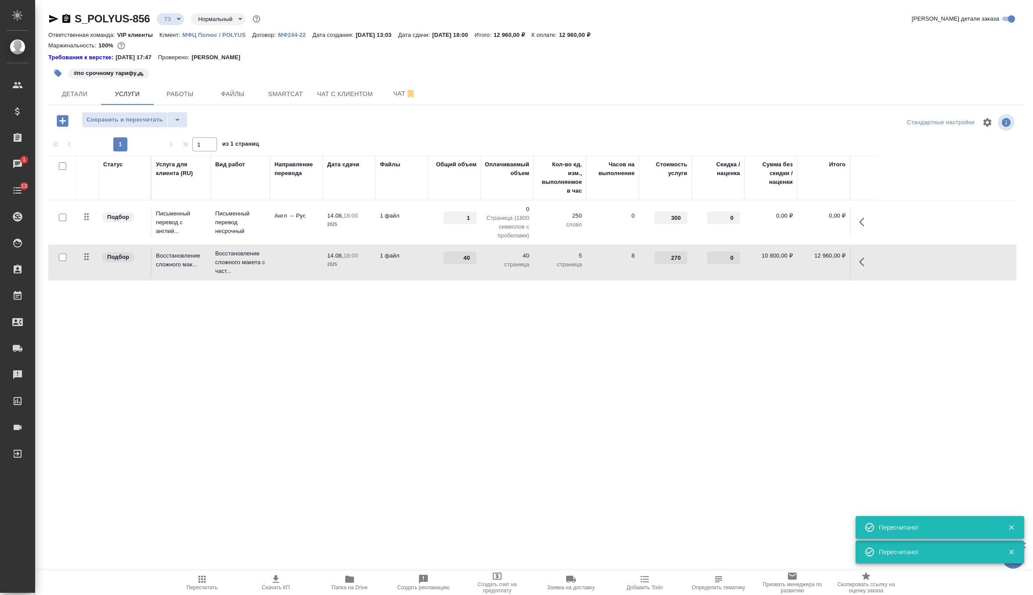
click at [424, 225] on td "1 файл" at bounding box center [401, 222] width 53 height 31
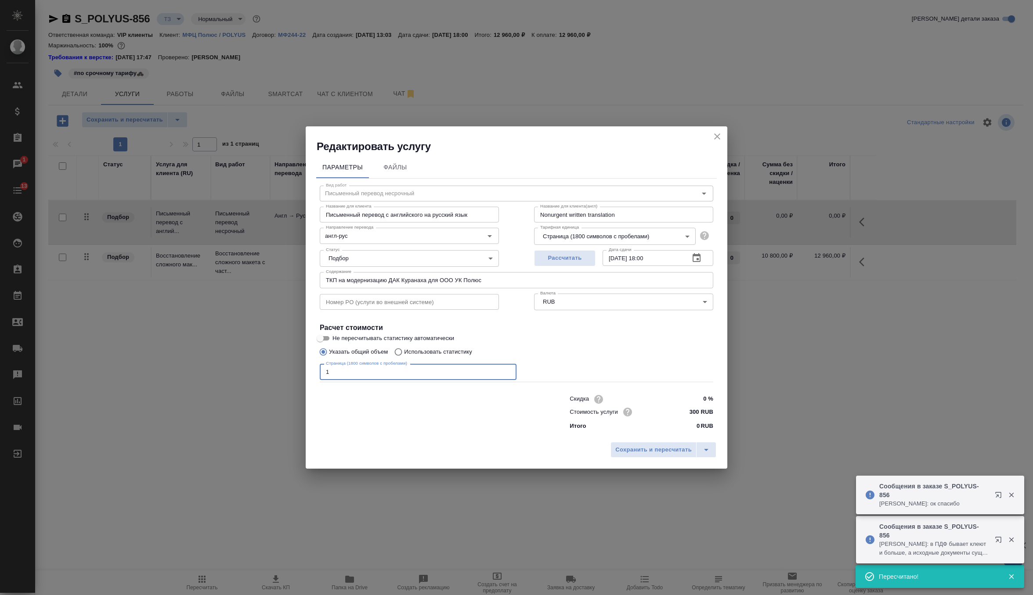
drag, startPoint x: 396, startPoint y: 374, endPoint x: 281, endPoint y: 375, distance: 115.9
click at [281, 375] on div "Редактировать услугу Параметры Файлы Вид работ Письменный перевод несрочный Вид…" at bounding box center [516, 297] width 1033 height 595
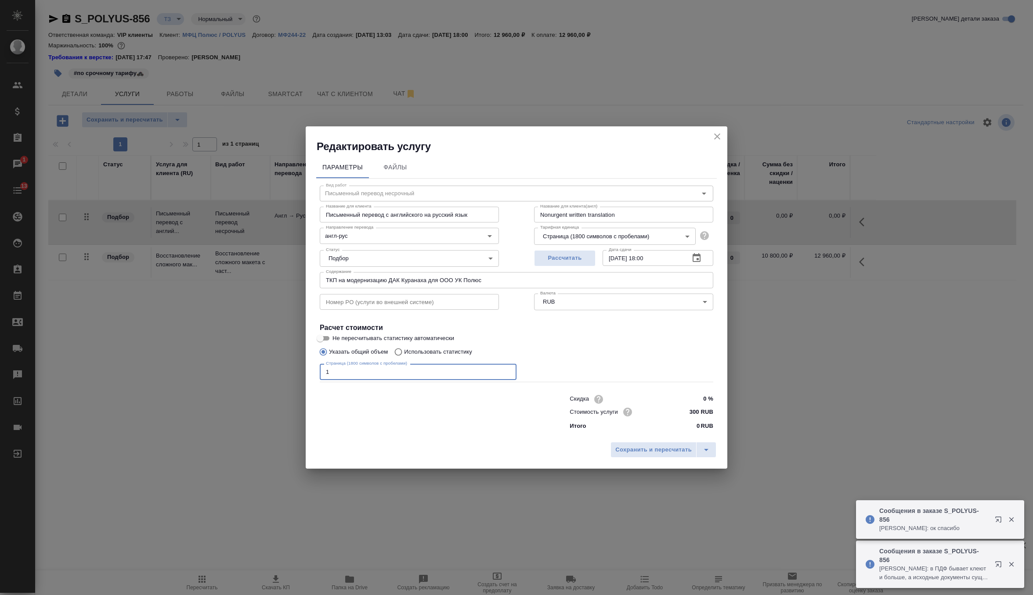
paste input "59418"
type input "59418"
click at [629, 450] on span "Сохранить и пересчитать" at bounding box center [653, 450] width 76 height 10
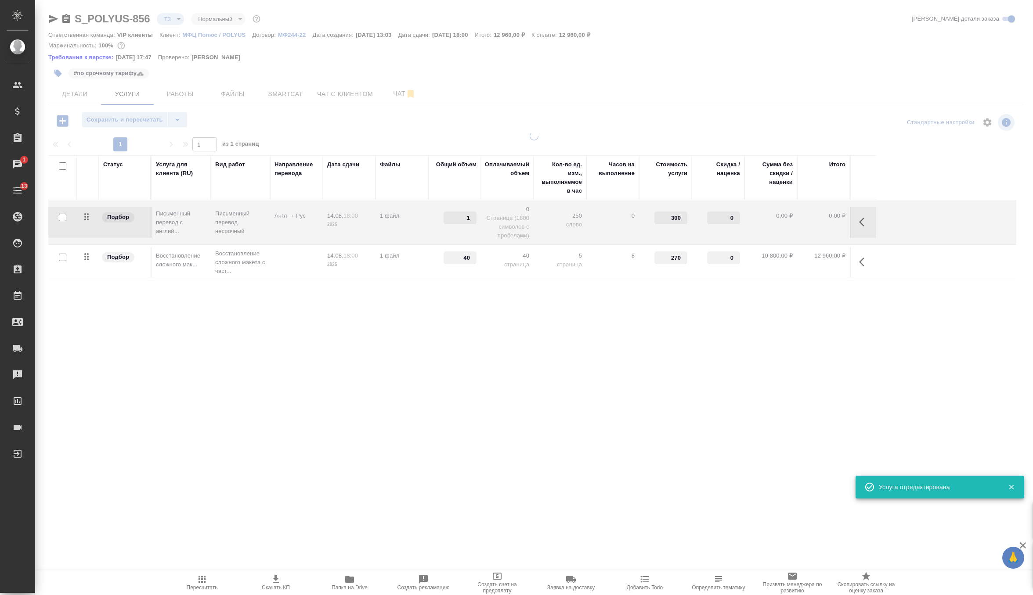
type input "59418"
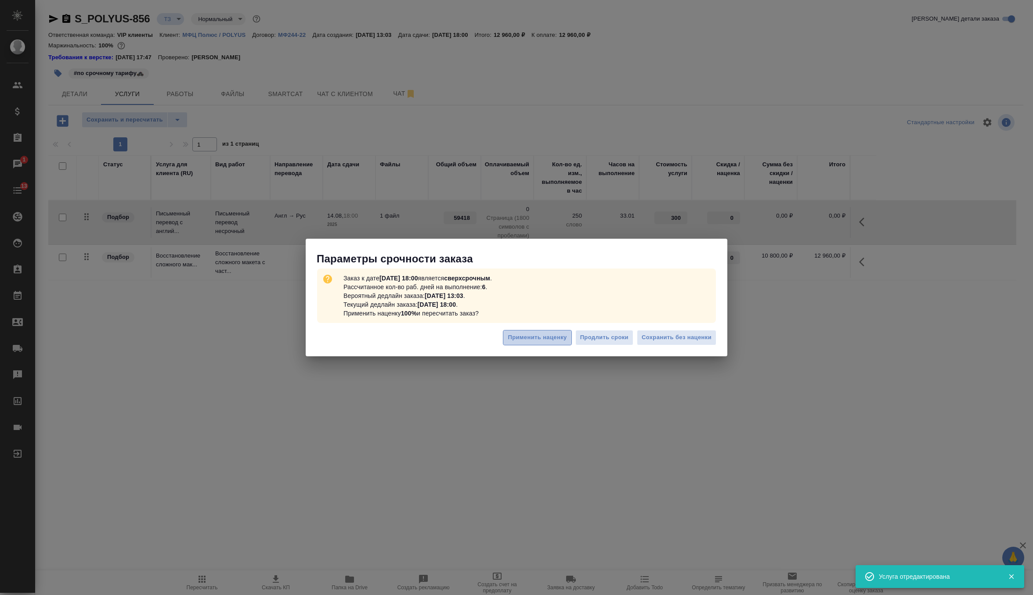
click at [536, 337] on span "Применить наценку" at bounding box center [537, 338] width 59 height 10
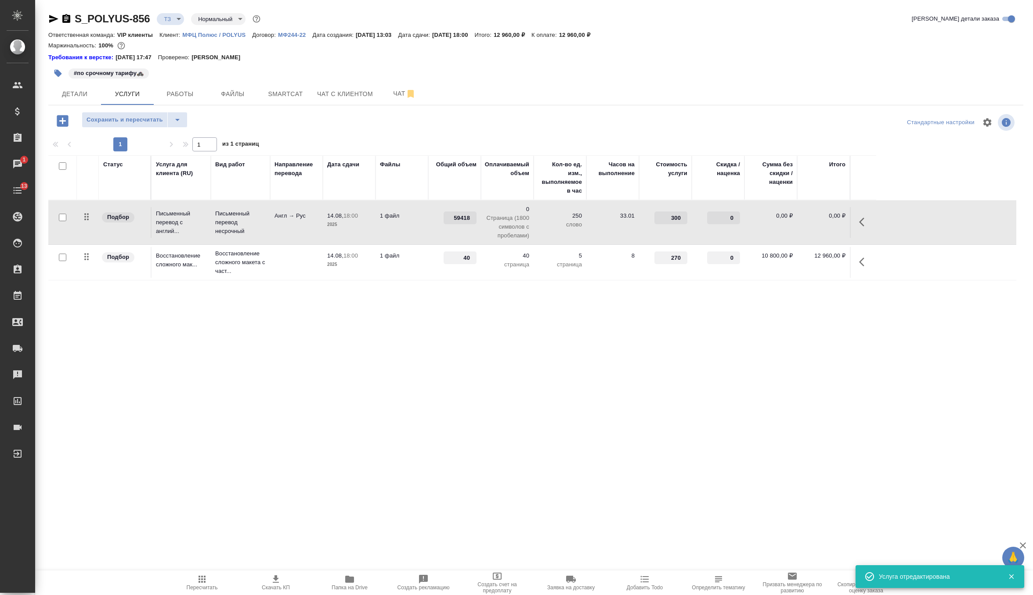
type input "new"
type input "urgent"
click at [195, 585] on span "Пересчитать" at bounding box center [202, 588] width 31 height 6
click at [204, 585] on span "Пересчитать" at bounding box center [202, 588] width 31 height 6
click at [89, 96] on span "Детали" at bounding box center [75, 94] width 42 height 11
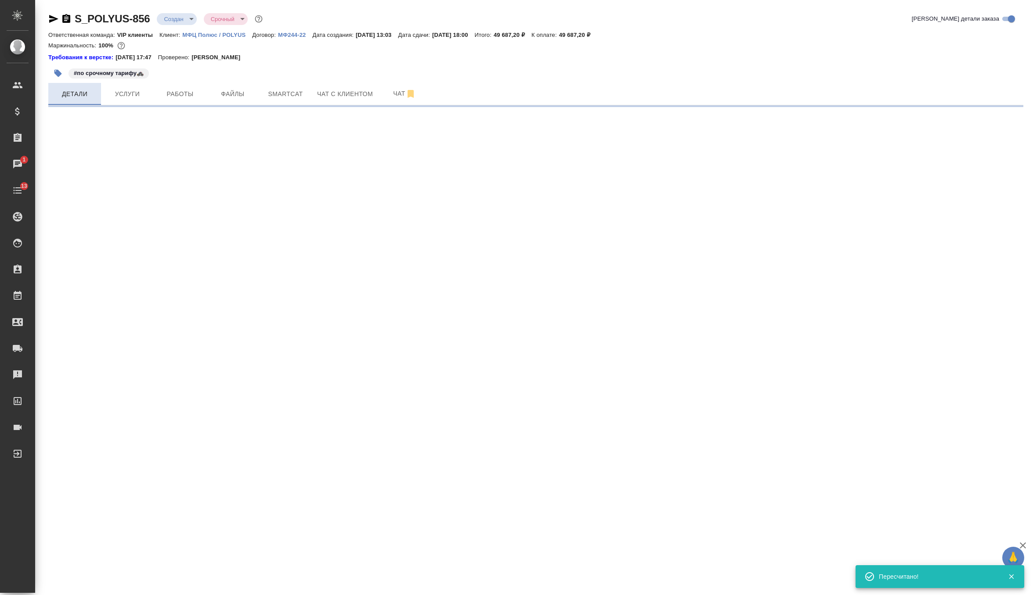
select select "RU"
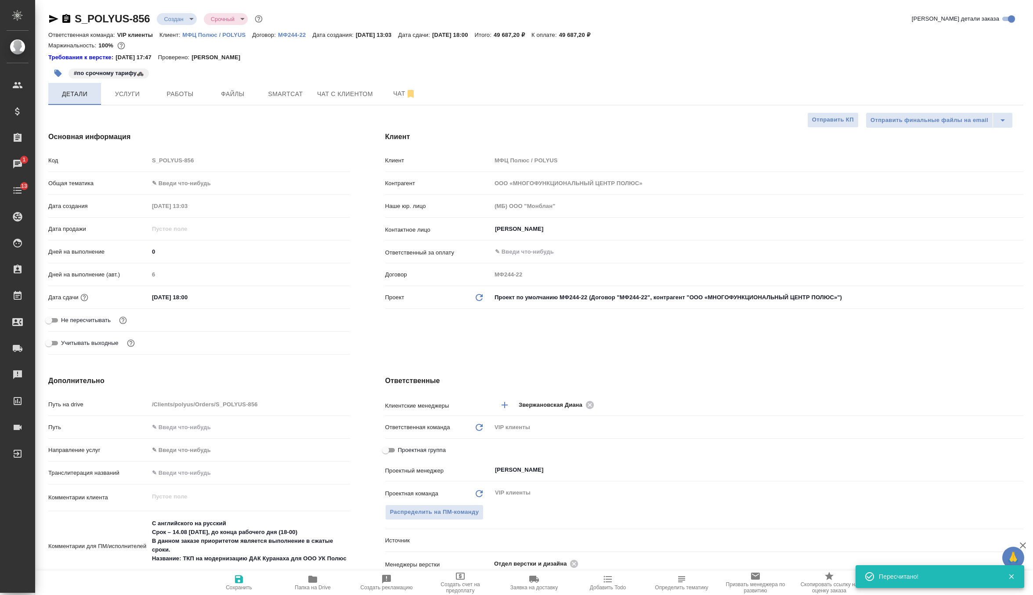
type textarea "x"
click at [125, 99] on button "Услуги" at bounding box center [127, 94] width 53 height 22
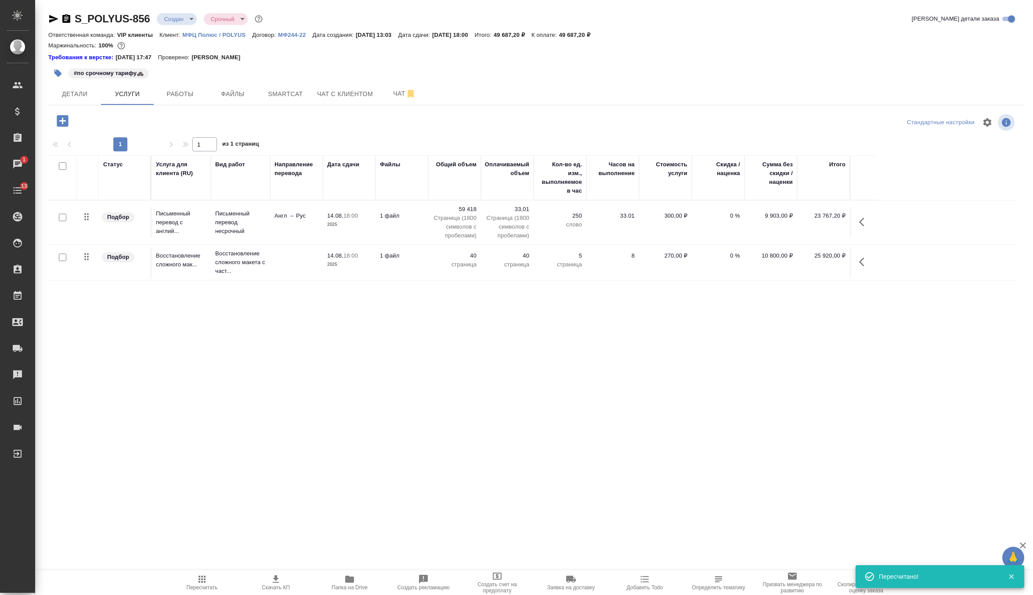
click at [265, 587] on span "Скачать КП" at bounding box center [276, 588] width 28 height 6
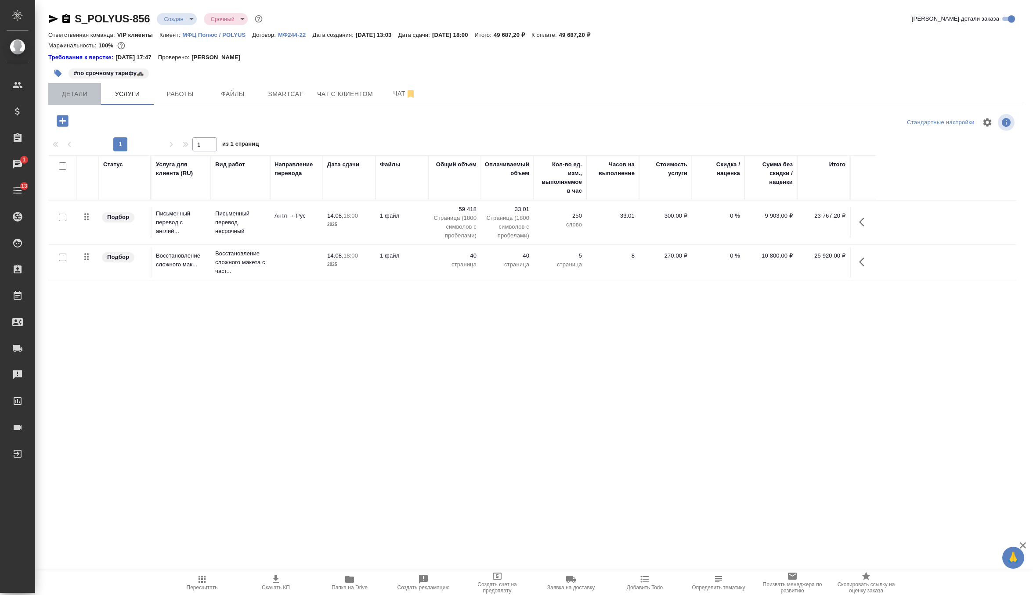
click at [78, 97] on span "Детали" at bounding box center [75, 94] width 42 height 11
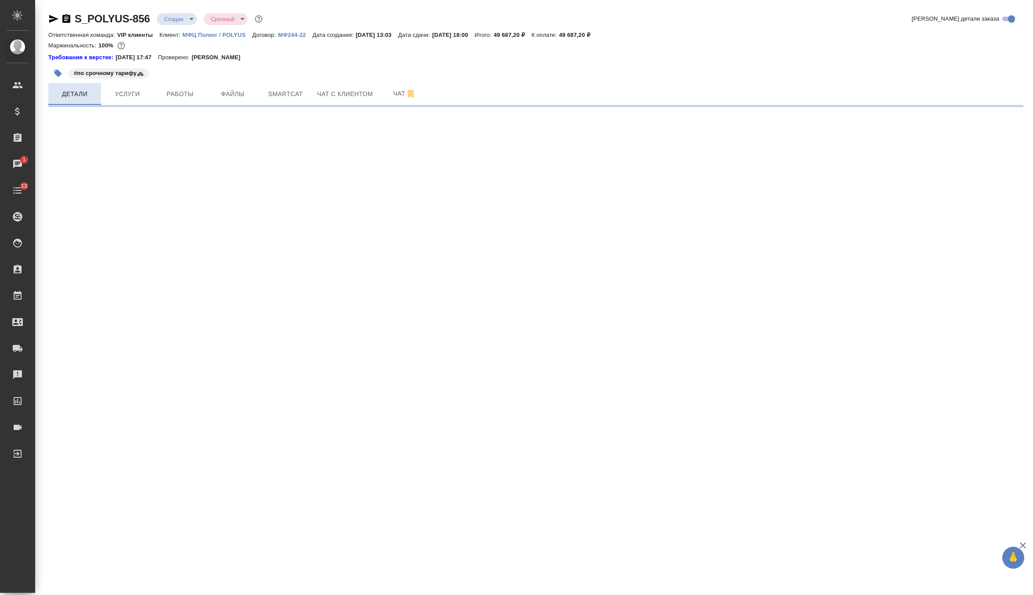
select select "RU"
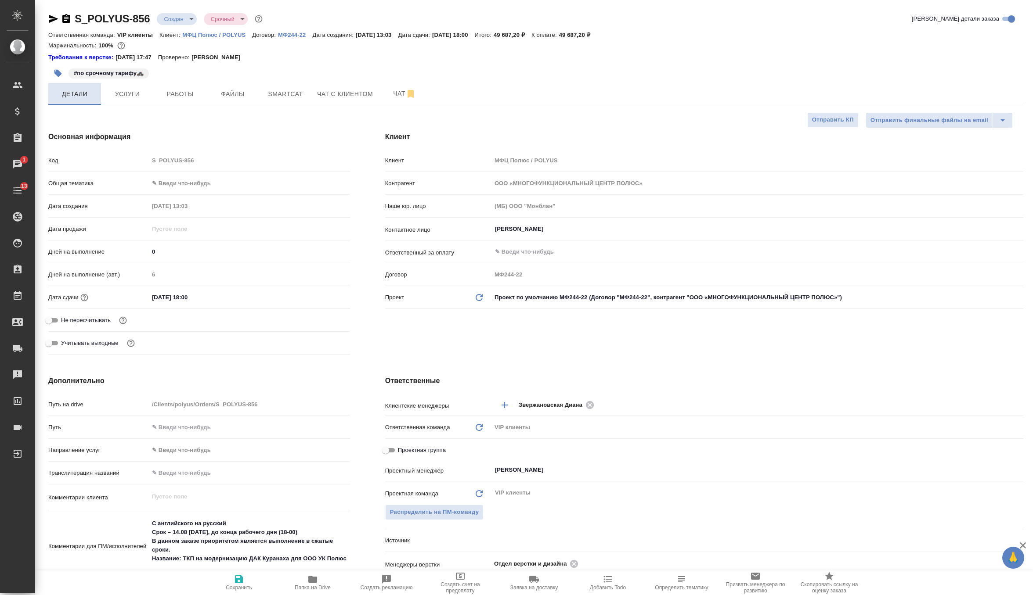
type textarea "x"
drag, startPoint x: 198, startPoint y: 299, endPoint x: 118, endPoint y: 300, distance: 80.8
click at [118, 300] on div "Дата сдачи 14.08.2025 18:00" at bounding box center [199, 297] width 302 height 15
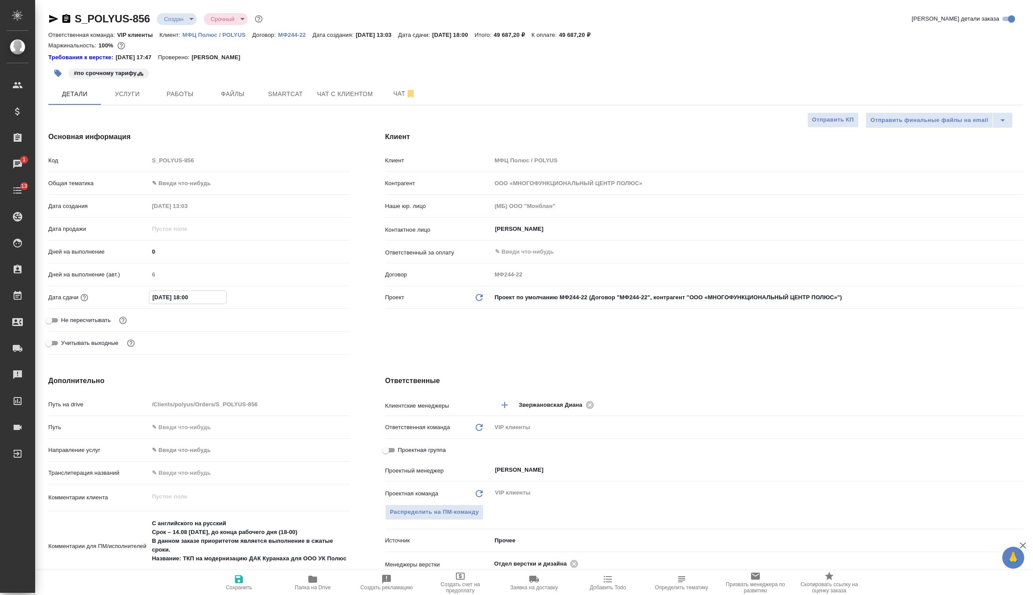
type textarea "x"
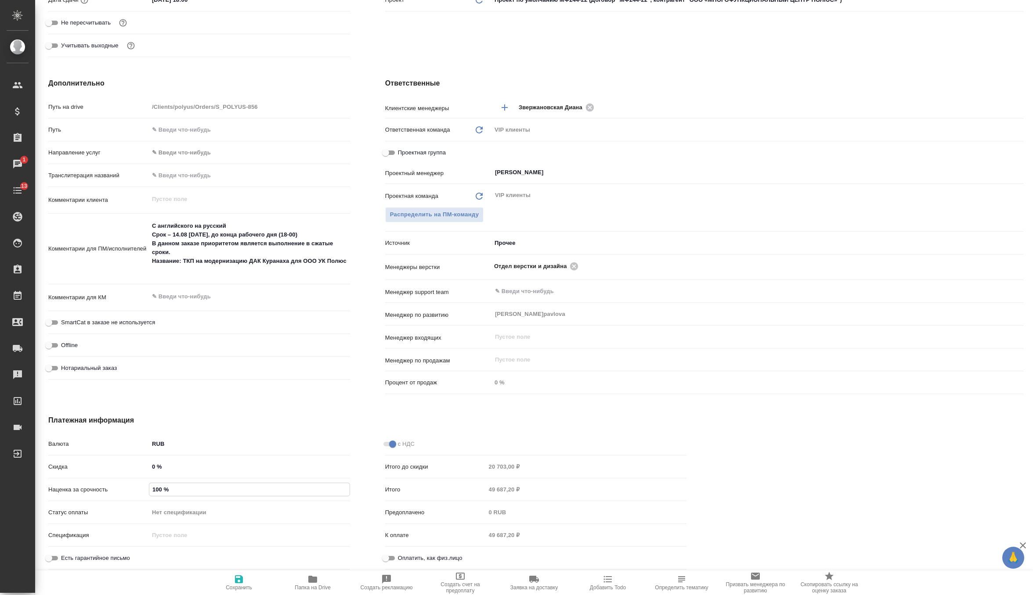
drag, startPoint x: 174, startPoint y: 490, endPoint x: 115, endPoint y: 490, distance: 58.8
click at [115, 490] on div "Наценка за срочность 100 %" at bounding box center [199, 489] width 302 height 15
type textarea "x"
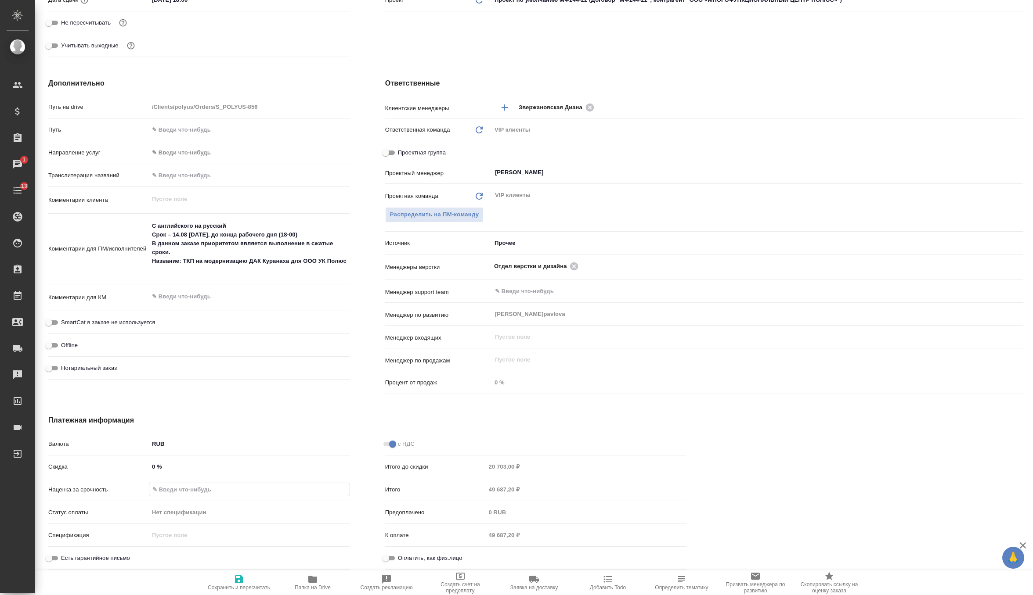
type input "0 %"
type textarea "x"
type input "0 %"
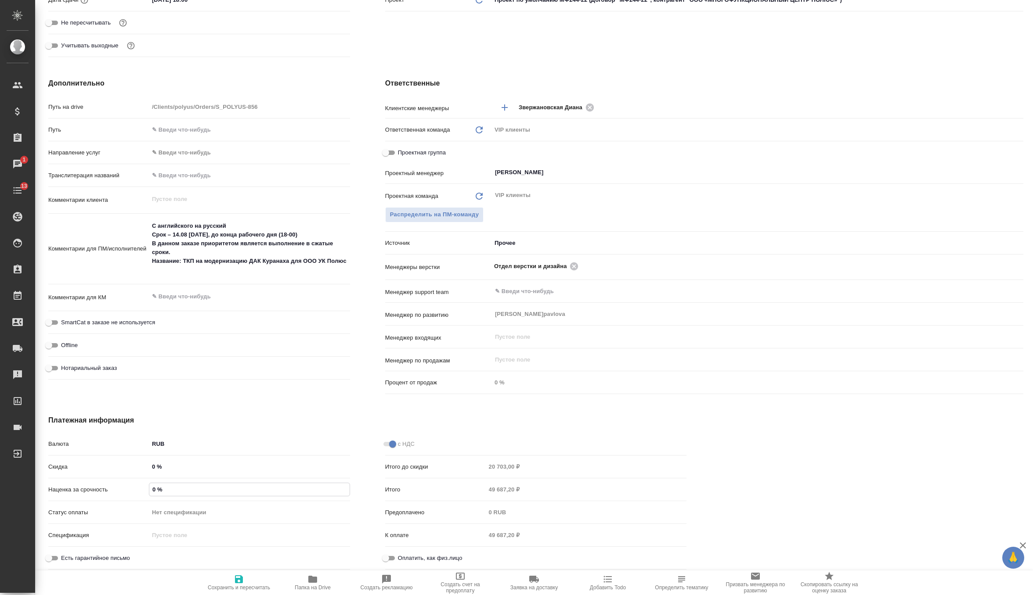
click at [237, 577] on icon "button" at bounding box center [239, 580] width 8 height 8
type textarea "x"
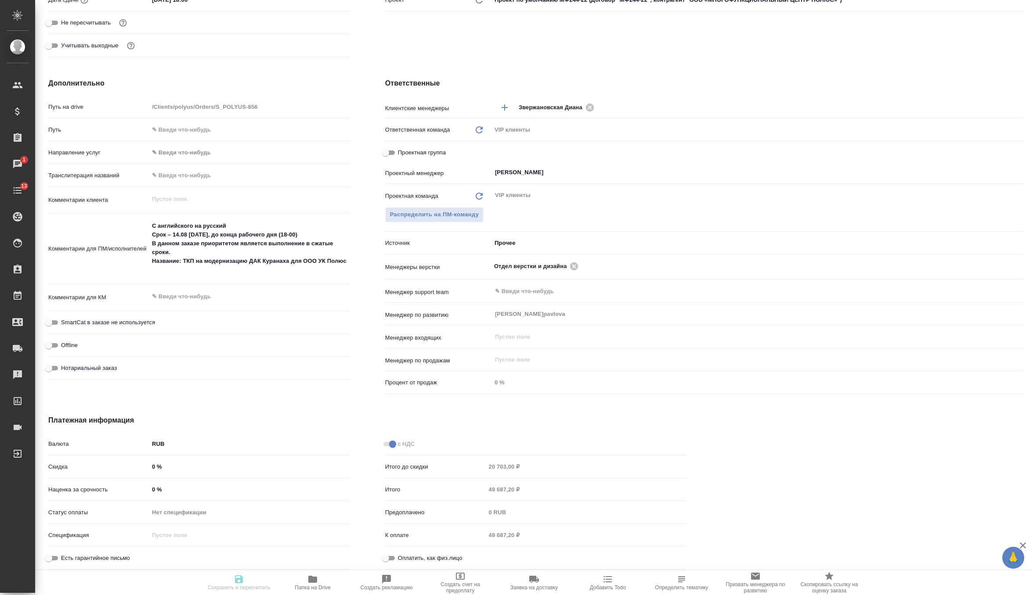
type textarea "x"
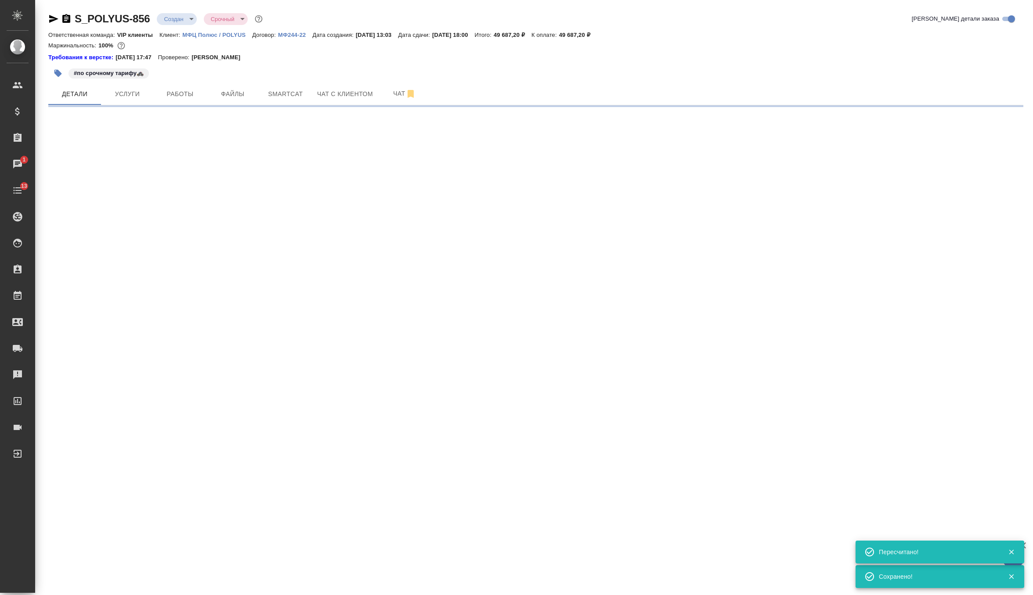
scroll to position [0, 0]
select select "RU"
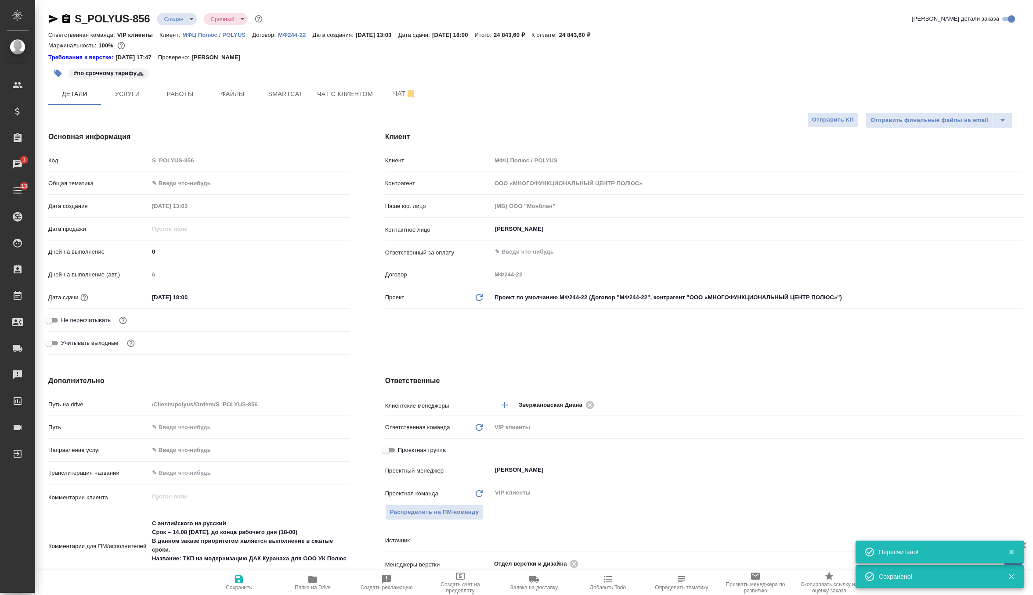
type textarea "x"
click at [120, 90] on span "Услуги" at bounding box center [127, 94] width 42 height 11
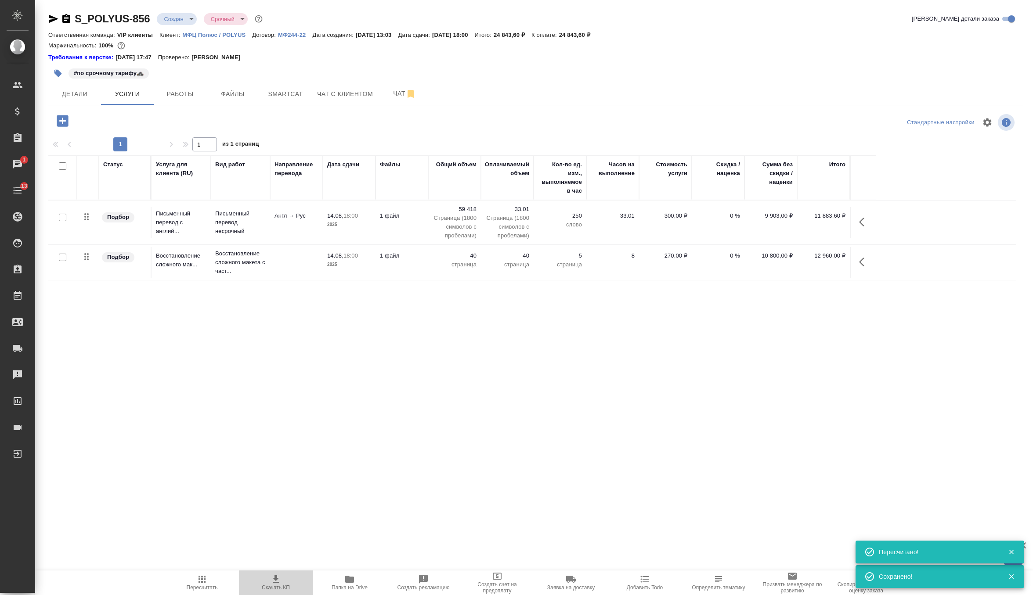
click at [270, 576] on icon "button" at bounding box center [275, 579] width 11 height 11
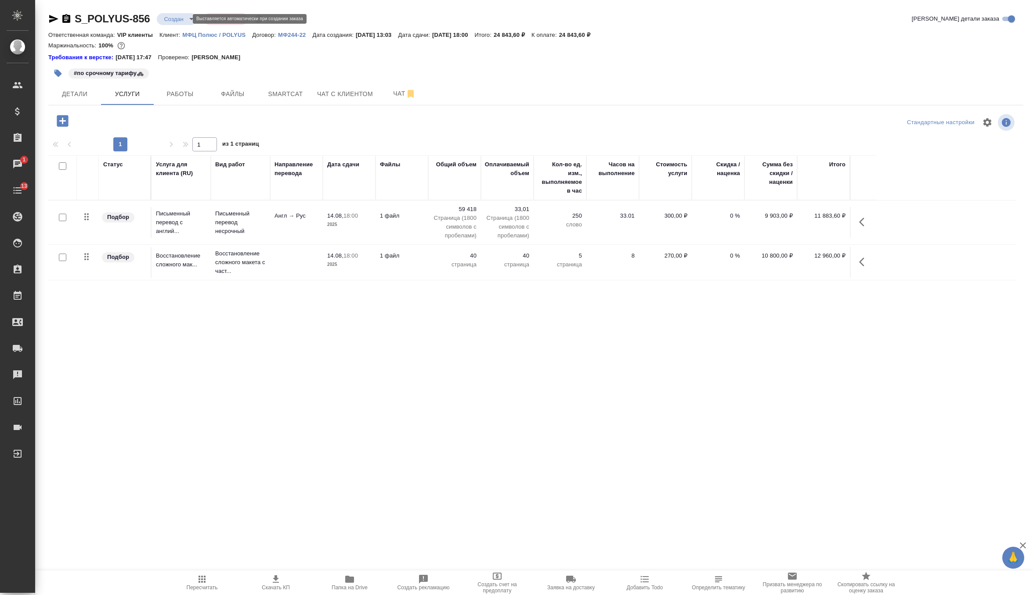
click at [175, 15] on body "🙏 .cls-1 fill:#fff; AWATERA Zverzhanovskaya Diana Клиенты Спецификации Заказы 1…" at bounding box center [516, 297] width 1033 height 595
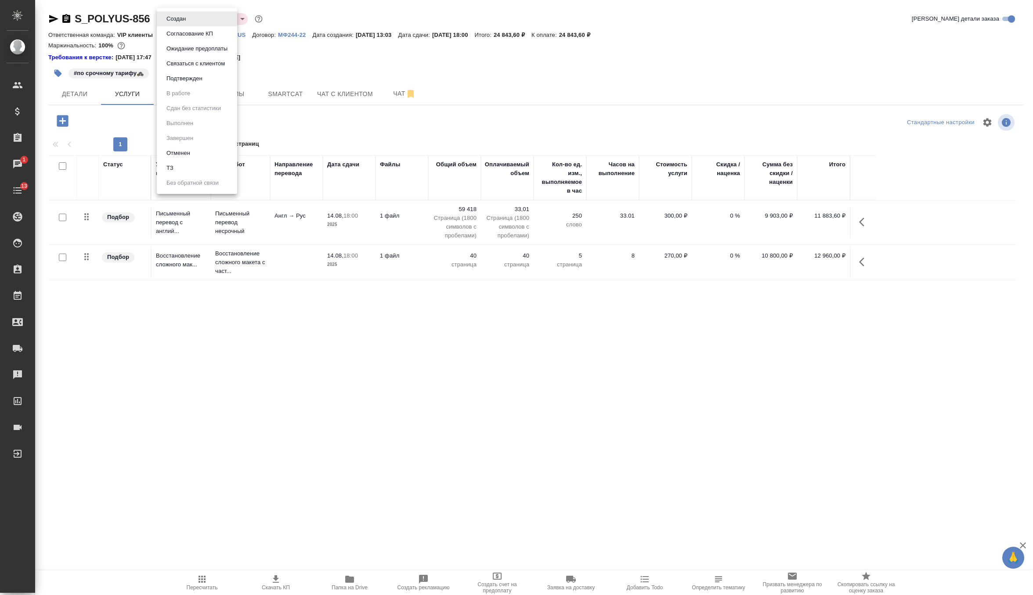
click at [188, 24] on button "Согласование КП" at bounding box center [176, 19] width 25 height 10
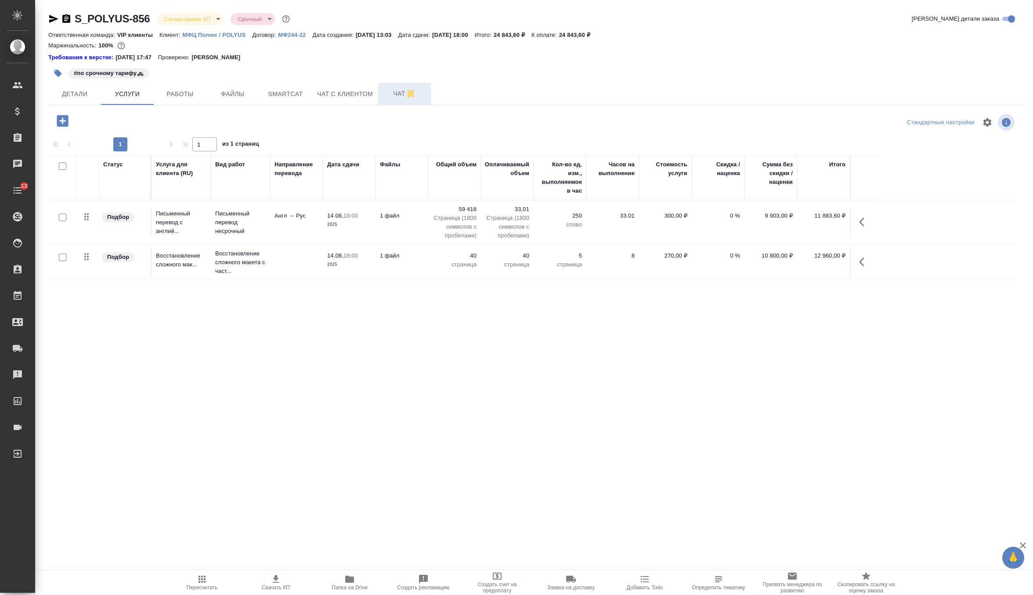
click at [388, 96] on span "Чат" at bounding box center [404, 93] width 42 height 11
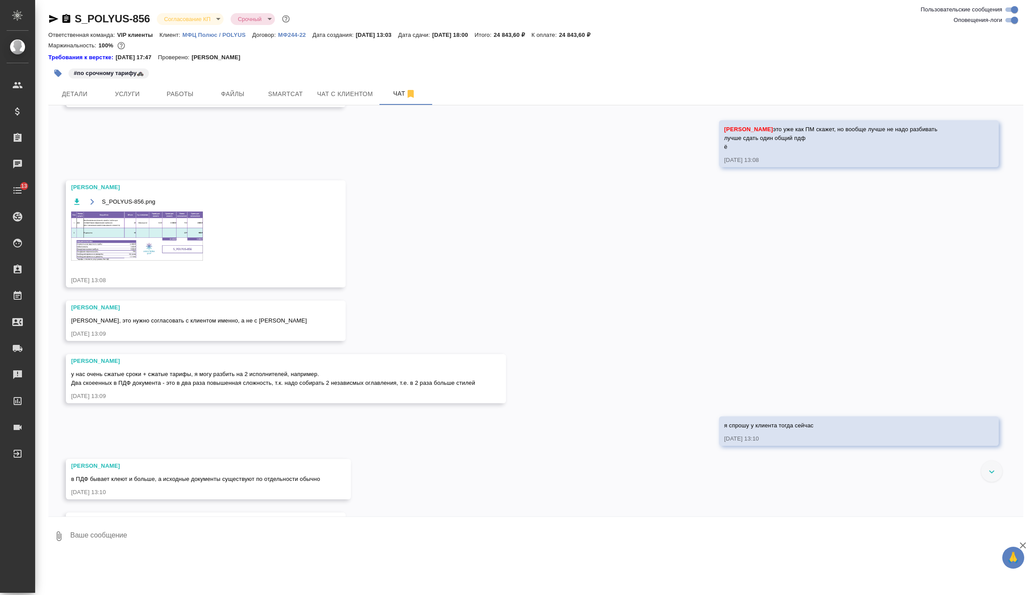
scroll to position [627, 0]
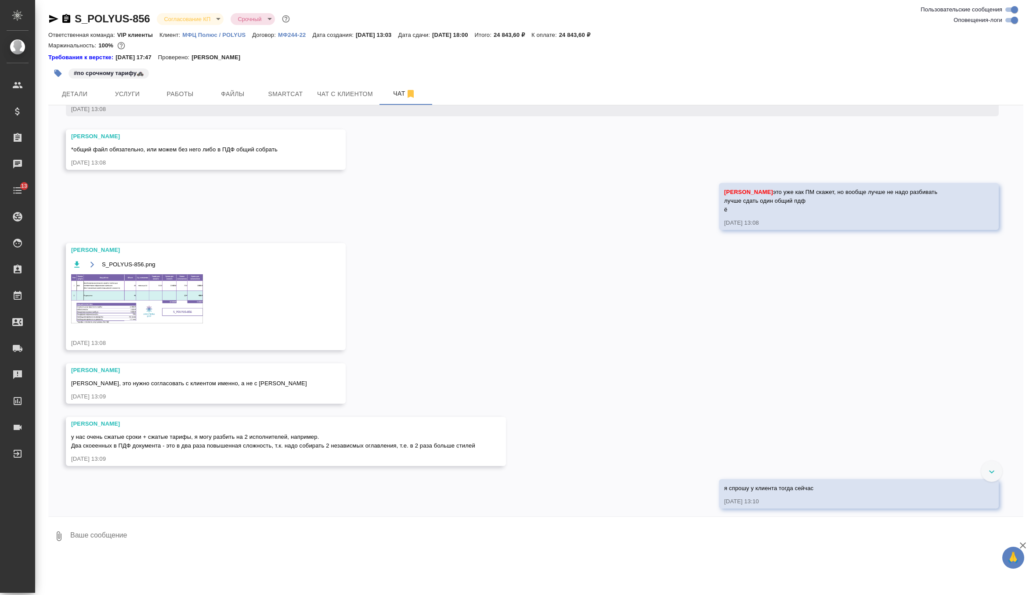
click at [168, 316] on img at bounding box center [137, 298] width 132 height 49
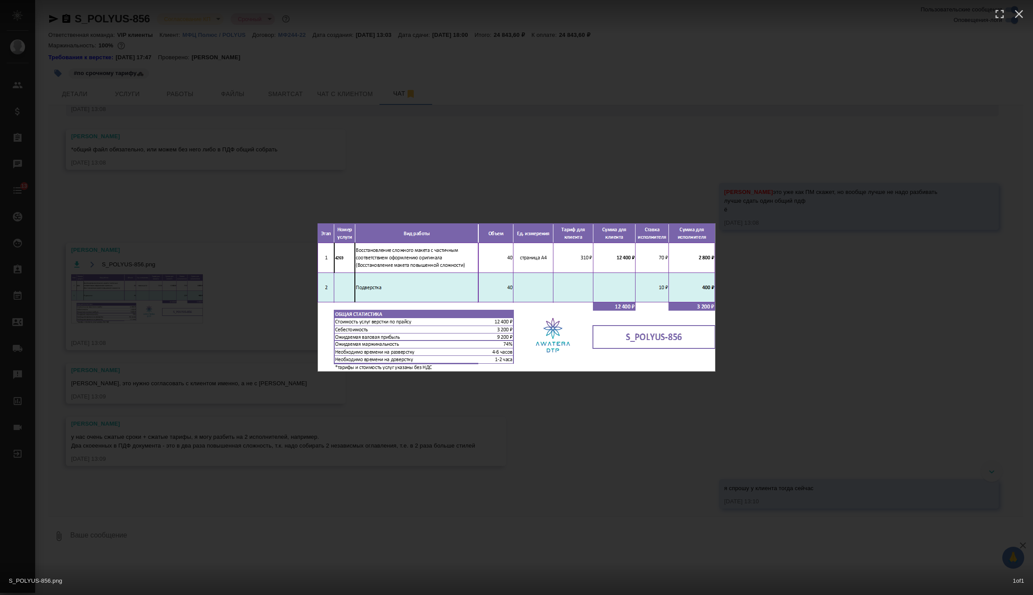
click at [306, 179] on div "S_POLYUS-856.png 1 of 1" at bounding box center [516, 297] width 1033 height 595
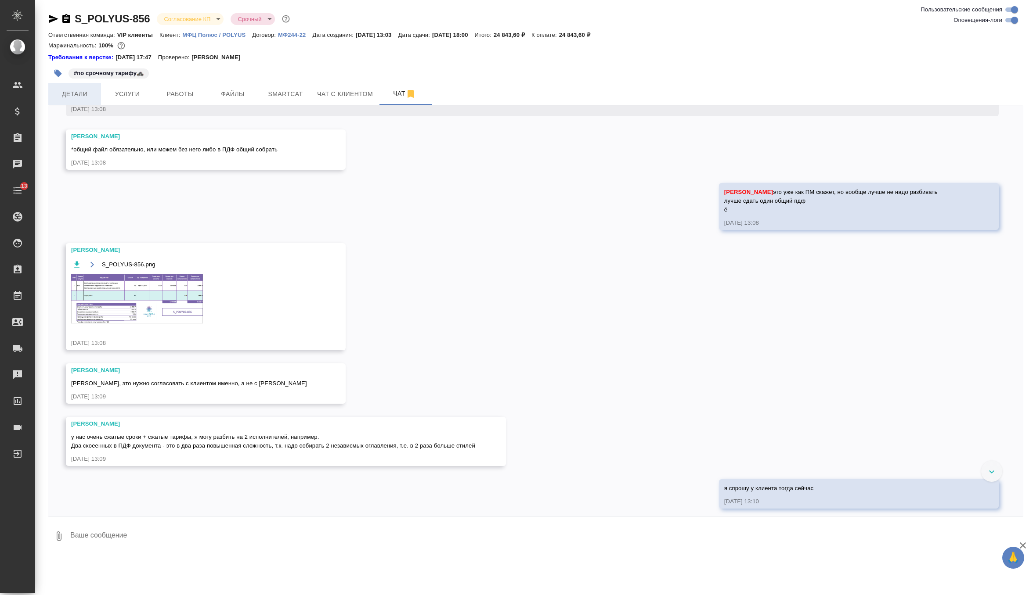
click at [76, 92] on span "Детали" at bounding box center [75, 94] width 42 height 11
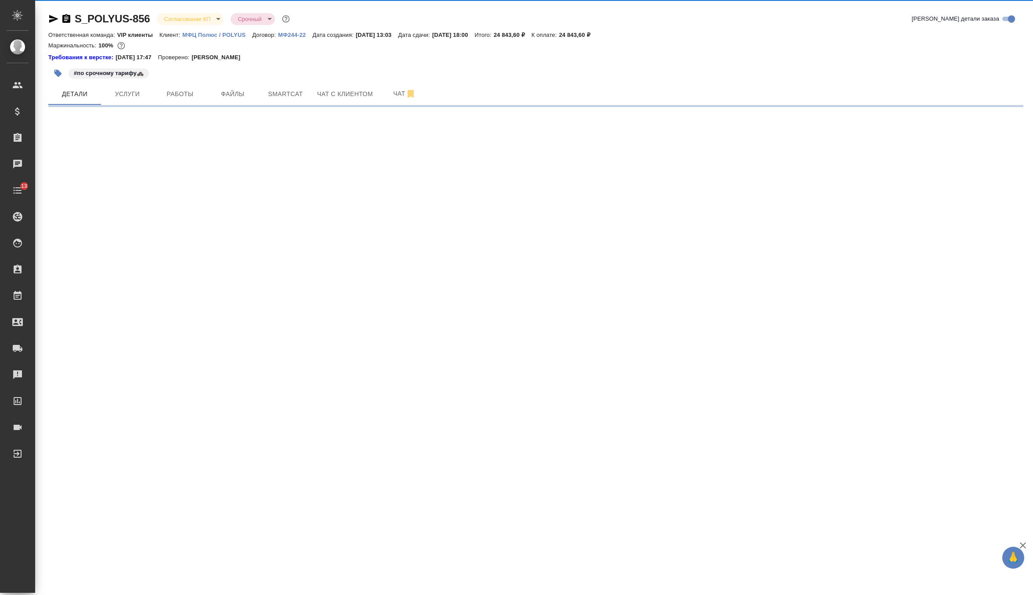
select select "RU"
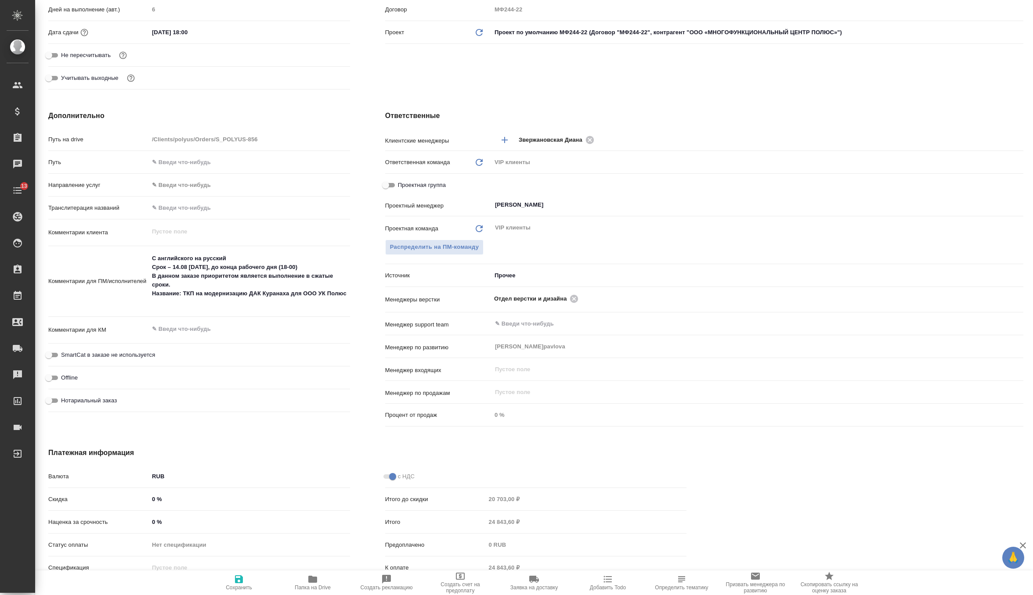
scroll to position [298, 0]
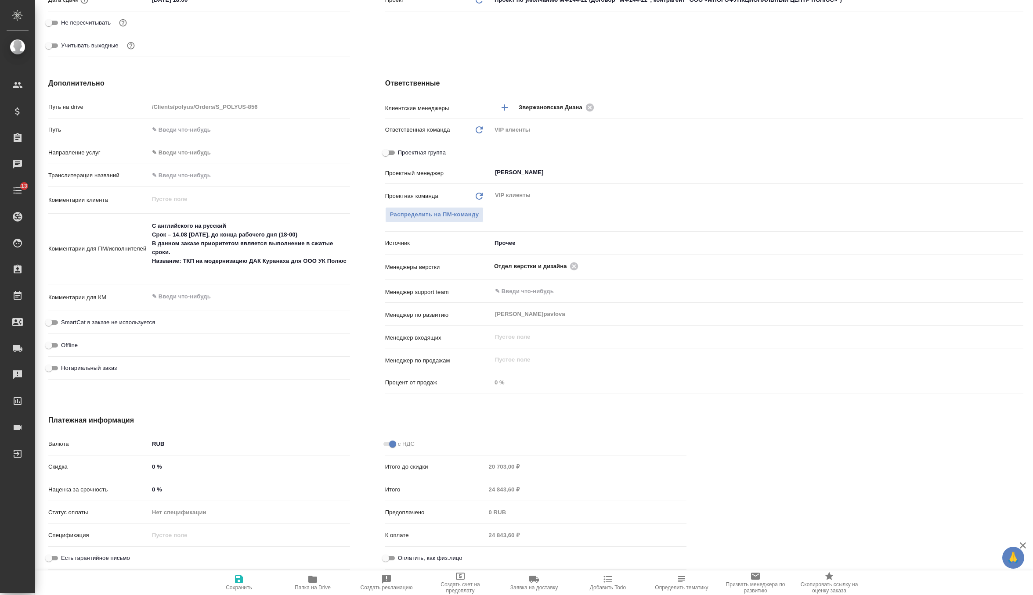
type textarea "x"
click at [166, 489] on input "0 %" at bounding box center [249, 489] width 200 height 13
type textarea "x"
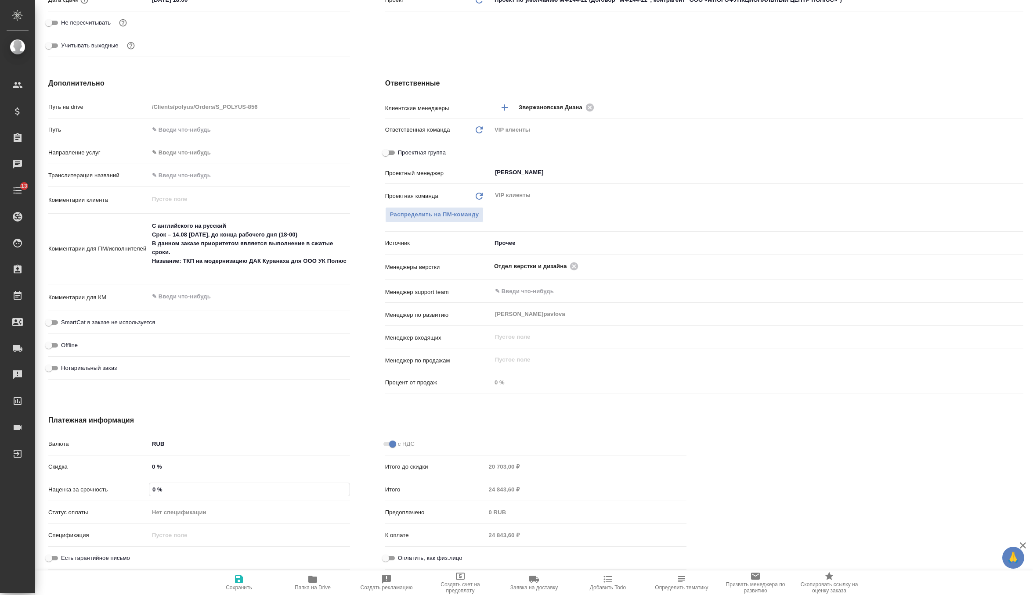
type textarea "x"
type input "1 %"
type textarea "x"
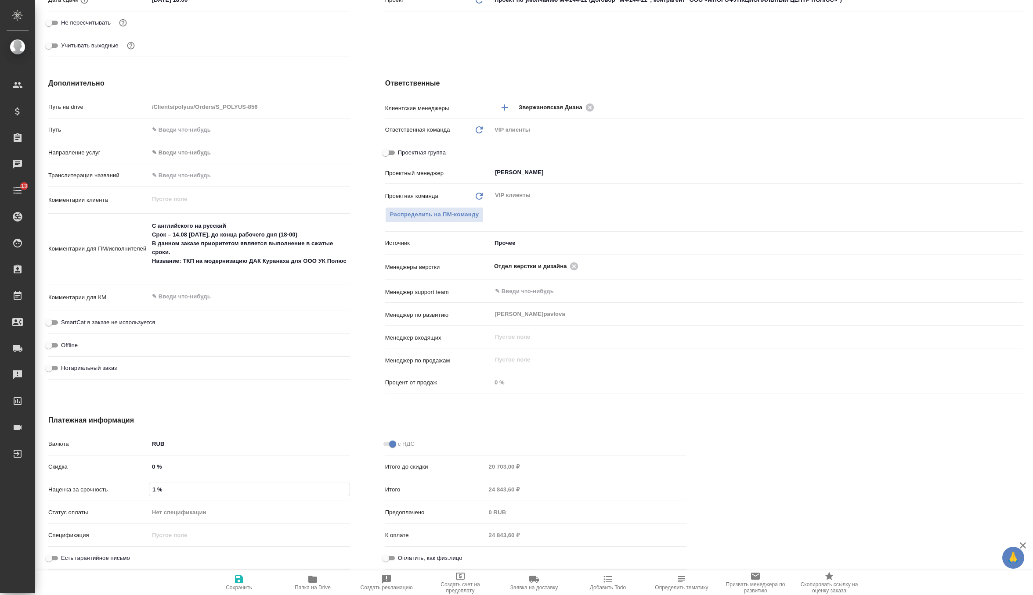
type textarea "x"
type input "100 %"
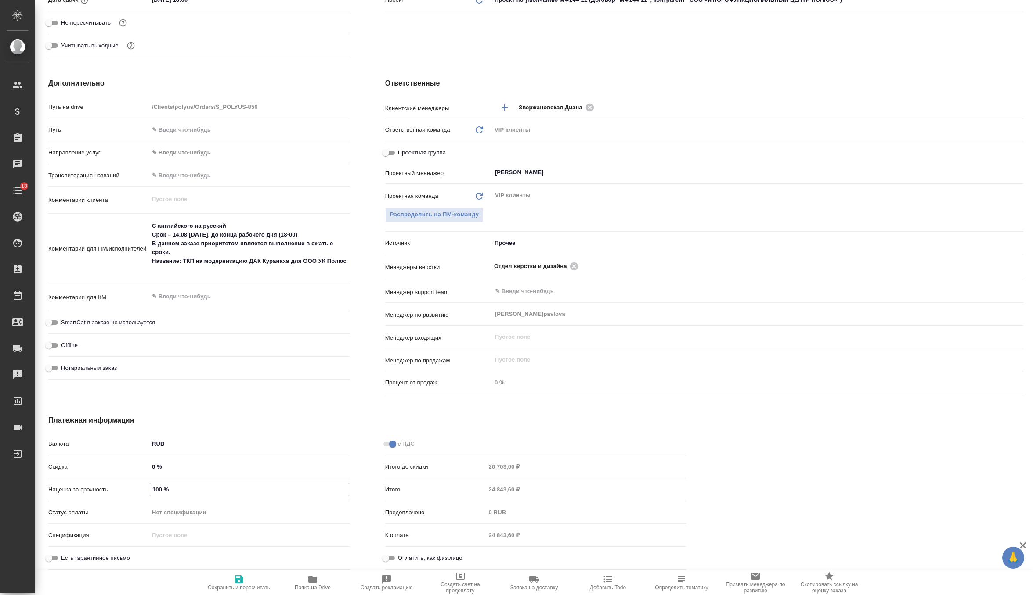
type textarea "x"
type input "100 %"
click at [242, 587] on span "Сохранить и пересчитать" at bounding box center [239, 588] width 62 height 6
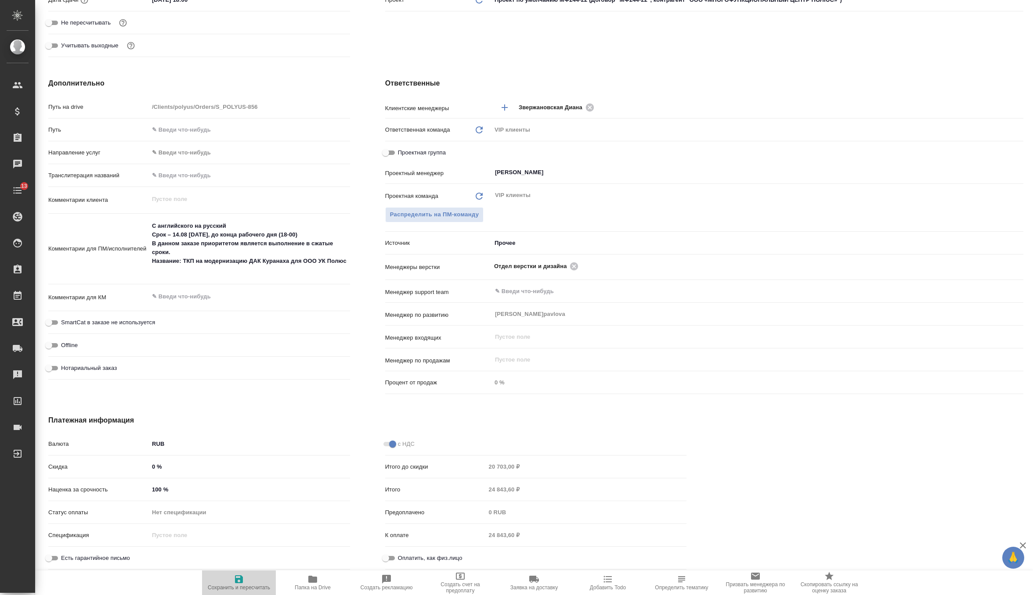
type textarea "x"
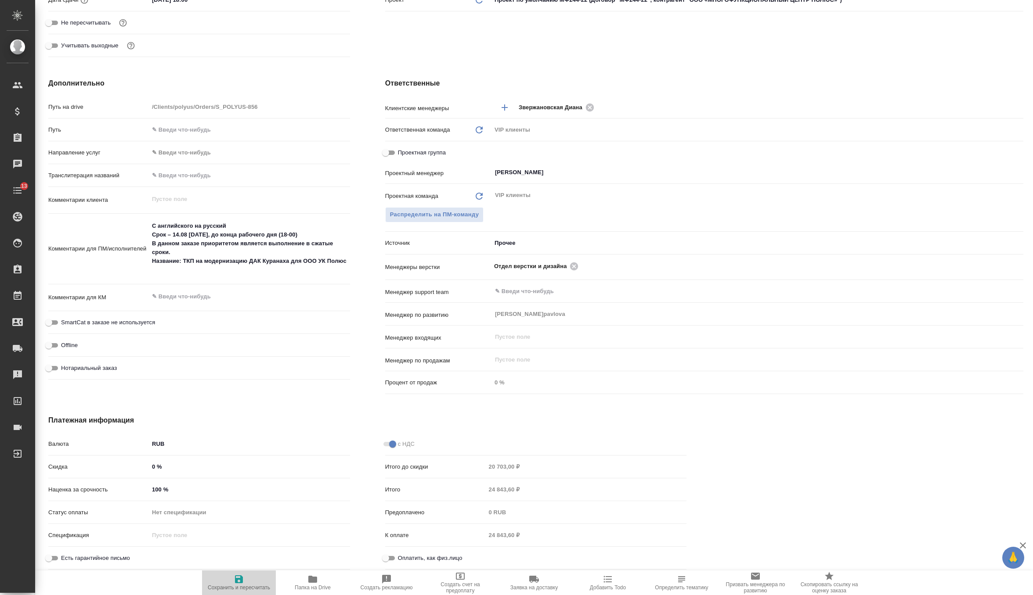
type textarea "x"
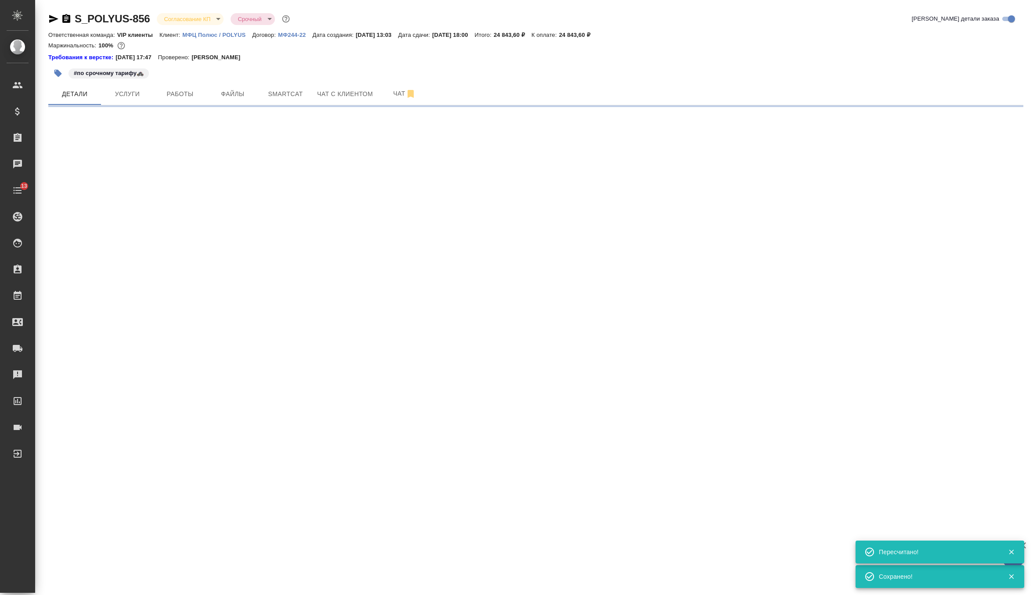
scroll to position [0, 0]
select select "RU"
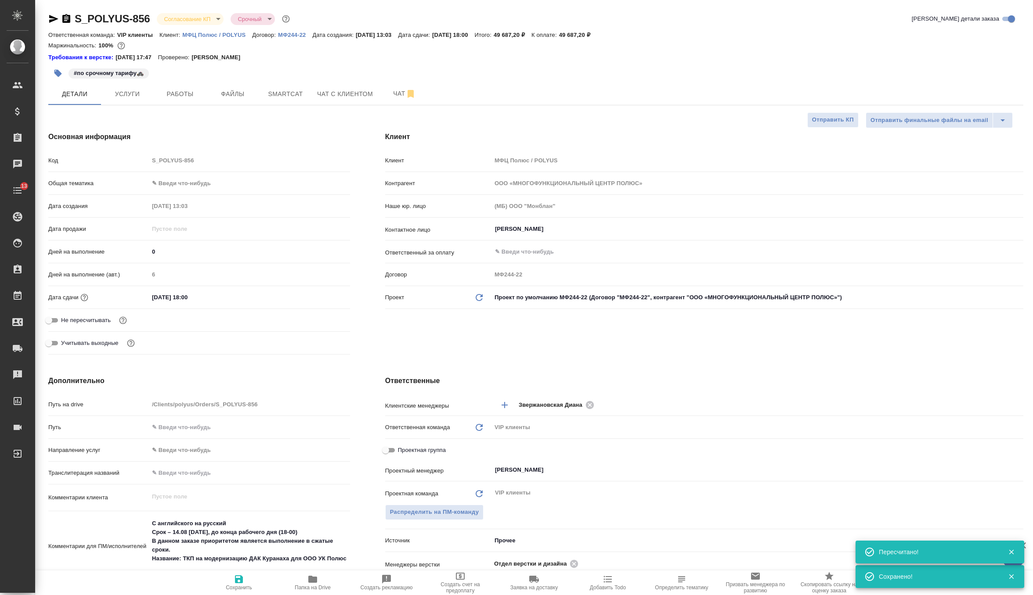
type textarea "x"
click at [392, 96] on span "Чат" at bounding box center [404, 93] width 42 height 11
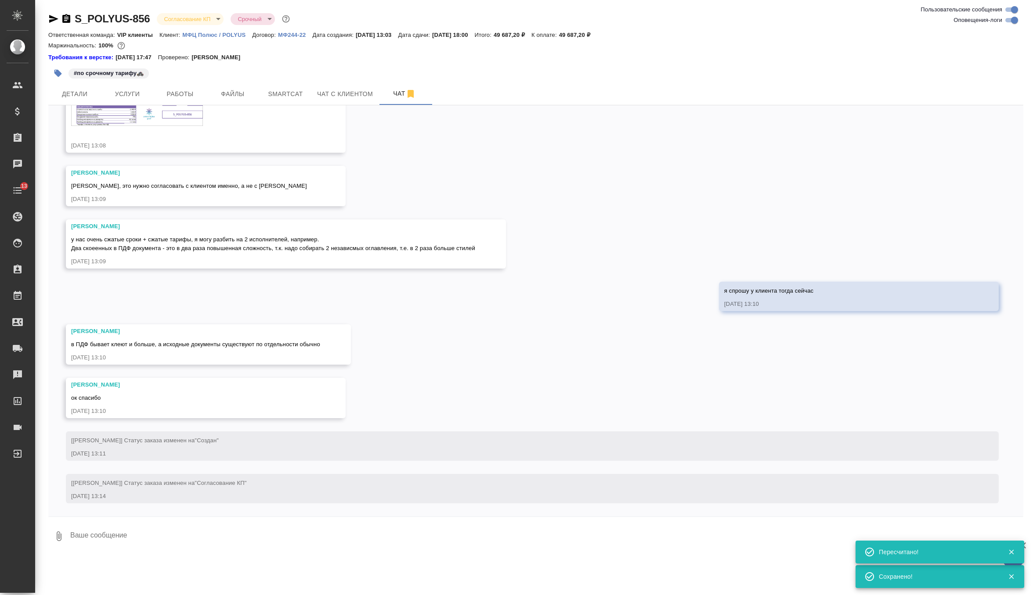
scroll to position [851, 0]
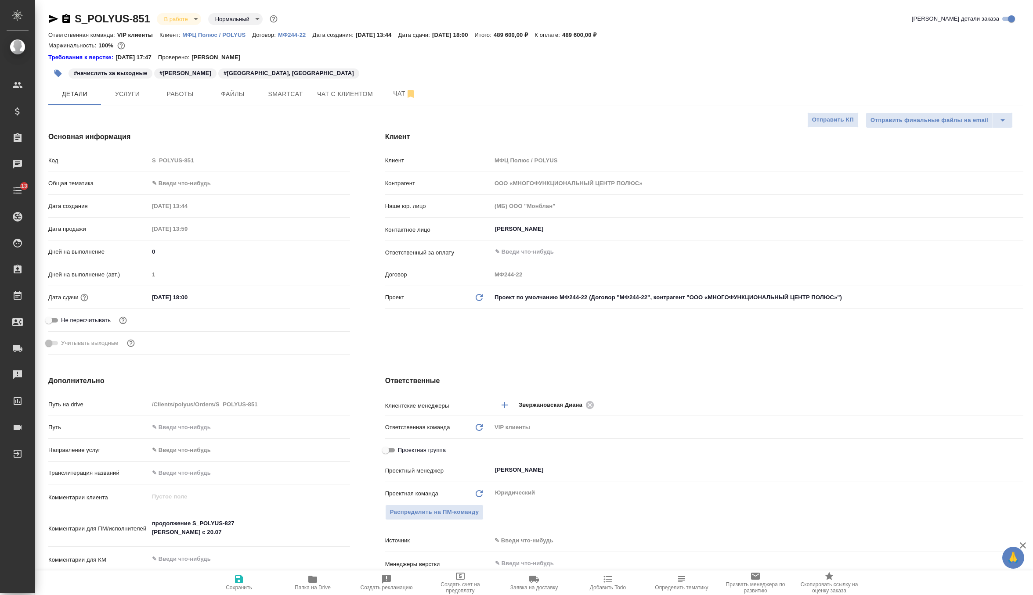
select select "RU"
